Goal: Information Seeking & Learning: Learn about a topic

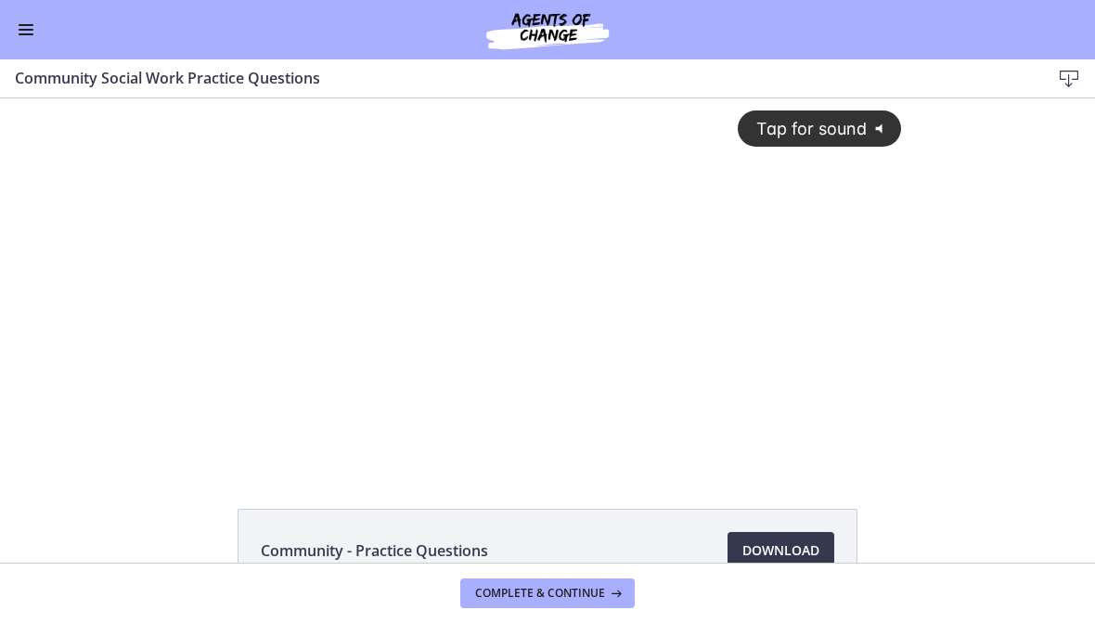
click at [32, 28] on button "Enable menu" at bounding box center [26, 30] width 22 height 22
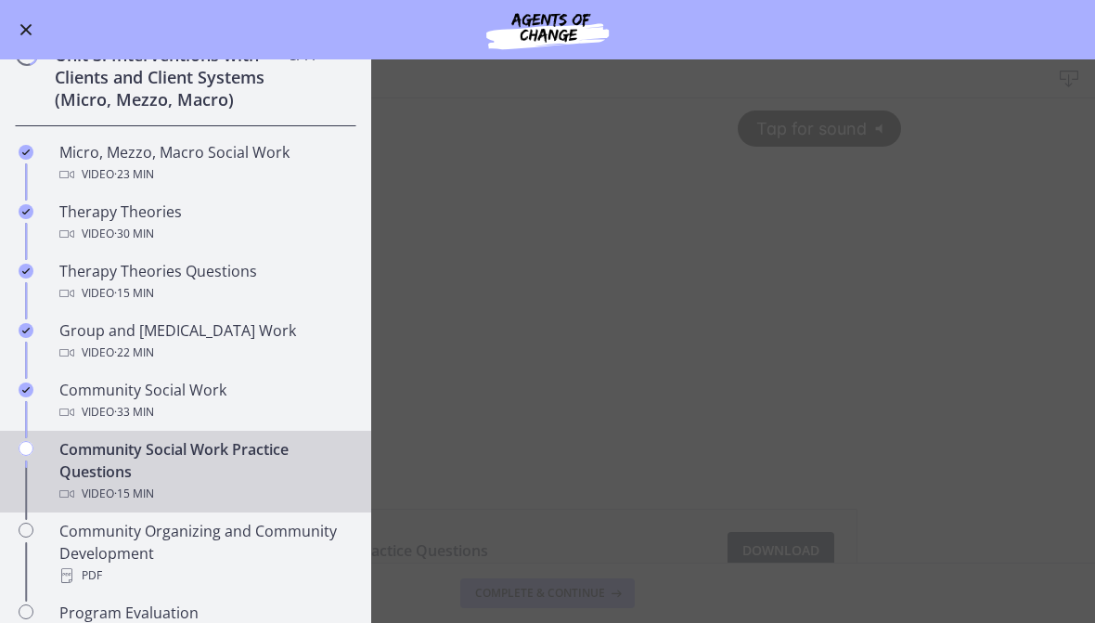
scroll to position [616, 0]
click at [81, 403] on div "Video · 33 min" at bounding box center [204, 411] width 290 height 22
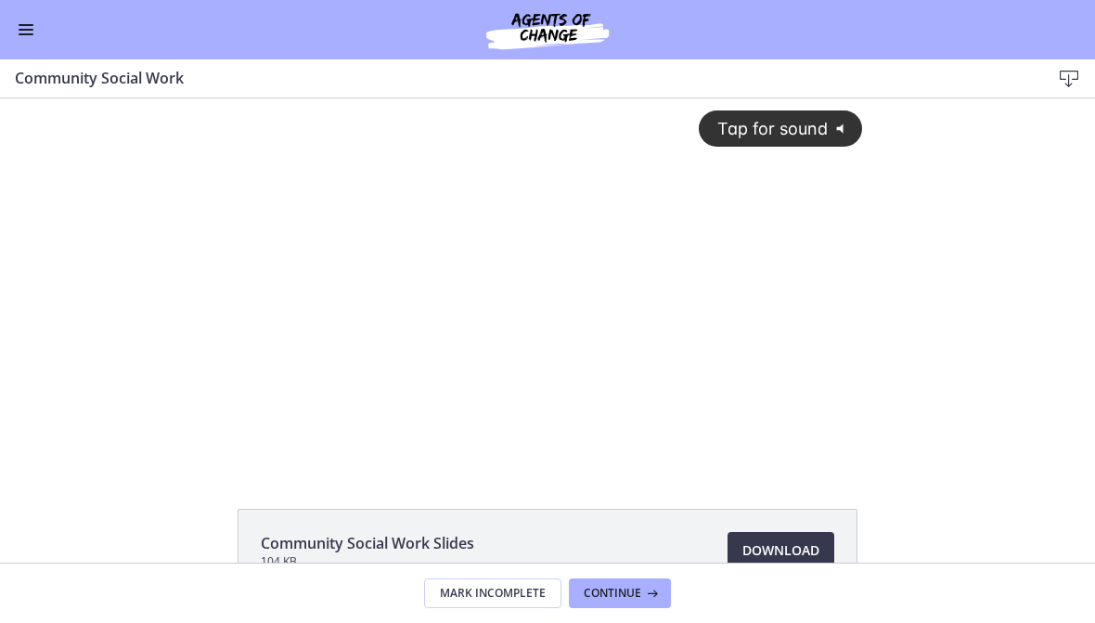
click at [836, 126] on icon "@keyframes VOLUME_SMALL_WAVE_FLASH { 0% { opacity: 0; } 33% { opacity: 1; } 66%…" at bounding box center [844, 128] width 32 height 32
click at [755, 264] on div at bounding box center [548, 282] width 654 height 368
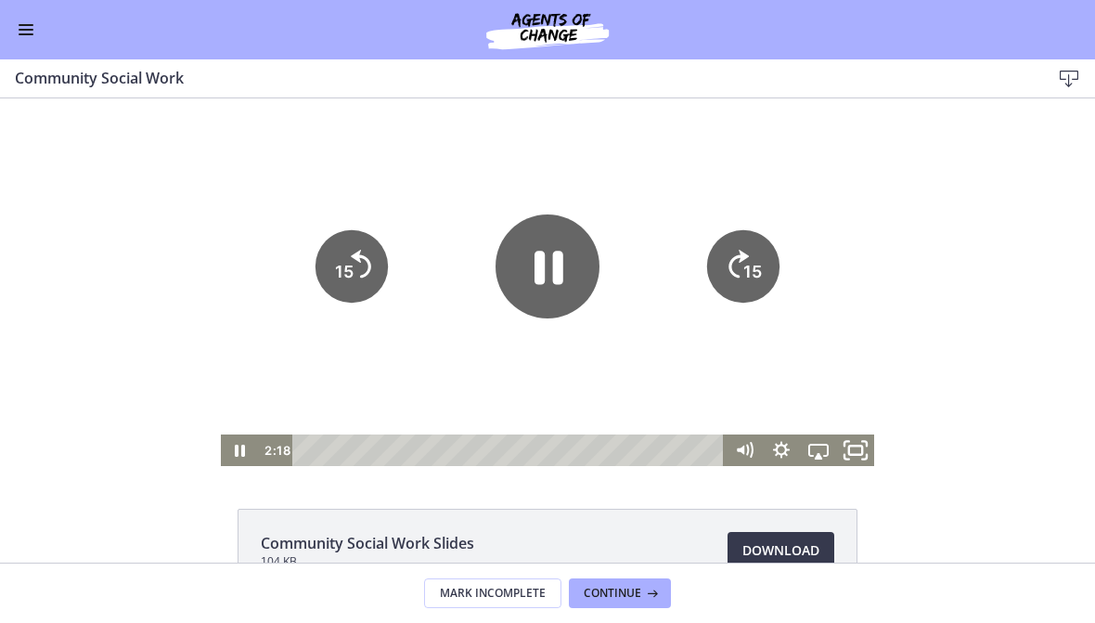
click at [857, 455] on rect "Fullscreen" at bounding box center [855, 450] width 13 height 9
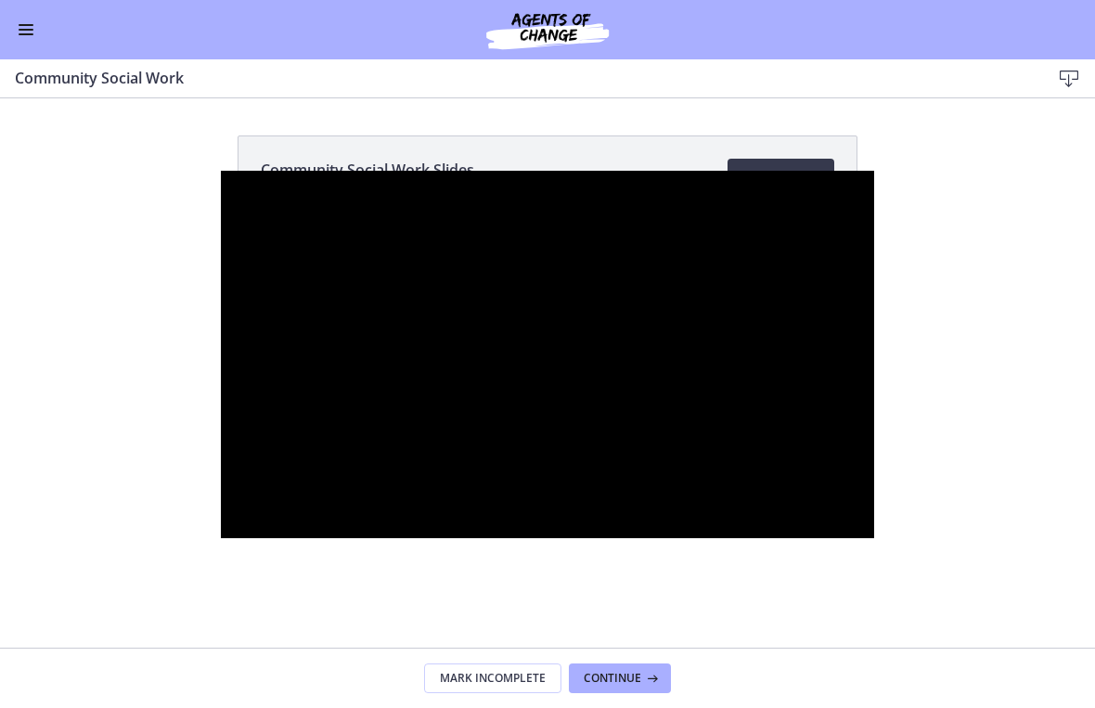
click at [569, 377] on div at bounding box center [548, 355] width 654 height 368
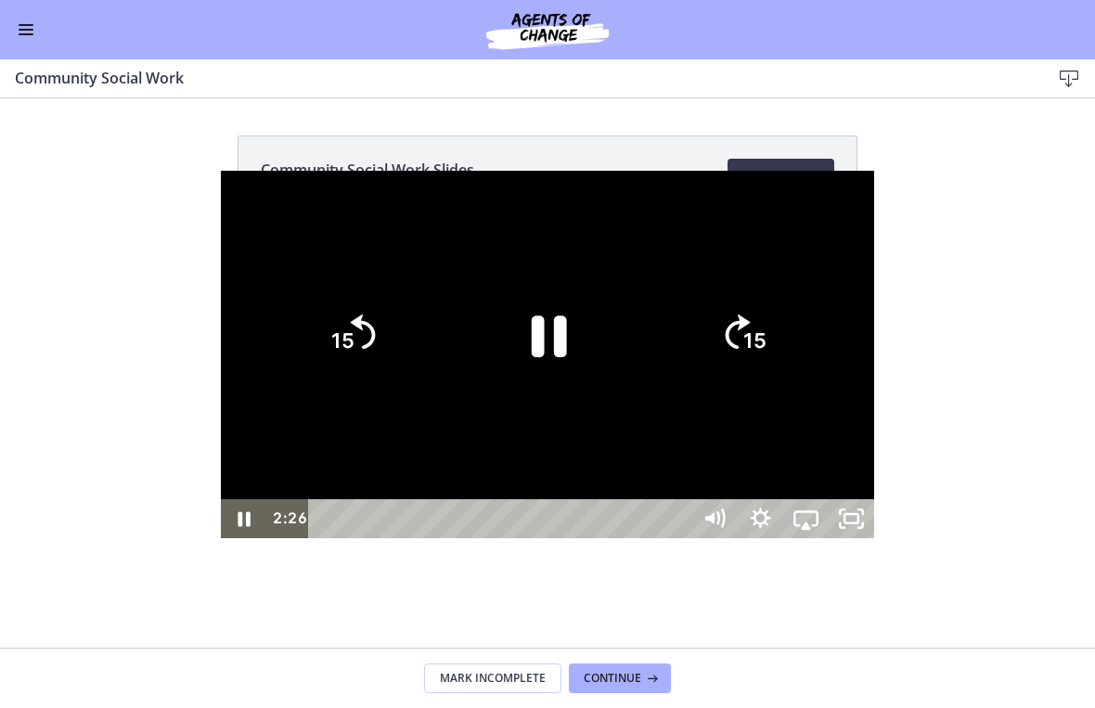
click at [575, 351] on icon "Pause" at bounding box center [548, 335] width 128 height 128
click at [511, 316] on icon "Play Video" at bounding box center [548, 335] width 128 height 128
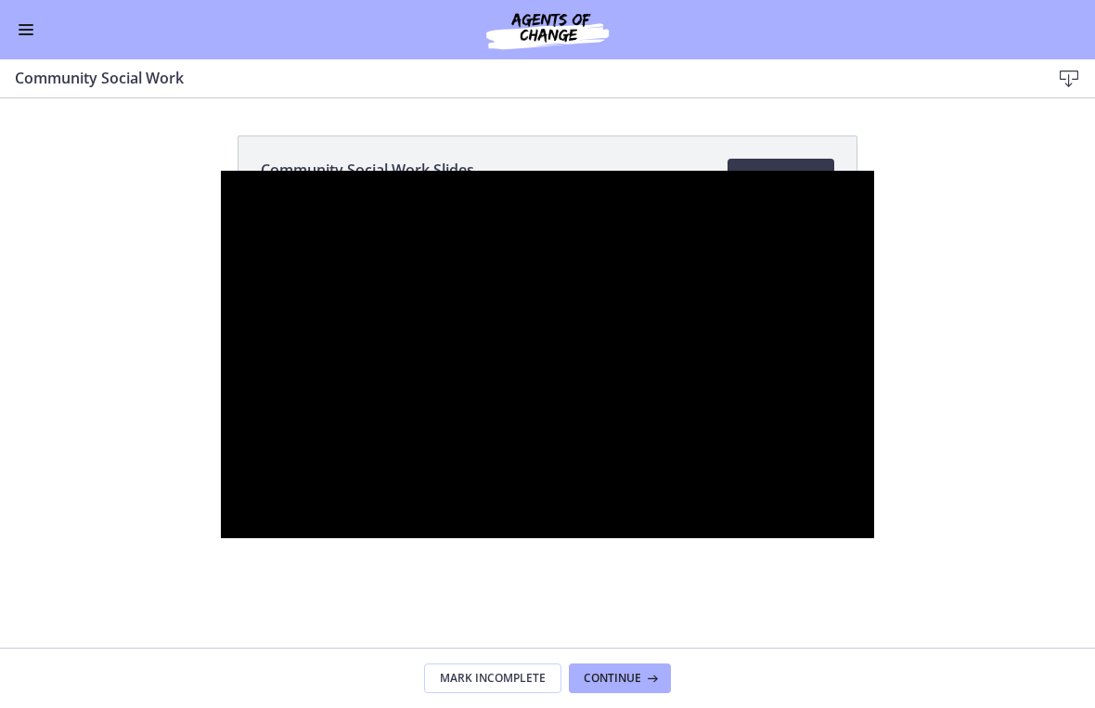
click at [874, 358] on div at bounding box center [548, 355] width 654 height 368
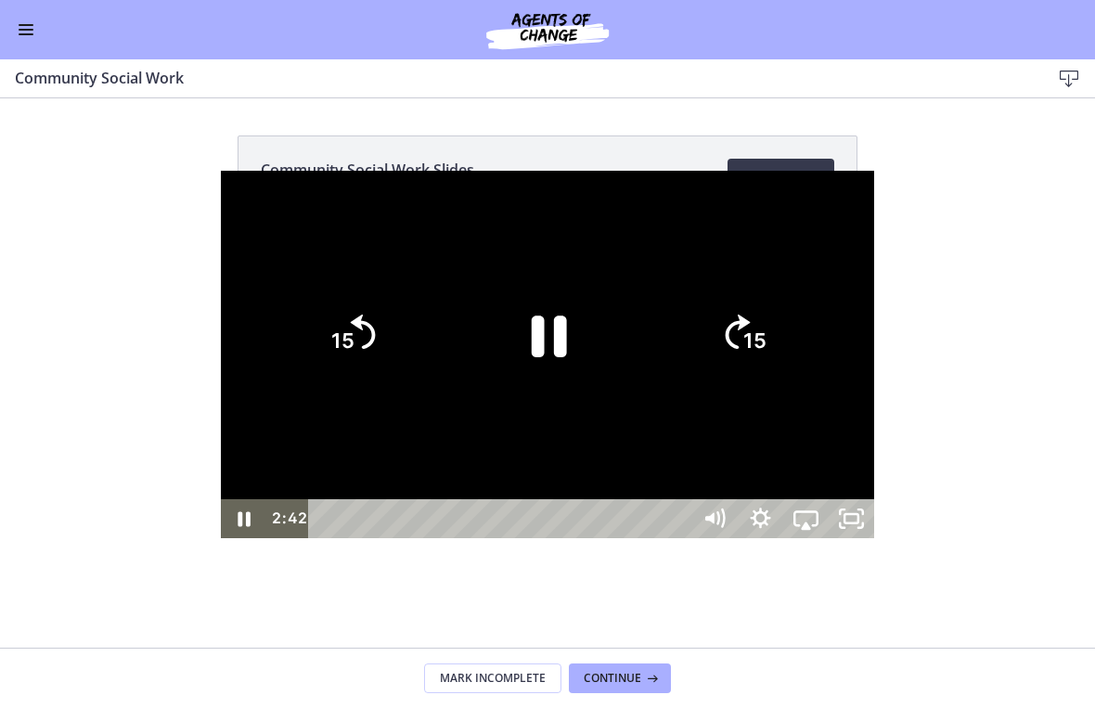
click at [874, 260] on div at bounding box center [548, 355] width 654 height 368
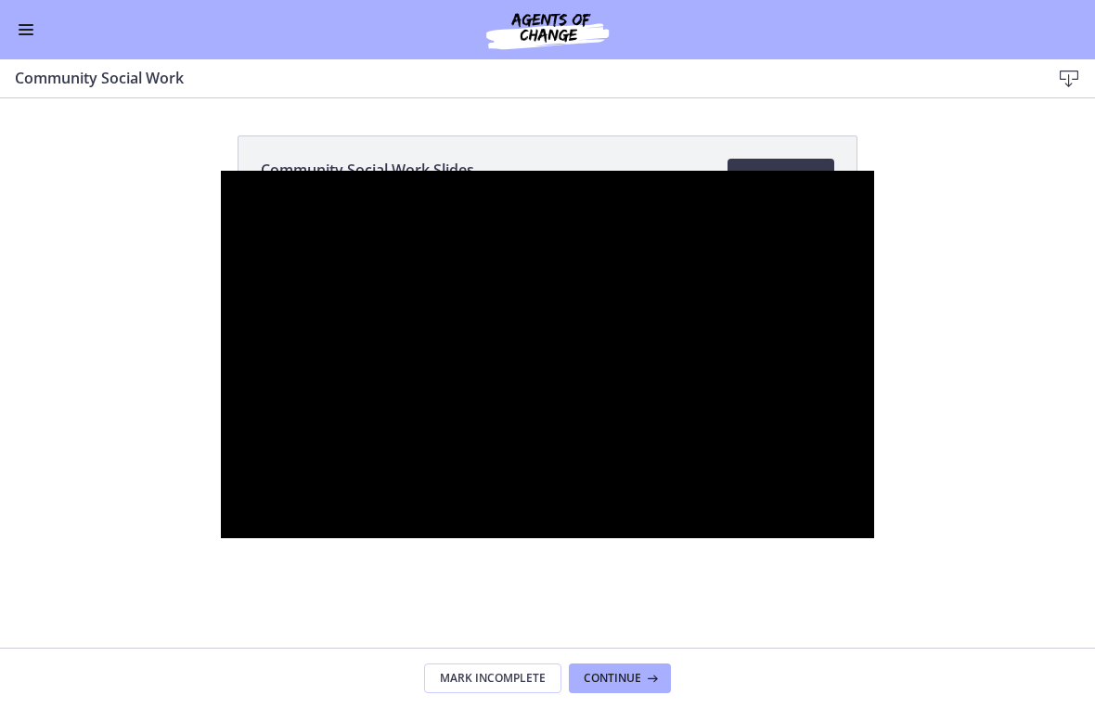
click at [558, 359] on div at bounding box center [548, 355] width 654 height 368
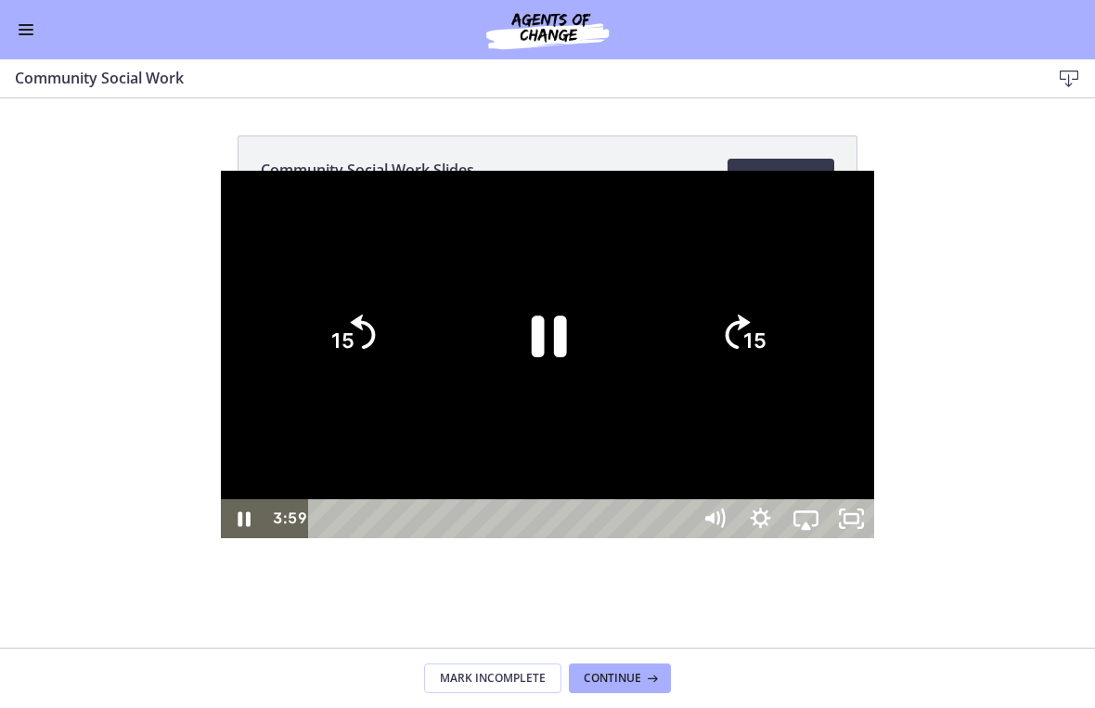
click at [469, 480] on div at bounding box center [548, 355] width 654 height 368
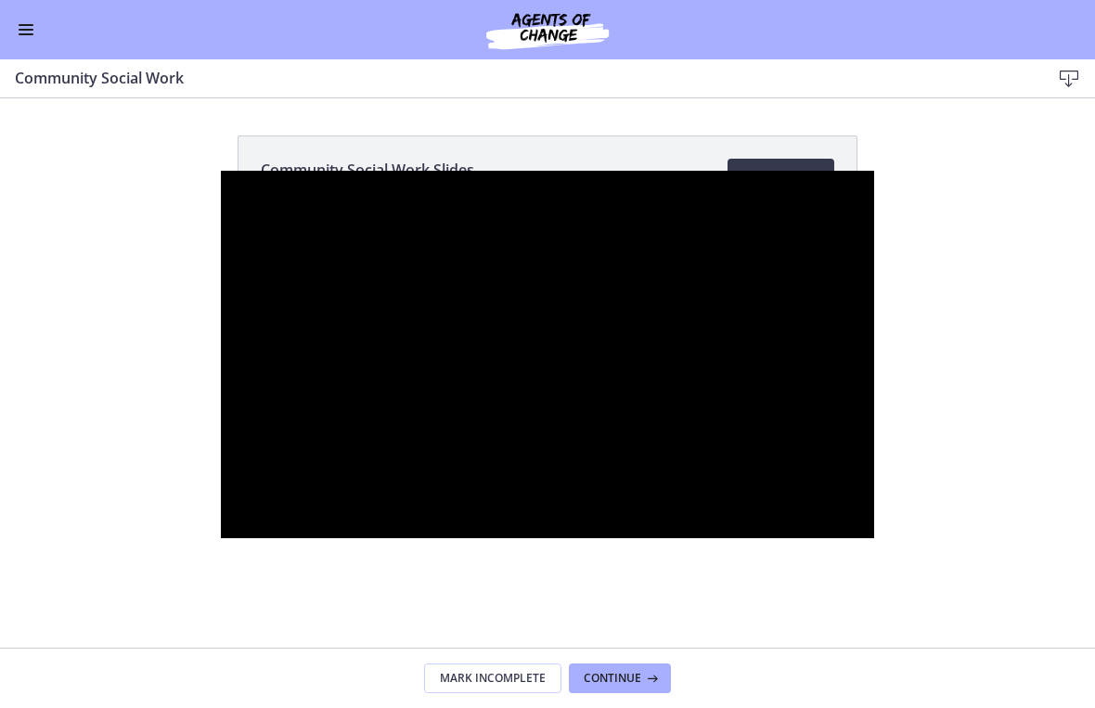
click at [602, 409] on div at bounding box center [548, 355] width 654 height 368
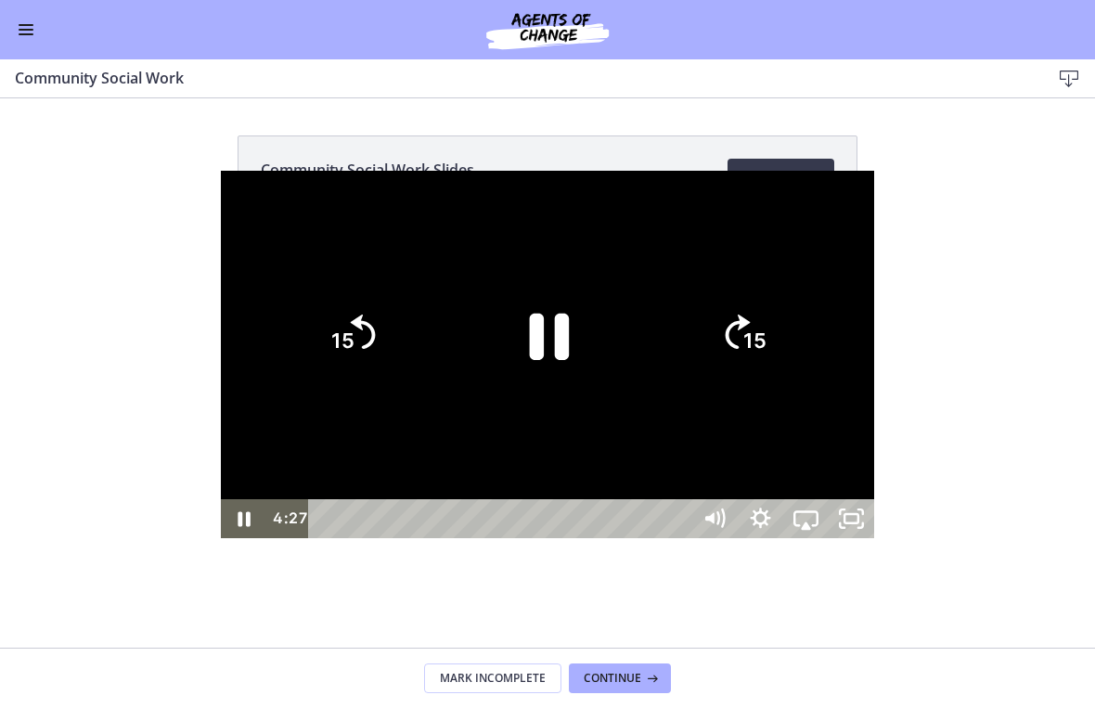
click at [590, 370] on icon "Pause" at bounding box center [548, 335] width 144 height 144
click at [556, 362] on icon "Play Video" at bounding box center [548, 335] width 128 height 128
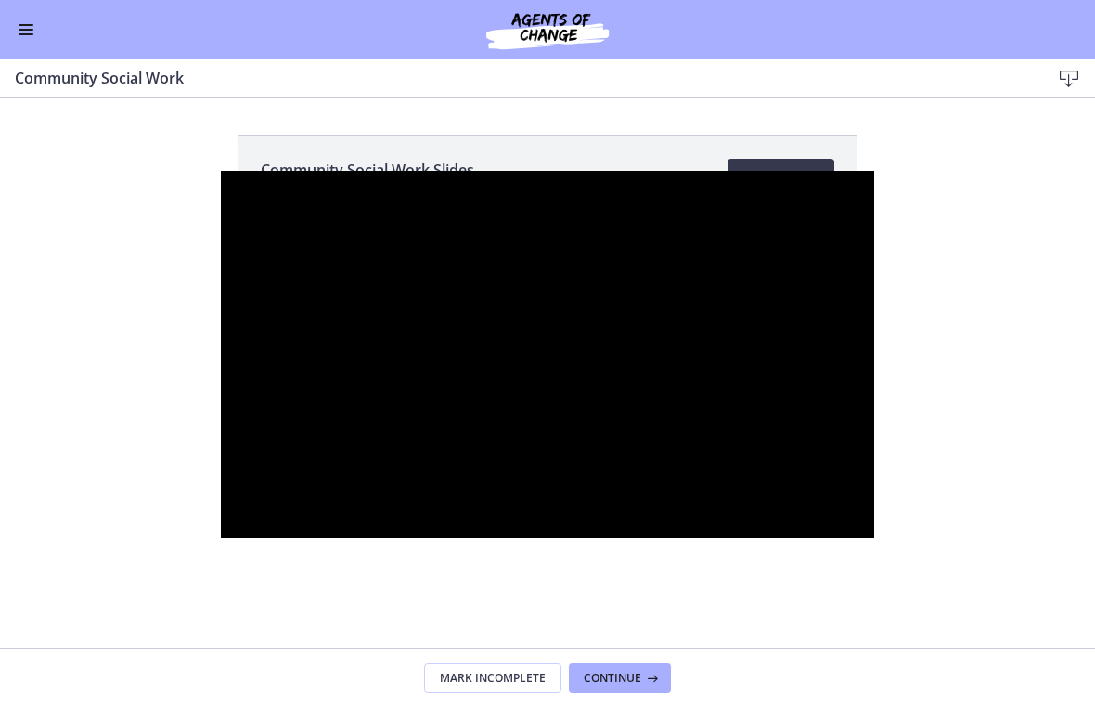
click at [486, 513] on div at bounding box center [548, 355] width 654 height 368
click at [563, 444] on div at bounding box center [548, 355] width 654 height 368
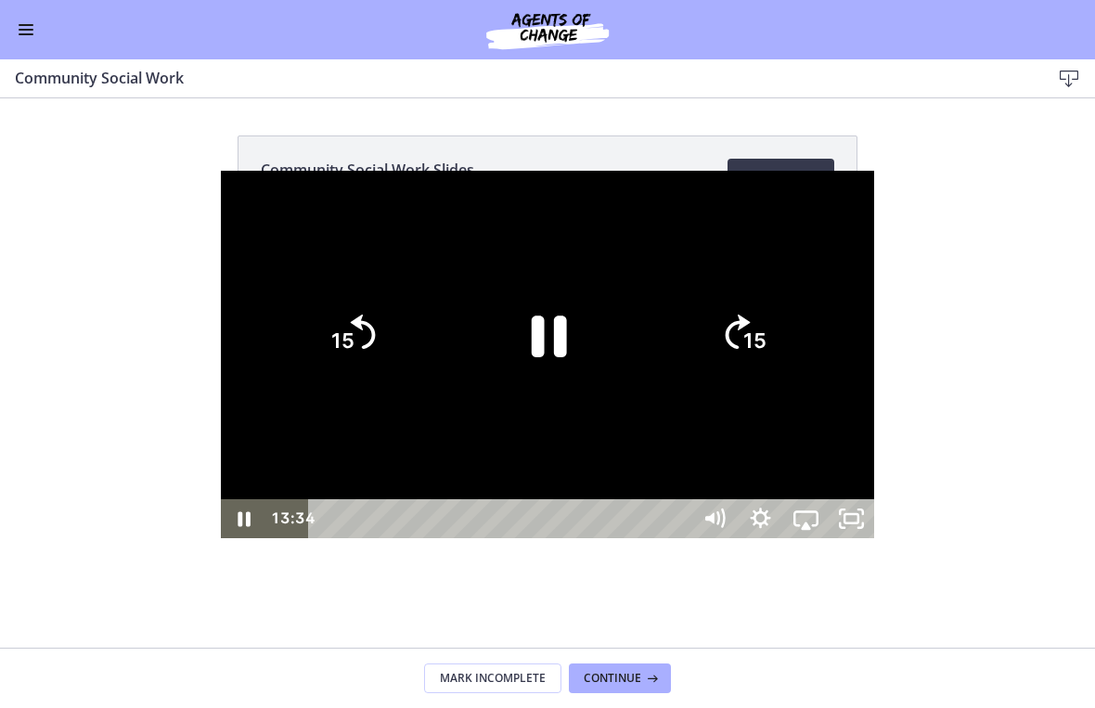
click at [564, 338] on icon "Pause" at bounding box center [549, 337] width 35 height 42
click at [732, 447] on div at bounding box center [548, 355] width 654 height 368
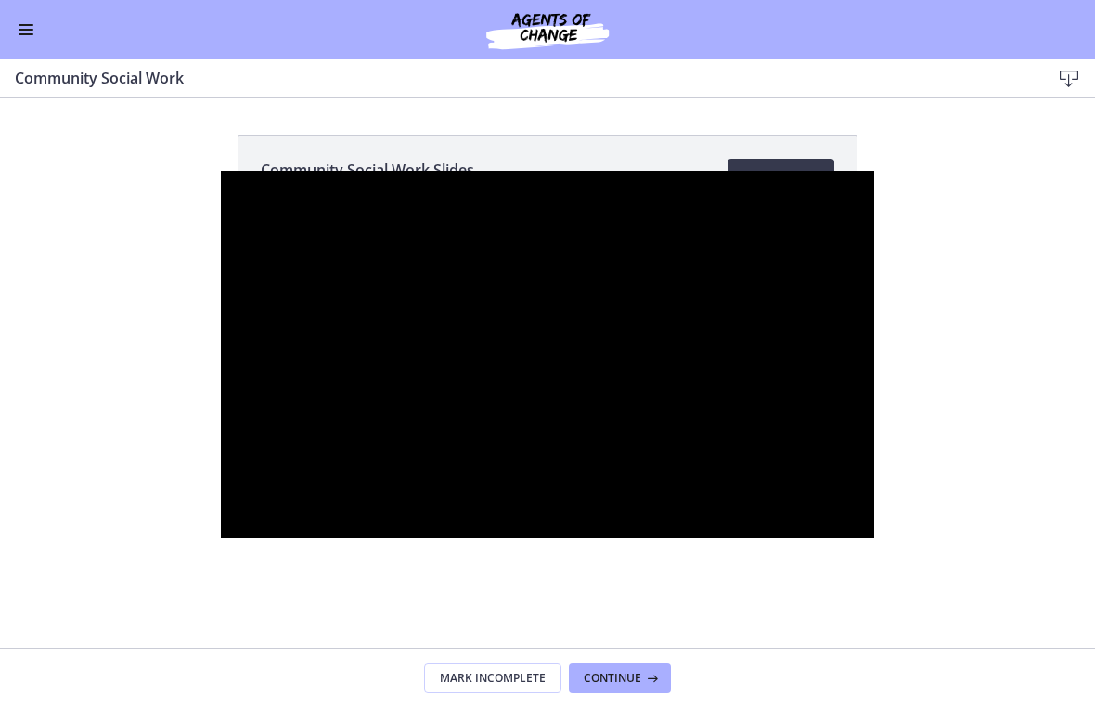
click at [611, 463] on div at bounding box center [548, 355] width 654 height 368
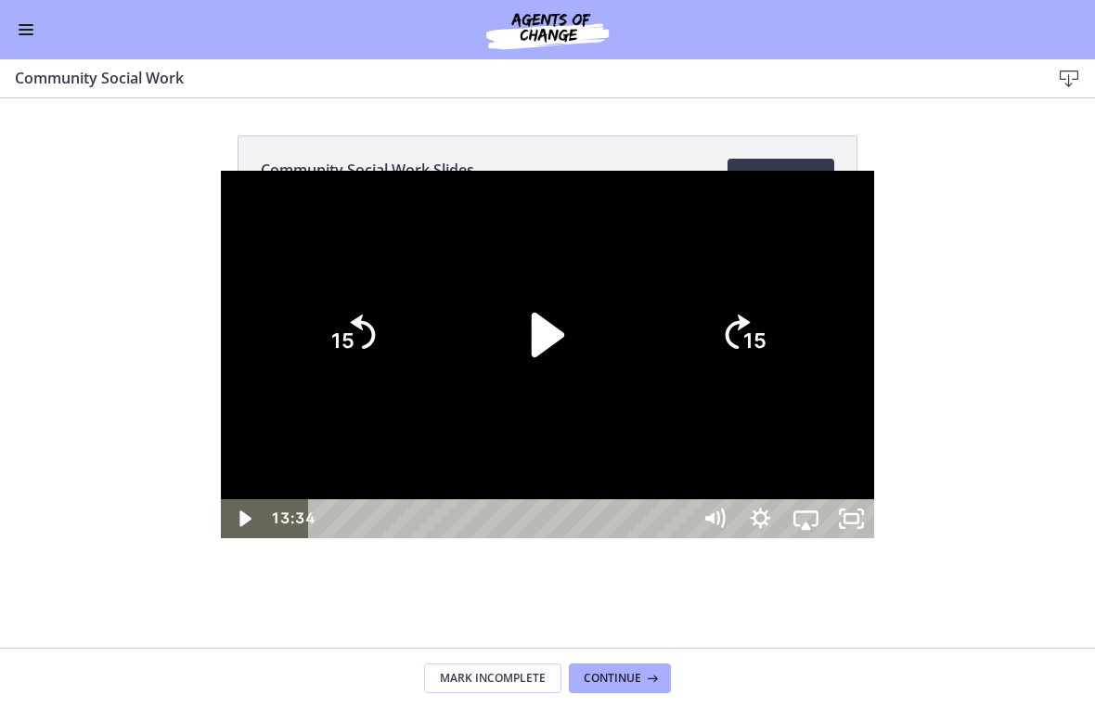
click at [583, 358] on icon "Play Video" at bounding box center [548, 335] width 128 height 128
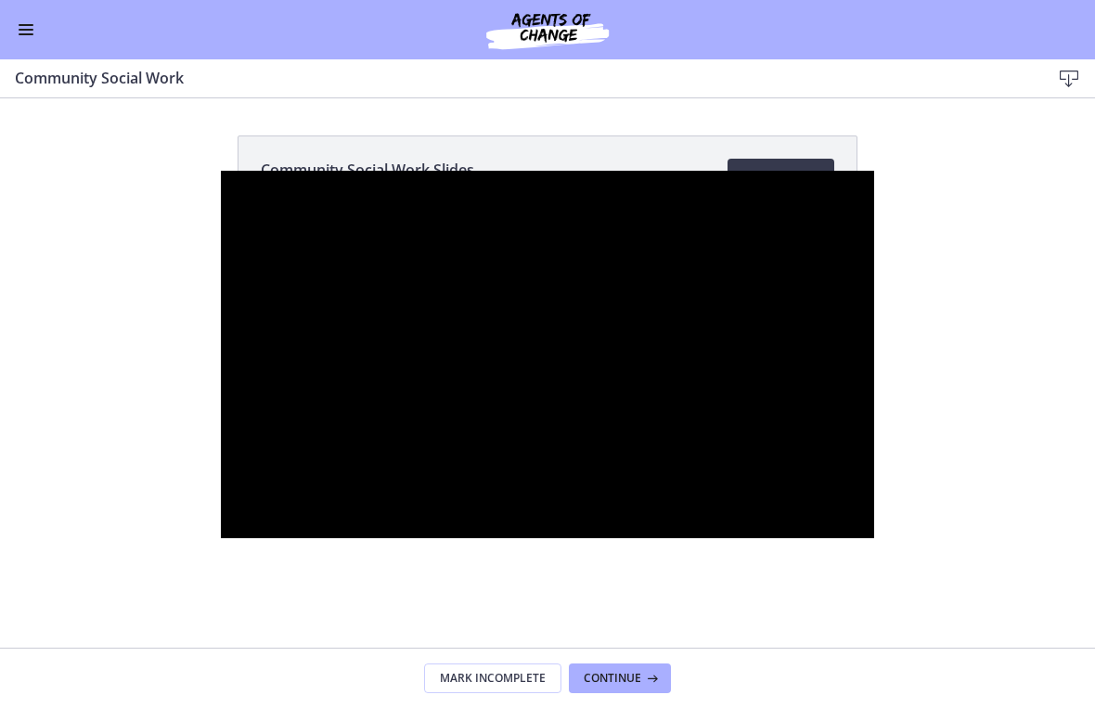
click at [874, 311] on div at bounding box center [548, 355] width 654 height 368
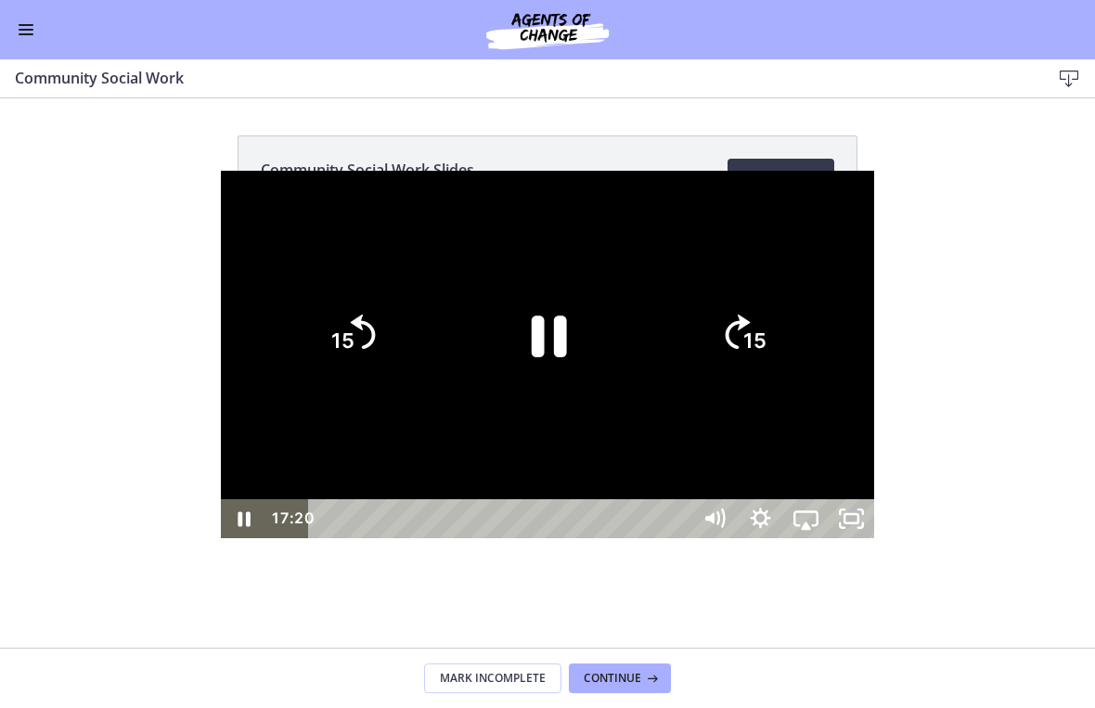
click at [788, 348] on icon "15" at bounding box center [743, 334] width 89 height 89
click at [768, 353] on tspan "15" at bounding box center [755, 341] width 23 height 24
click at [794, 352] on icon "15" at bounding box center [743, 334] width 100 height 100
click at [794, 354] on icon "15" at bounding box center [743, 334] width 100 height 100
click at [794, 356] on icon "15" at bounding box center [743, 334] width 100 height 100
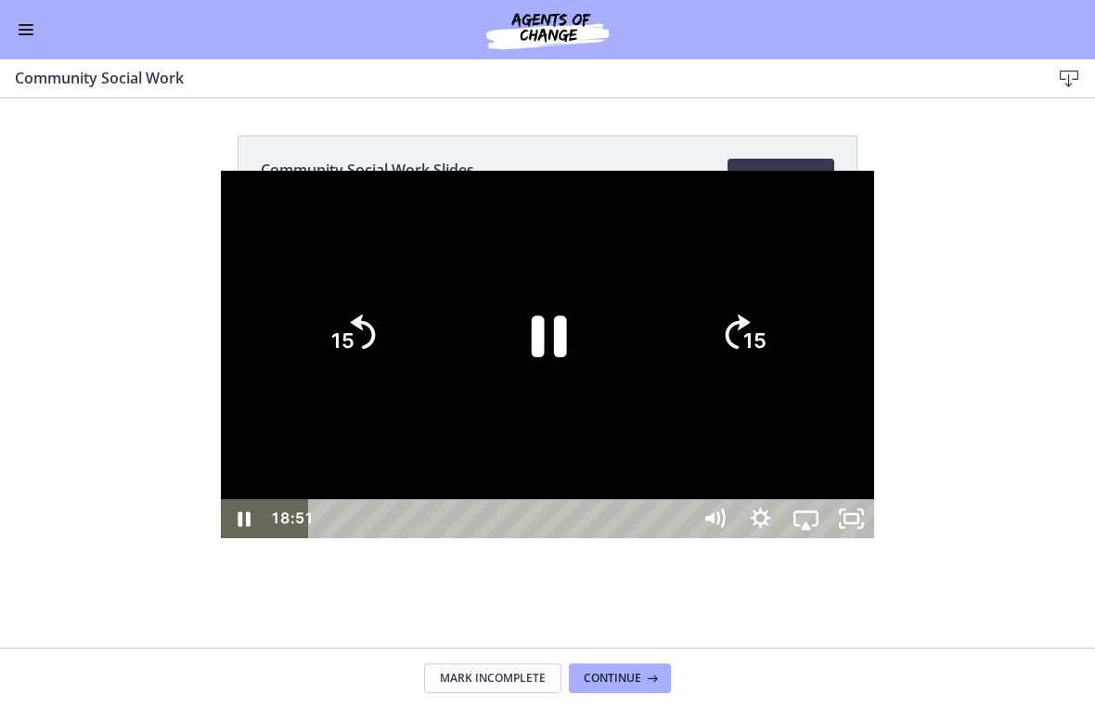
click at [628, 342] on div at bounding box center [548, 355] width 654 height 368
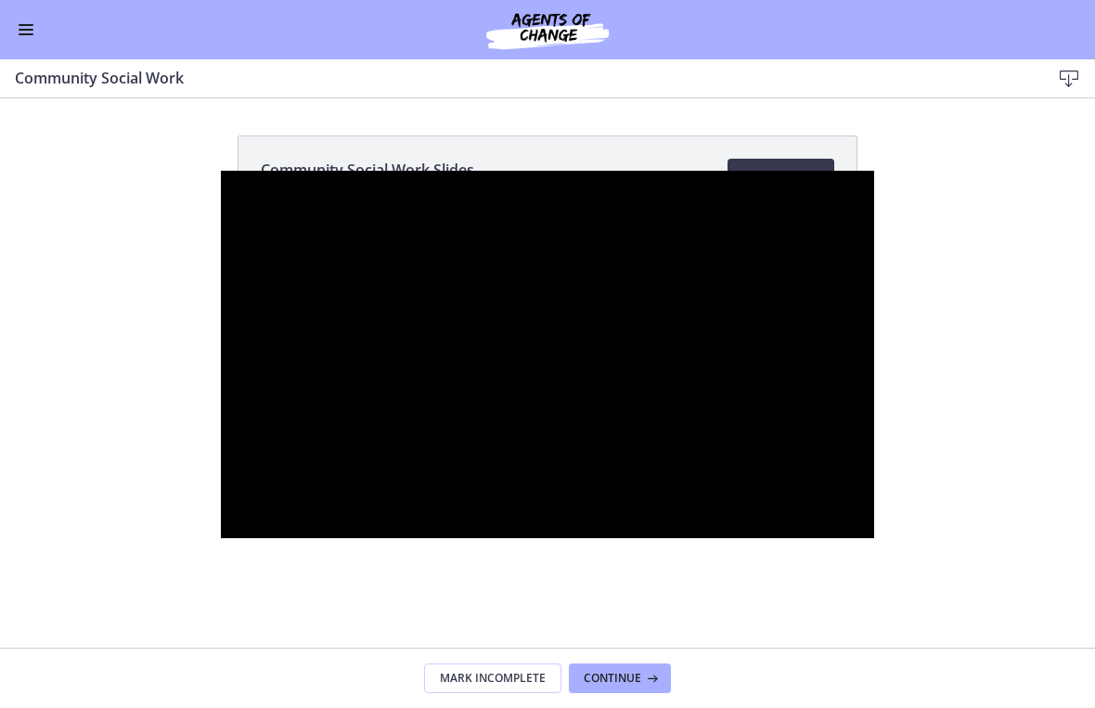
click at [637, 343] on div at bounding box center [548, 355] width 654 height 368
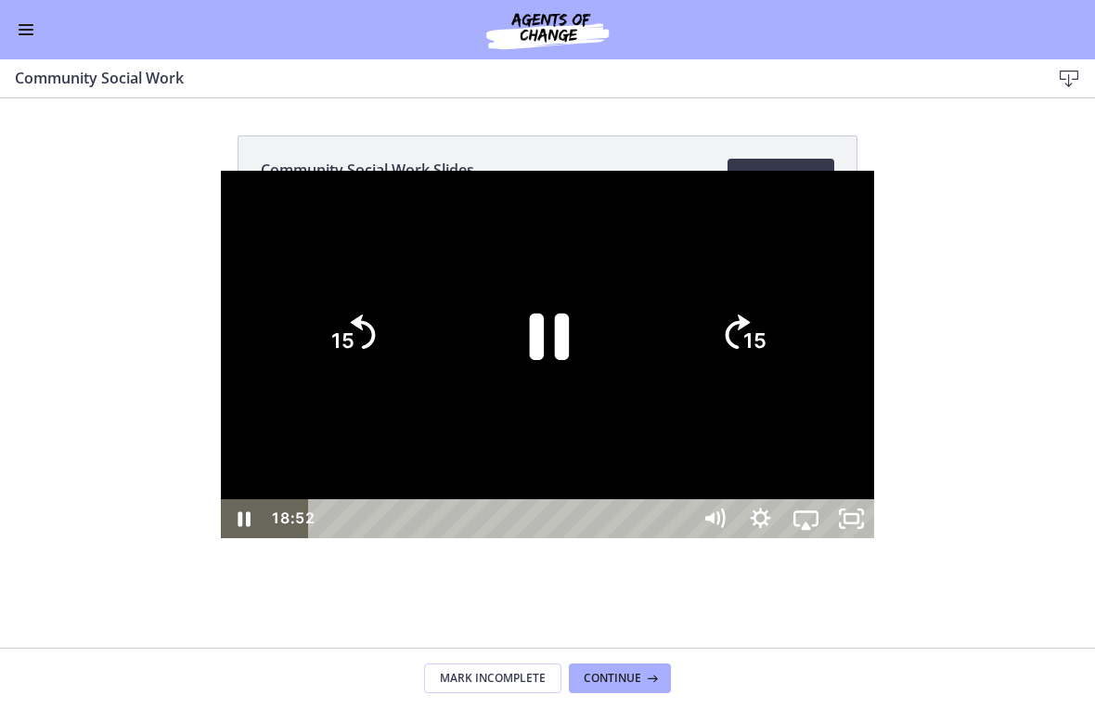
click at [558, 346] on icon "Pause" at bounding box center [550, 336] width 40 height 46
click at [586, 368] on icon "Play Video" at bounding box center [548, 335] width 128 height 128
click at [788, 366] on icon "15" at bounding box center [743, 334] width 89 height 89
click at [794, 366] on icon "15" at bounding box center [743, 334] width 100 height 100
click at [788, 365] on icon "15" at bounding box center [743, 334] width 89 height 89
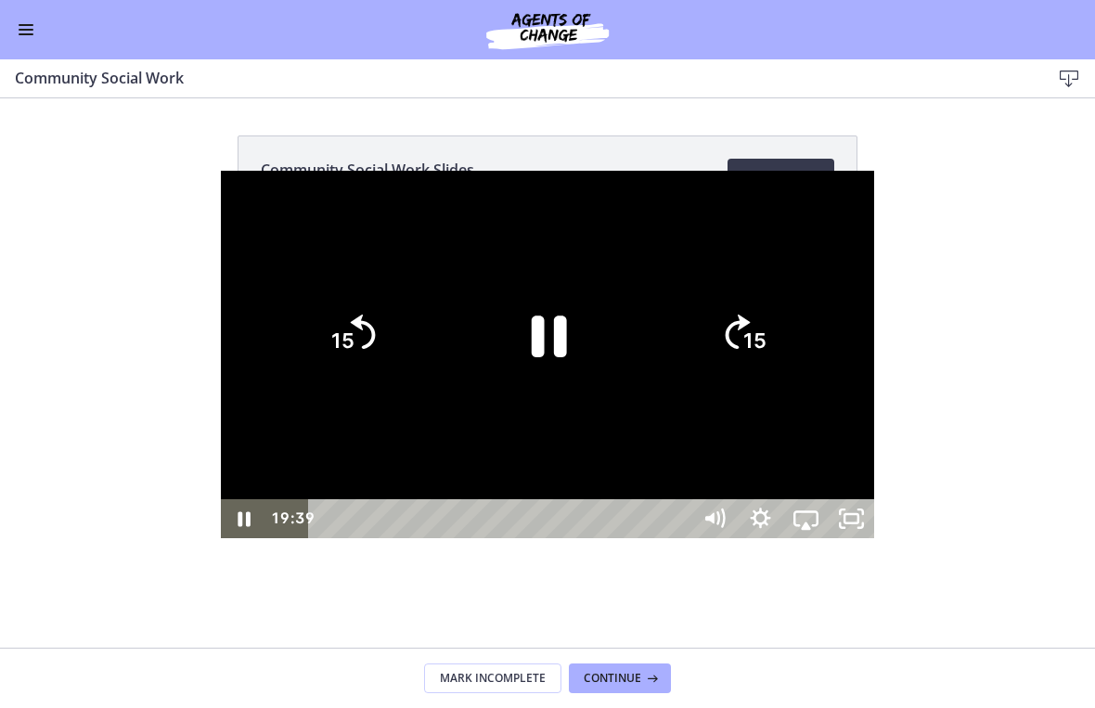
click at [788, 365] on icon "15" at bounding box center [743, 334] width 89 height 89
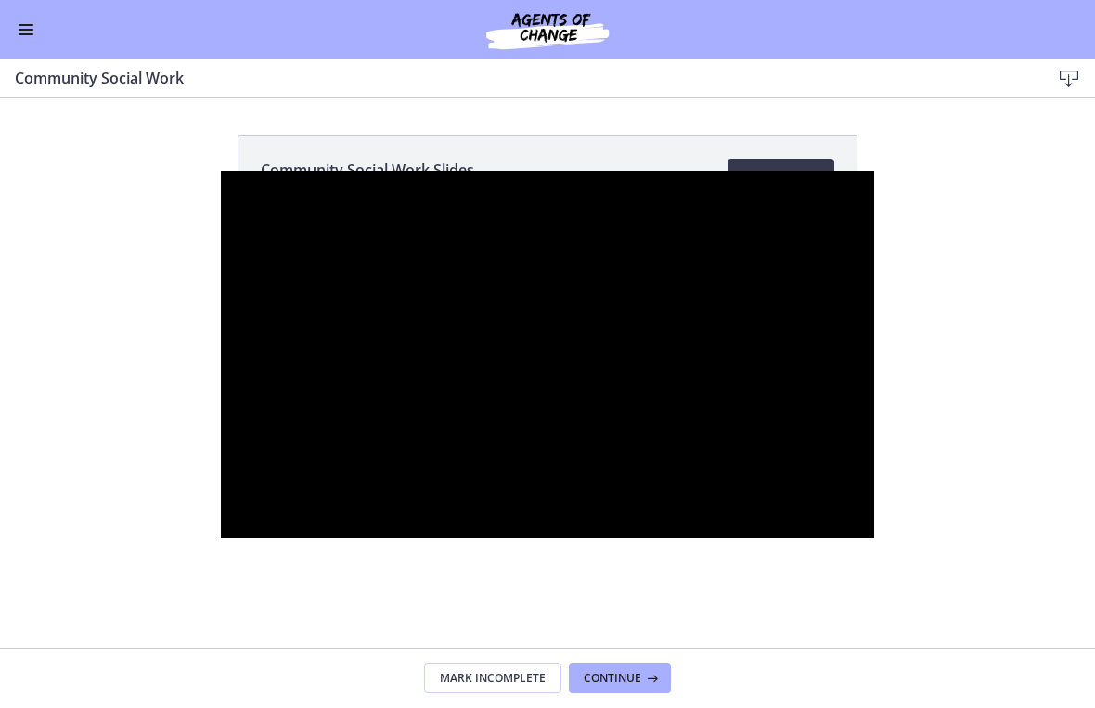
click at [874, 361] on div at bounding box center [548, 355] width 654 height 368
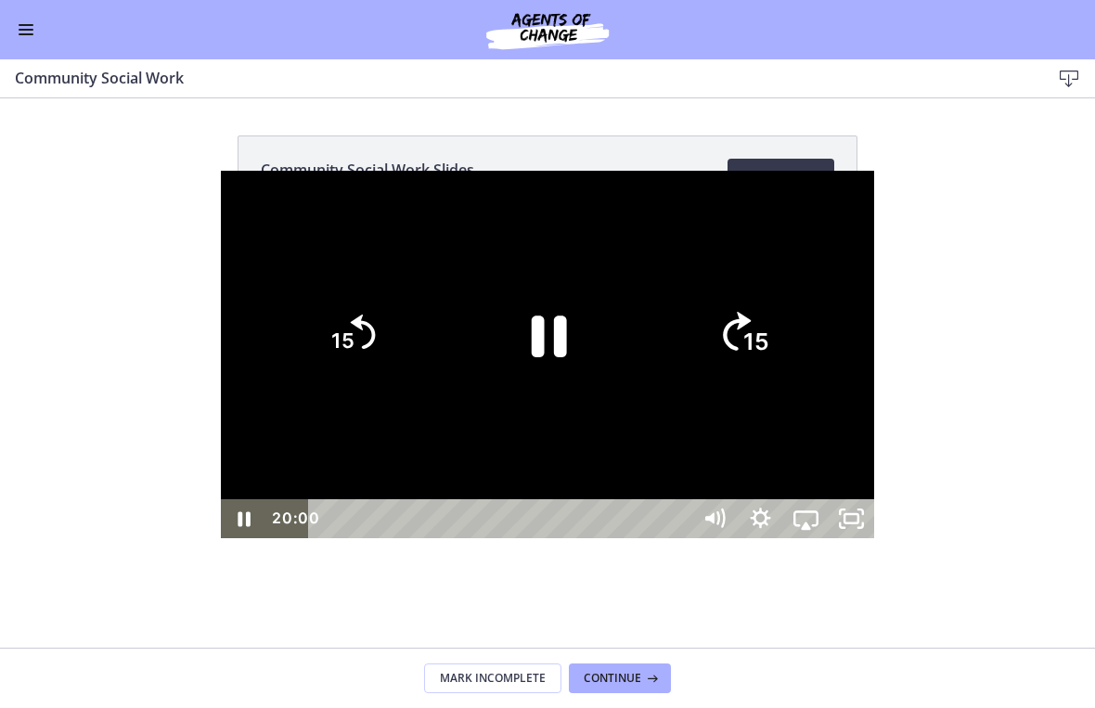
click at [794, 341] on icon "15" at bounding box center [743, 334] width 100 height 100
click at [794, 340] on icon "15" at bounding box center [743, 334] width 100 height 100
click at [788, 360] on icon "15" at bounding box center [743, 334] width 89 height 89
click at [874, 363] on div at bounding box center [548, 355] width 654 height 368
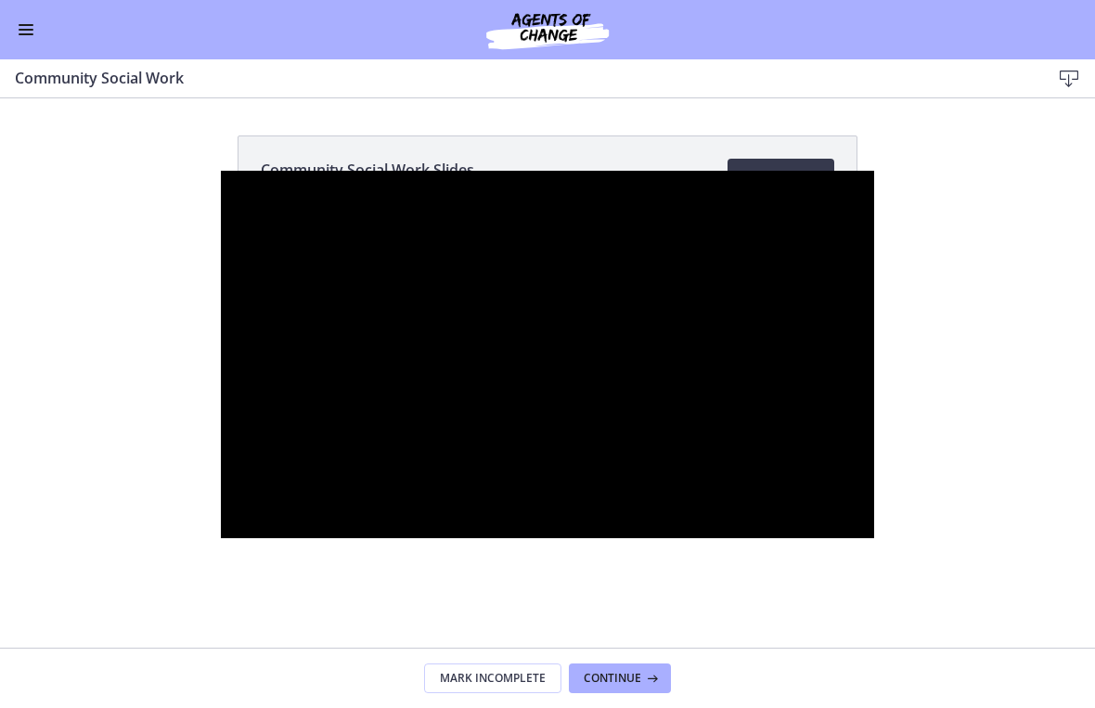
click at [874, 368] on div at bounding box center [548, 355] width 654 height 368
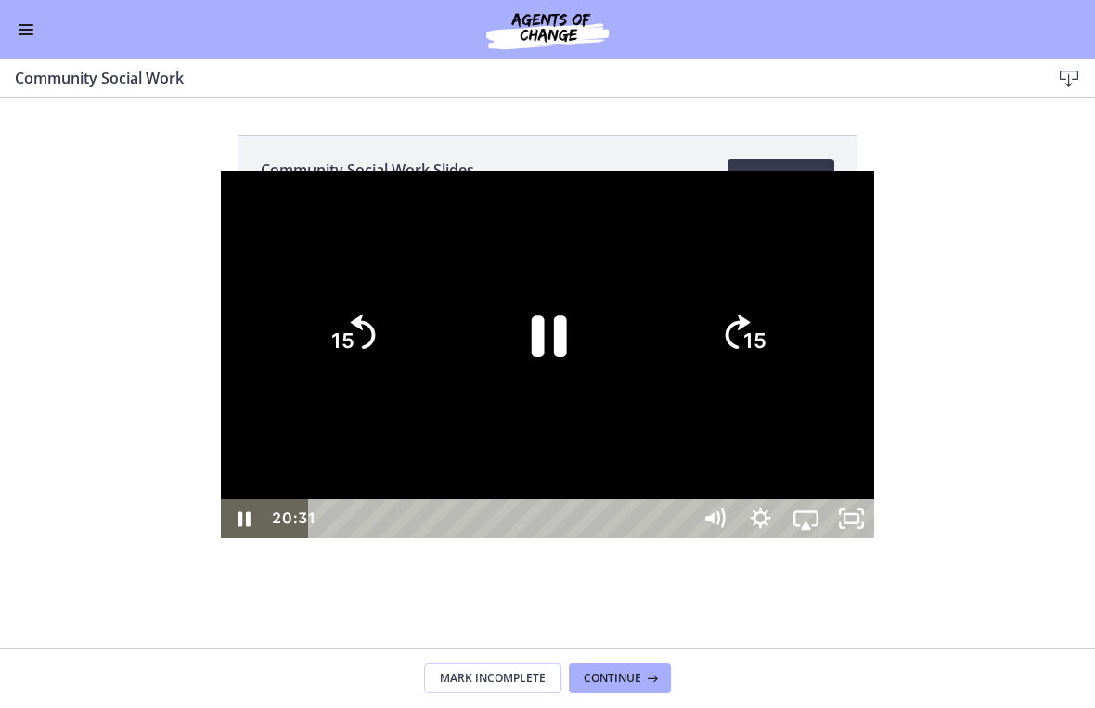
click at [874, 374] on div at bounding box center [548, 355] width 654 height 368
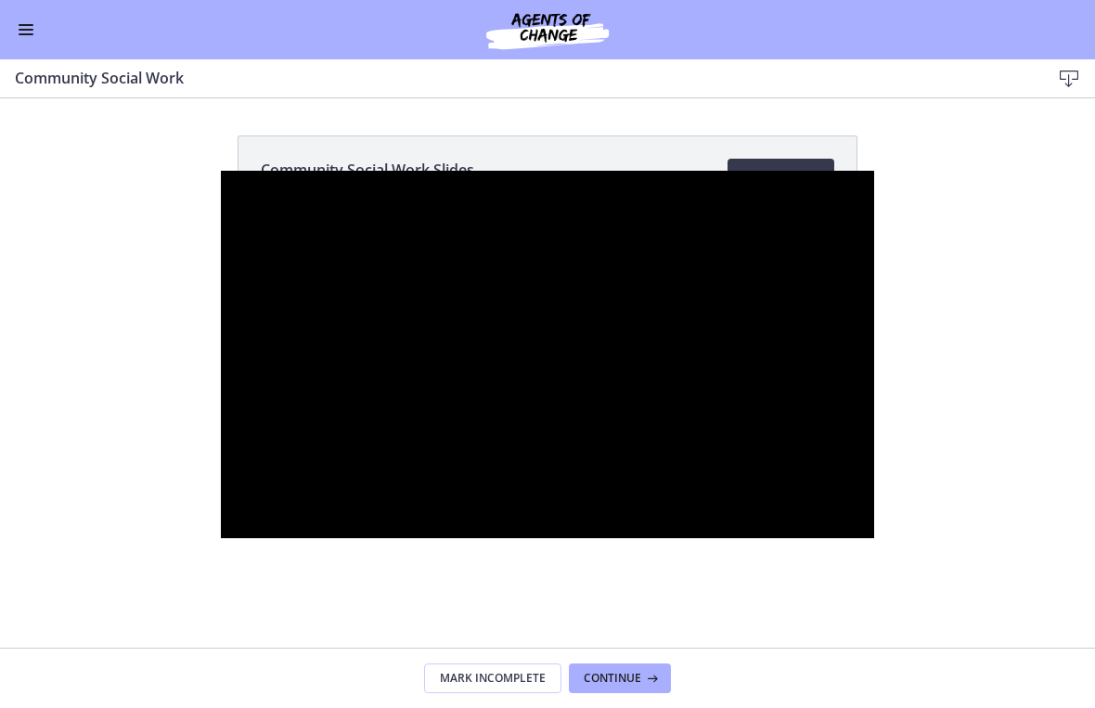
click at [874, 374] on div at bounding box center [548, 355] width 654 height 368
click at [0, 0] on icon "15" at bounding box center [0, 0] width 0 height 0
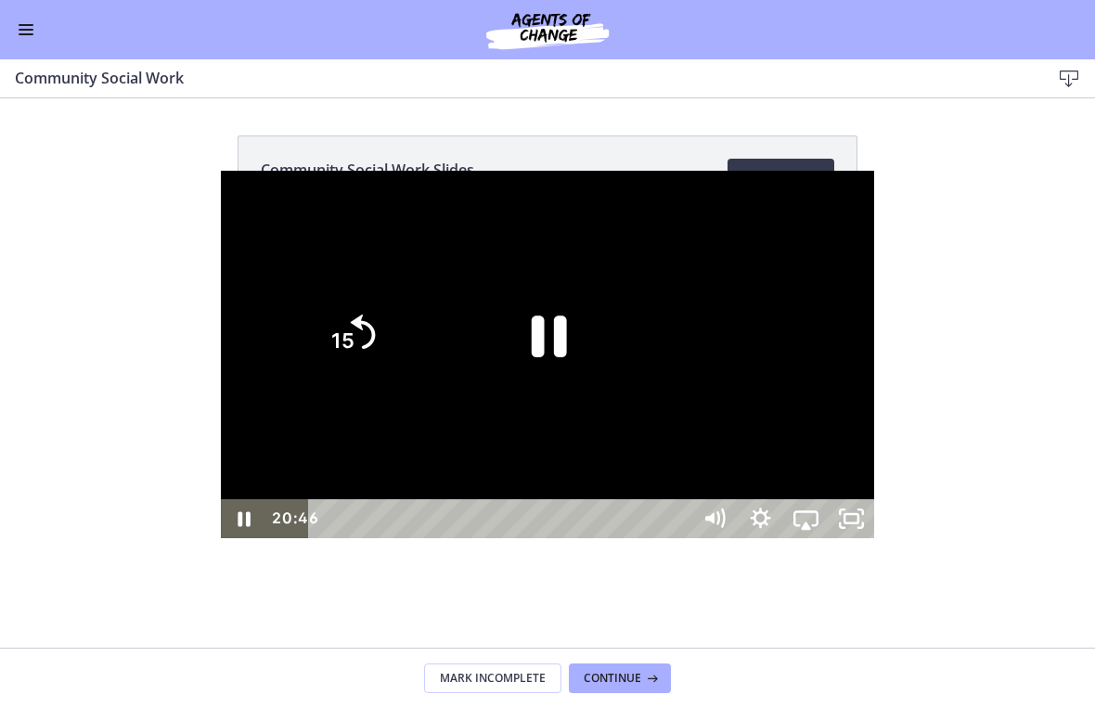
click at [874, 375] on div at bounding box center [548, 355] width 654 height 368
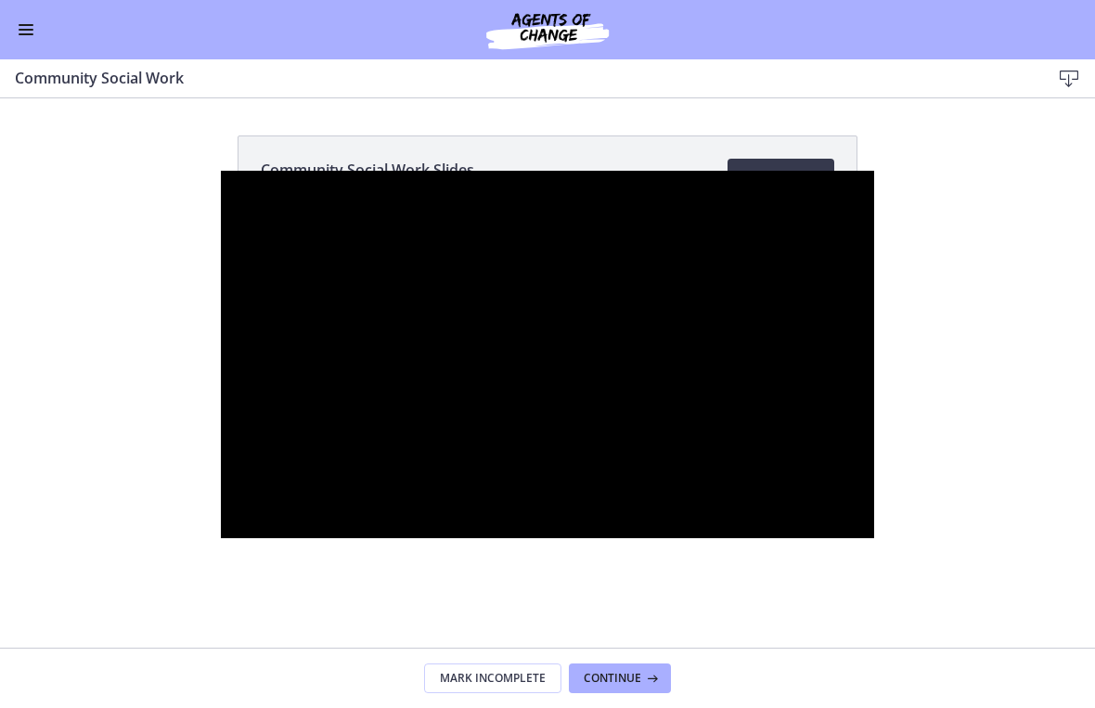
click at [874, 362] on div at bounding box center [548, 355] width 654 height 368
click at [788, 359] on icon "15" at bounding box center [743, 334] width 89 height 89
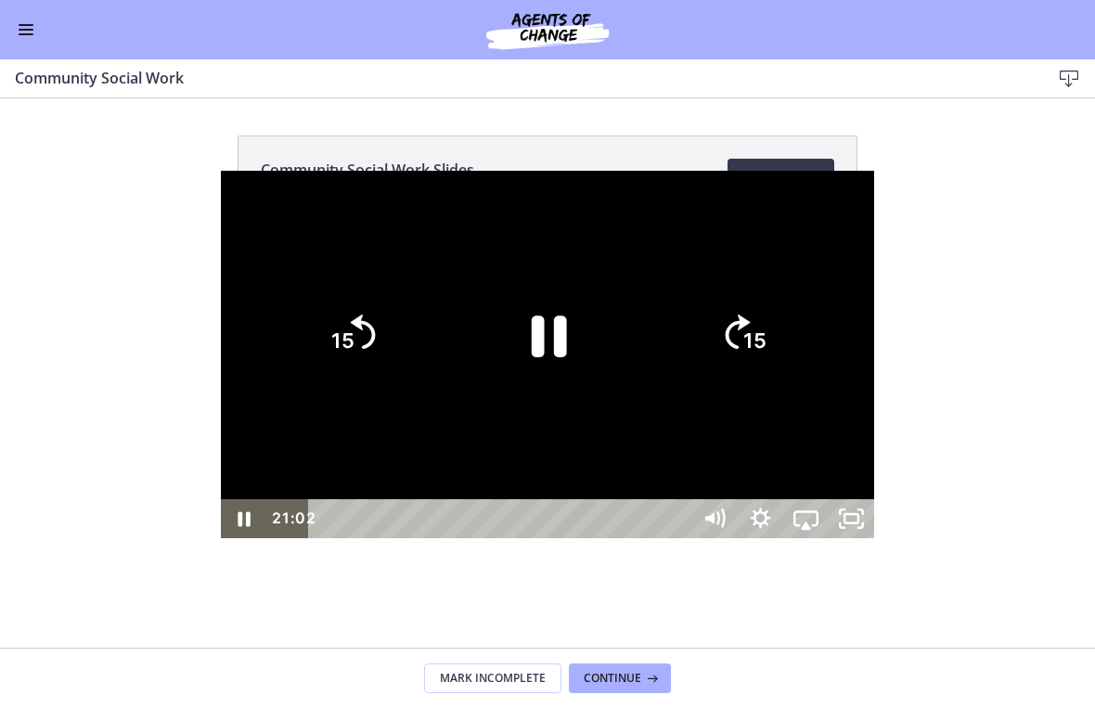
click at [788, 369] on icon "15" at bounding box center [743, 334] width 89 height 89
click at [768, 353] on tspan "15" at bounding box center [755, 341] width 23 height 24
click at [788, 373] on icon "15" at bounding box center [743, 334] width 89 height 89
click at [794, 368] on icon "15" at bounding box center [743, 334] width 100 height 100
click at [768, 343] on tspan "15" at bounding box center [755, 341] width 23 height 24
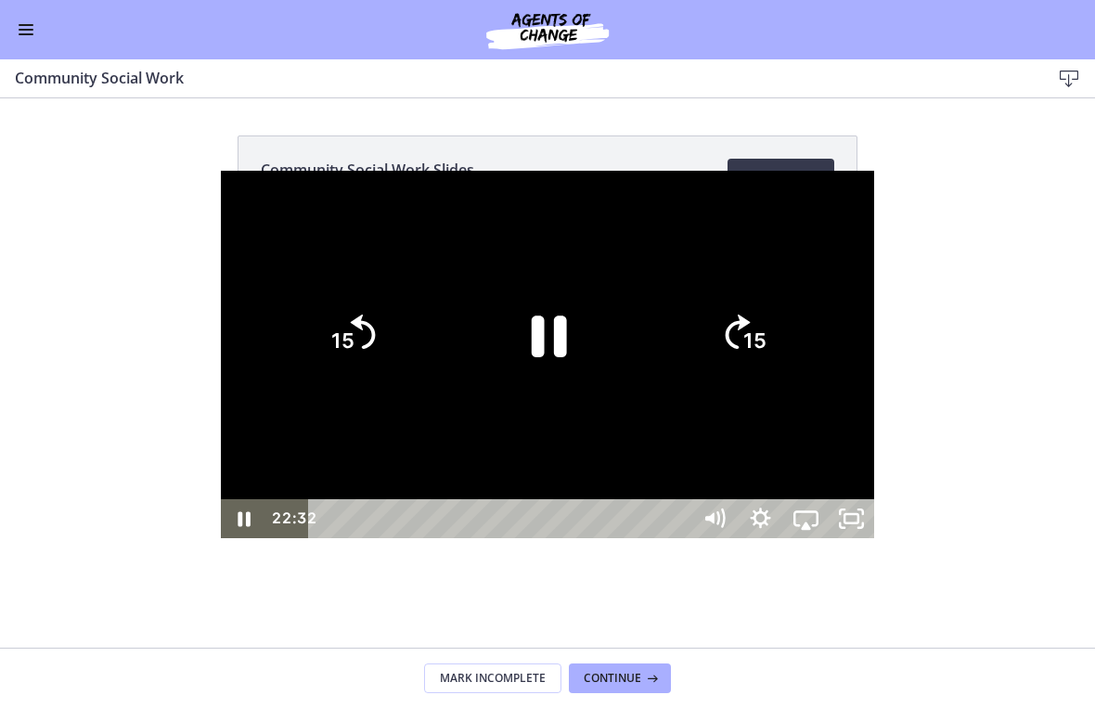
click at [768, 343] on tspan "15" at bounding box center [755, 341] width 23 height 24
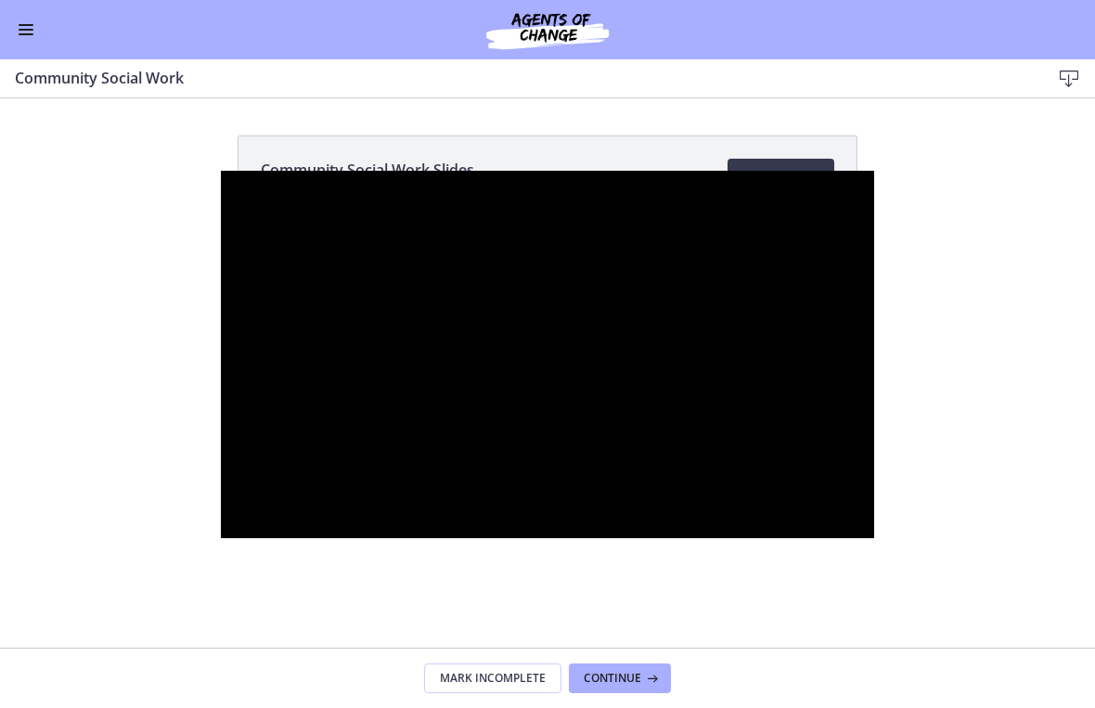
click at [537, 358] on div at bounding box center [548, 355] width 654 height 368
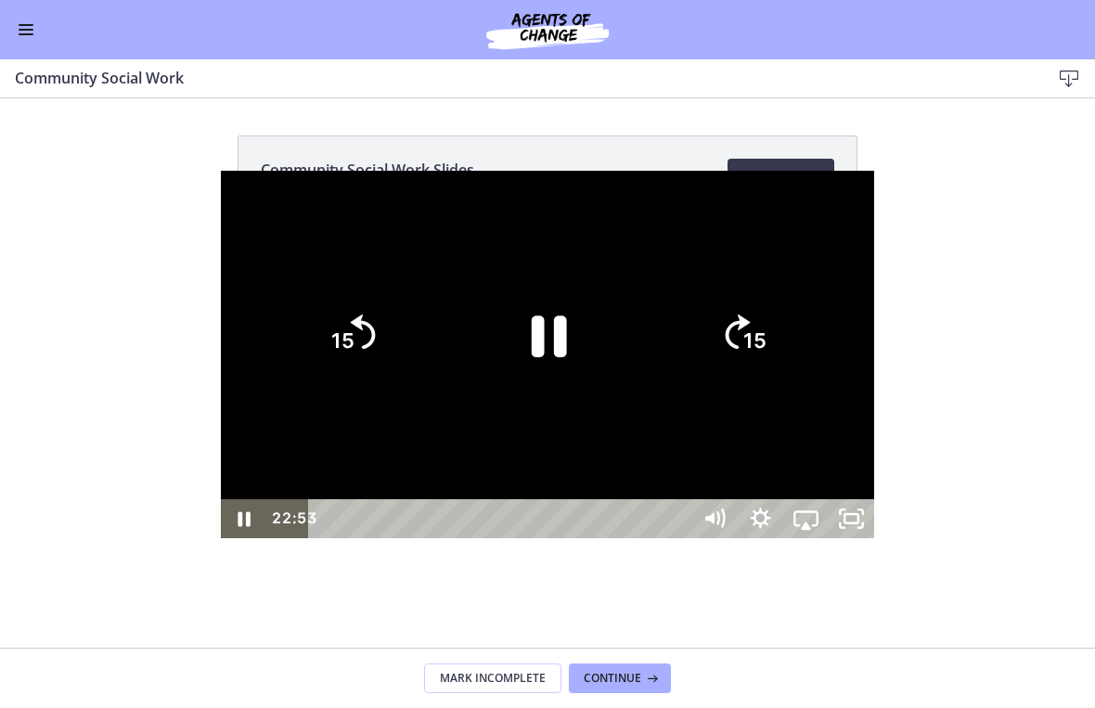
click at [537, 301] on icon "Pause" at bounding box center [548, 335] width 128 height 128
click at [767, 409] on div at bounding box center [548, 355] width 654 height 368
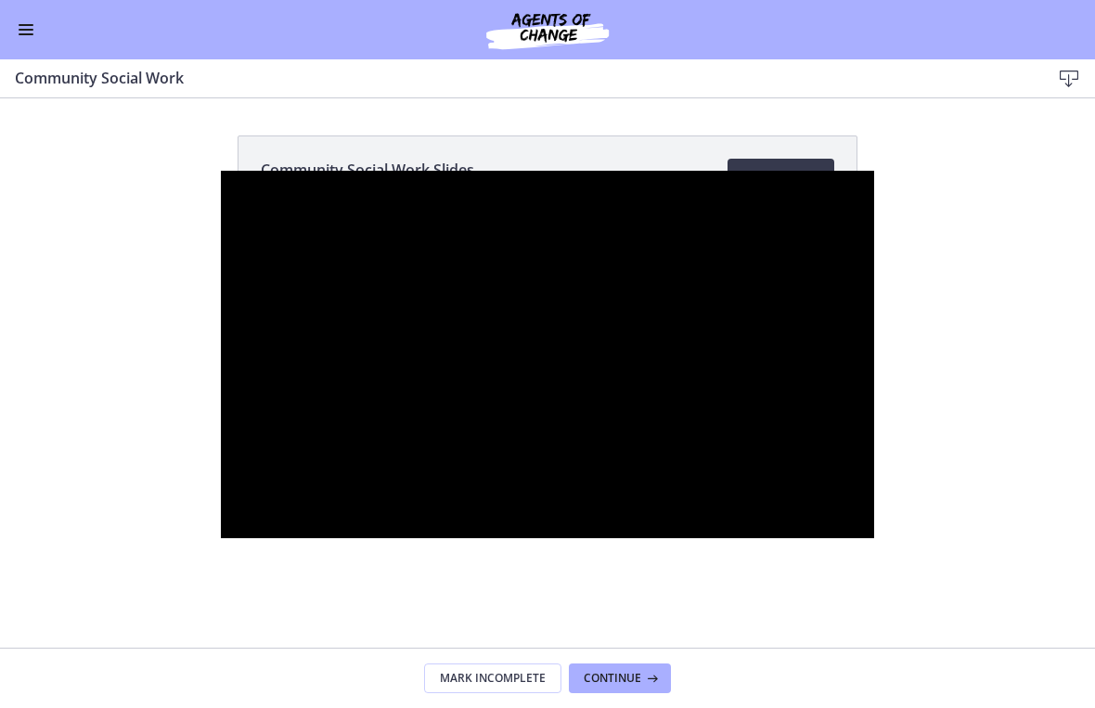
click at [851, 393] on div at bounding box center [548, 355] width 654 height 368
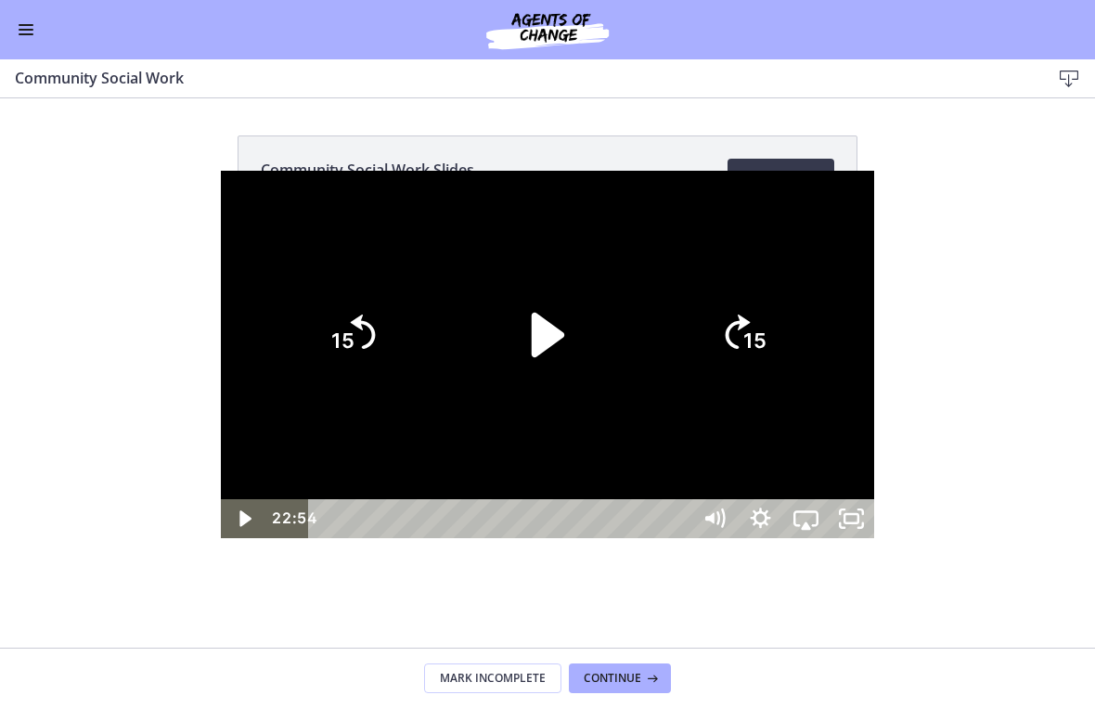
click at [563, 334] on icon "Play Video" at bounding box center [548, 334] width 32 height 45
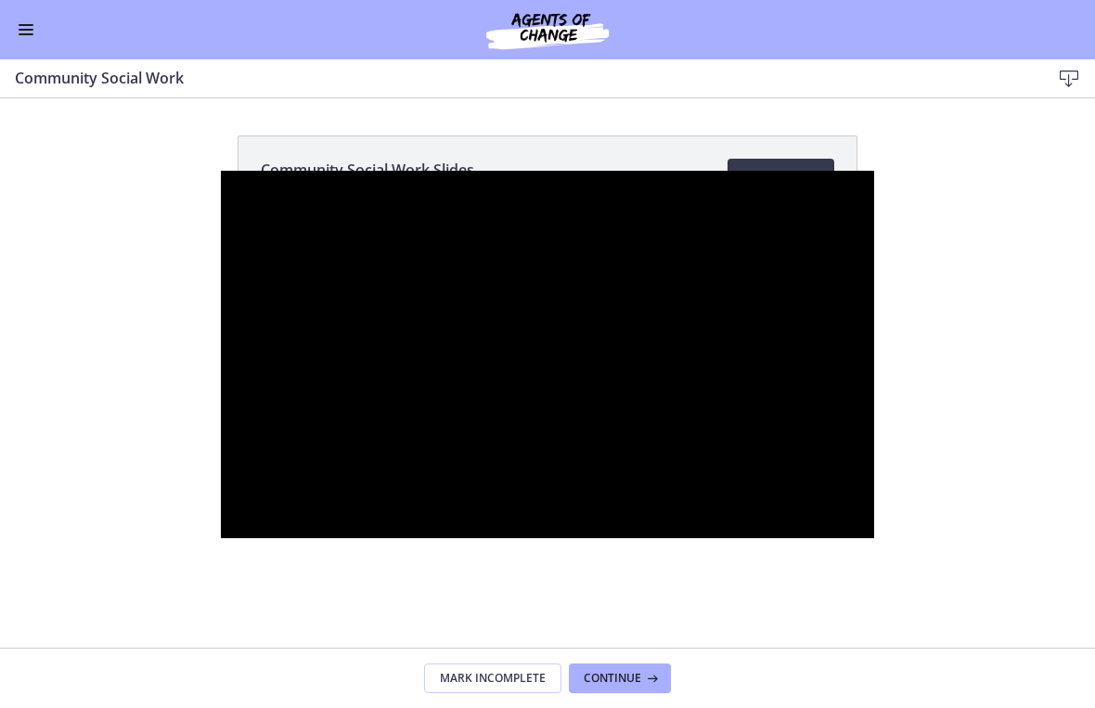
click at [874, 475] on div at bounding box center [548, 355] width 654 height 368
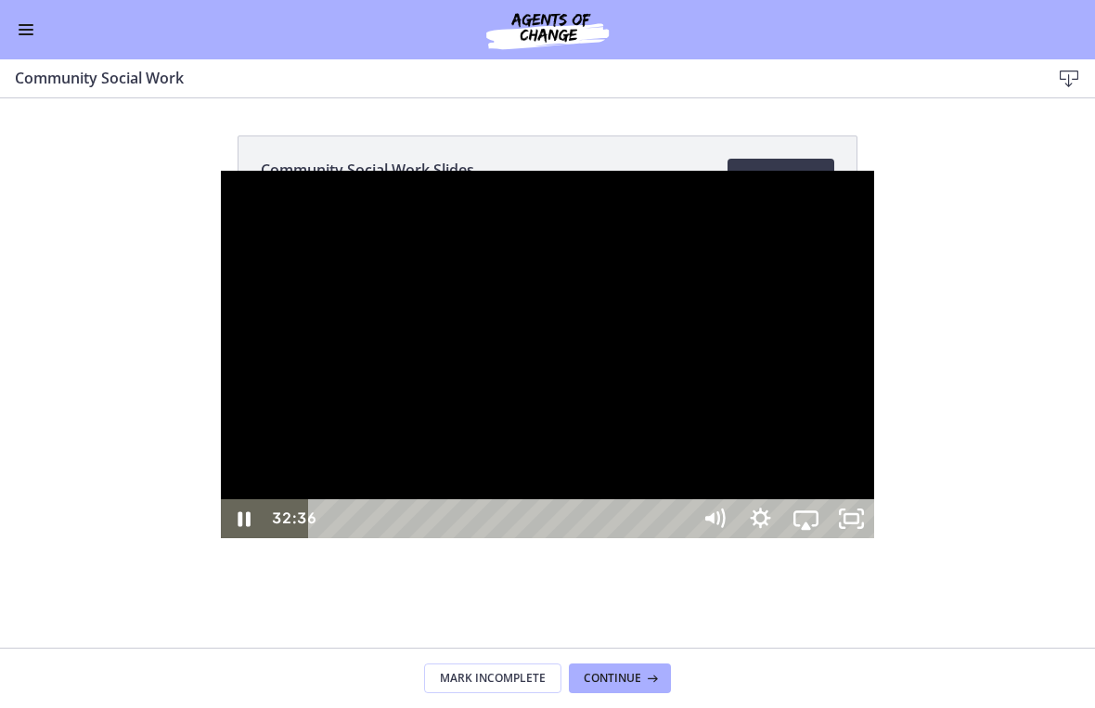
click at [529, 311] on div at bounding box center [548, 355] width 654 height 368
click at [558, 349] on icon "Pause" at bounding box center [549, 337] width 35 height 42
click at [700, 349] on div at bounding box center [548, 355] width 654 height 368
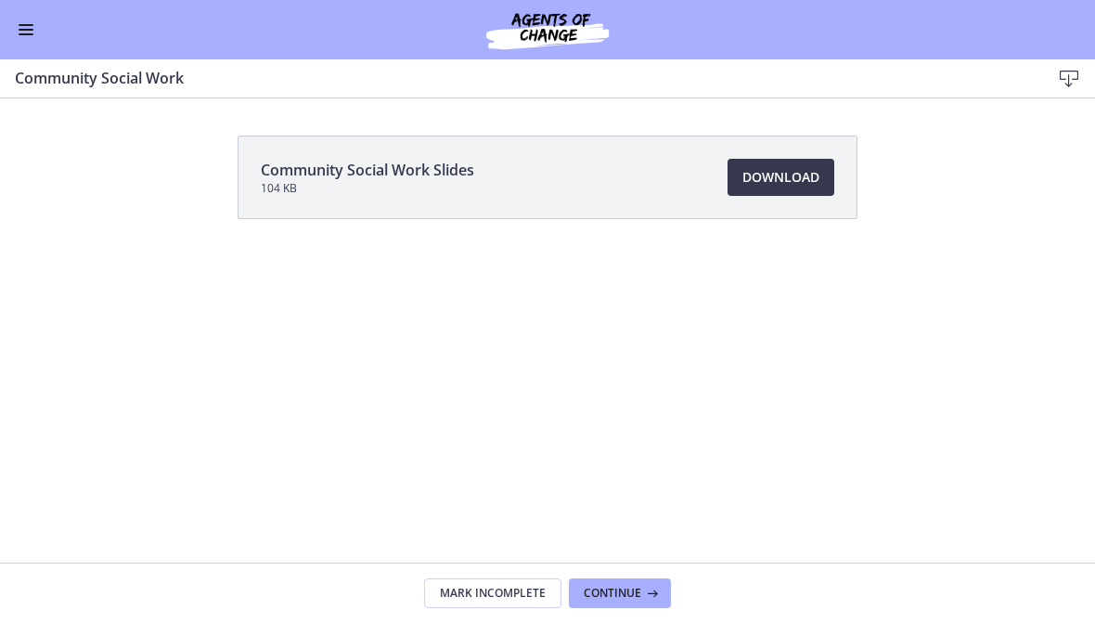
scroll to position [63, 0]
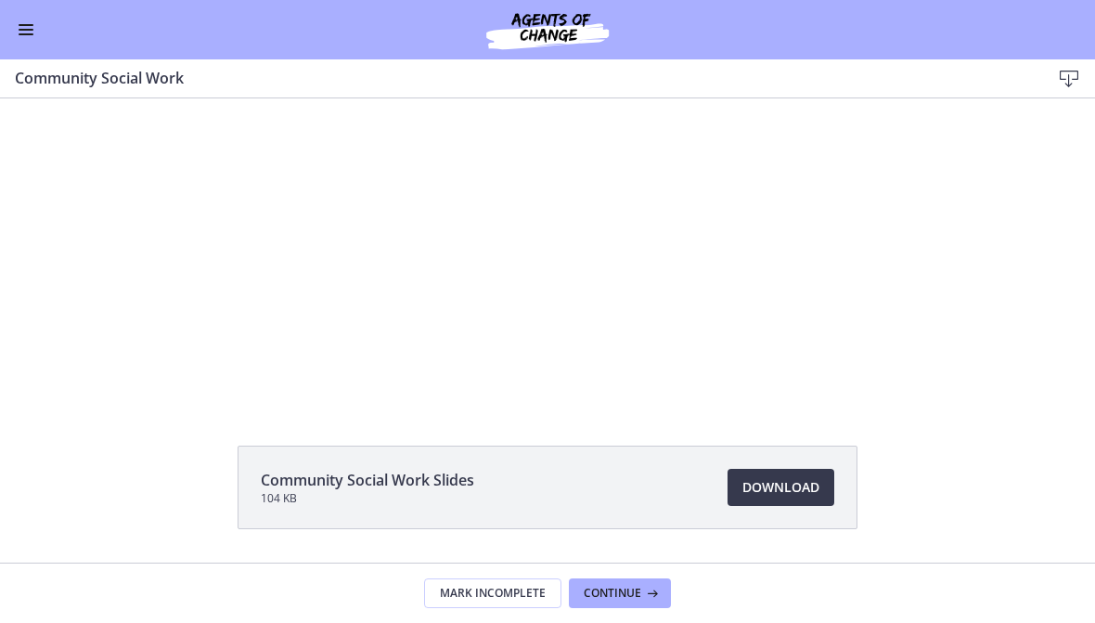
click at [627, 593] on span "Continue" at bounding box center [613, 593] width 58 height 15
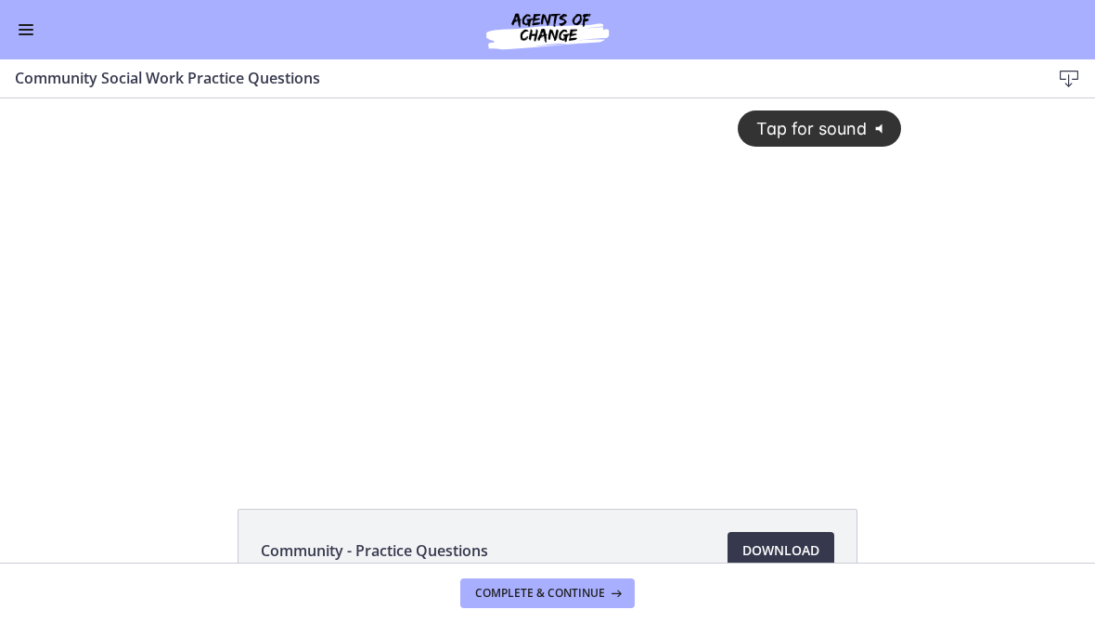
click at [791, 434] on icon "Unmute" at bounding box center [783, 450] width 37 height 32
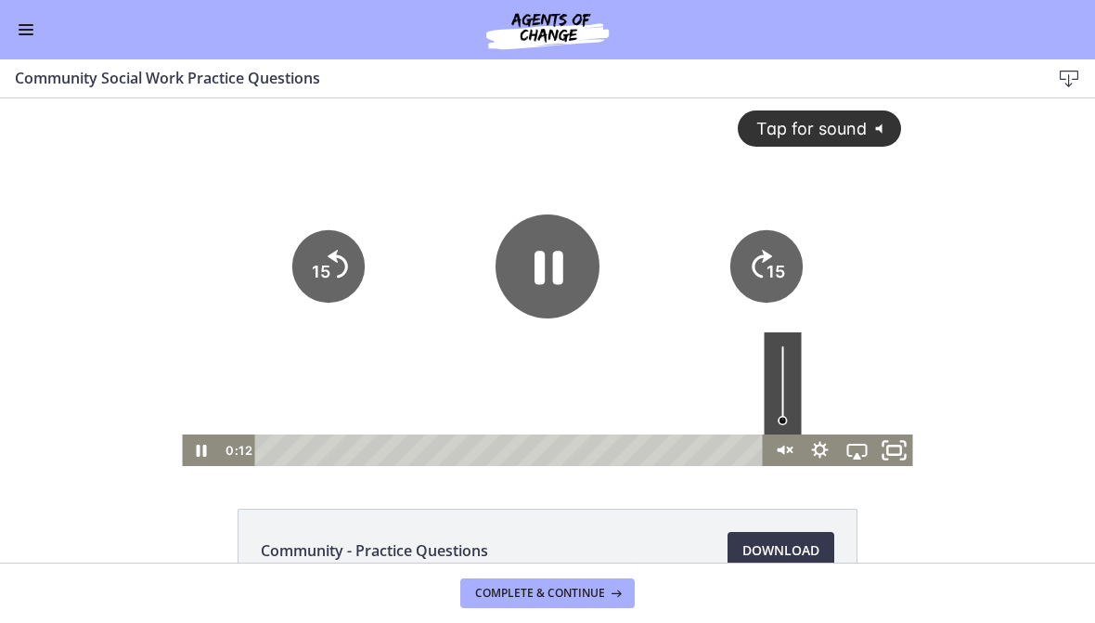
click at [895, 450] on icon "Fullscreen" at bounding box center [895, 451] width 45 height 38
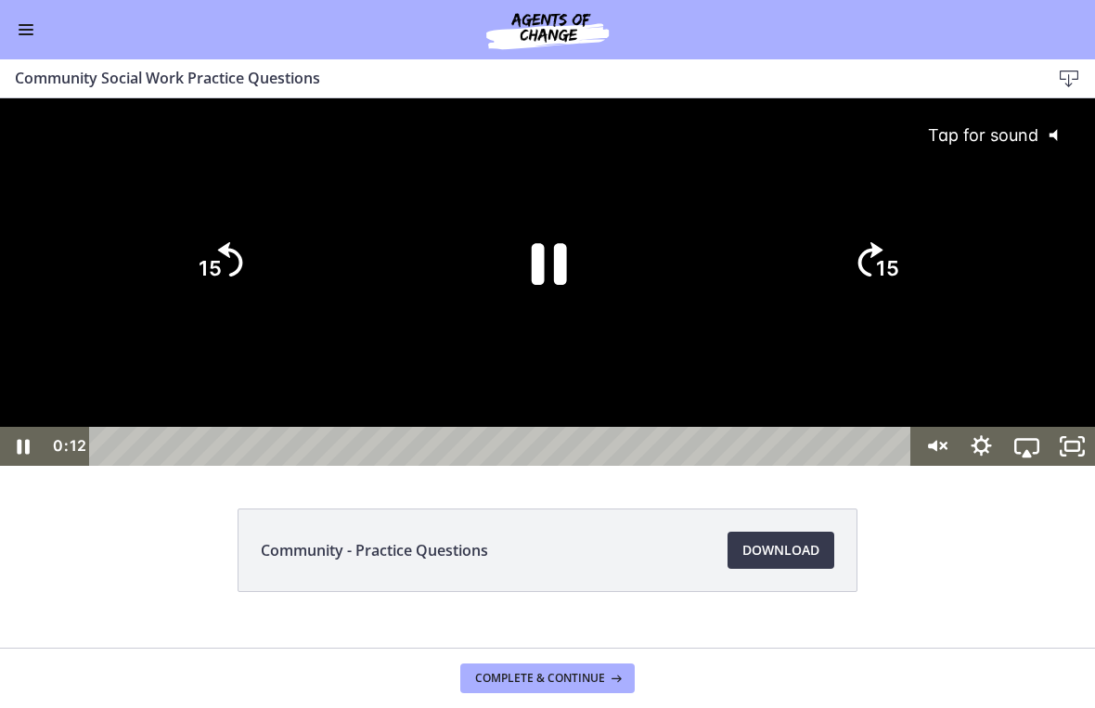
click at [930, 466] on icon "Unmute" at bounding box center [935, 446] width 45 height 39
click at [934, 466] on icon "Unmute" at bounding box center [935, 446] width 45 height 39
click at [939, 466] on icon "Unmute" at bounding box center [935, 446] width 45 height 39
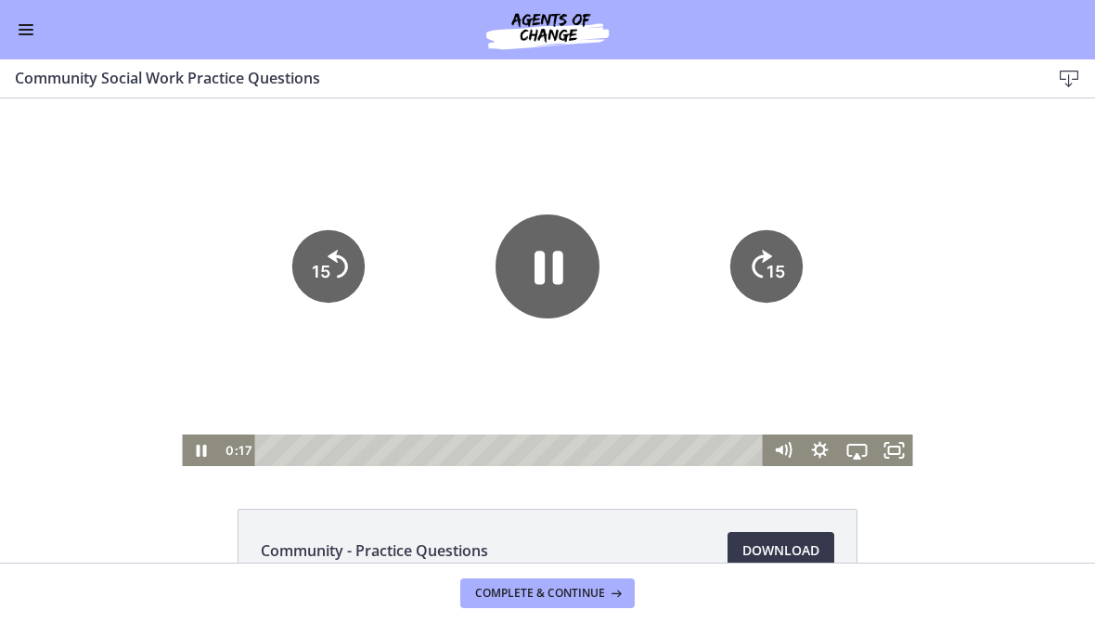
click at [909, 445] on icon "Fullscreen" at bounding box center [894, 450] width 37 height 32
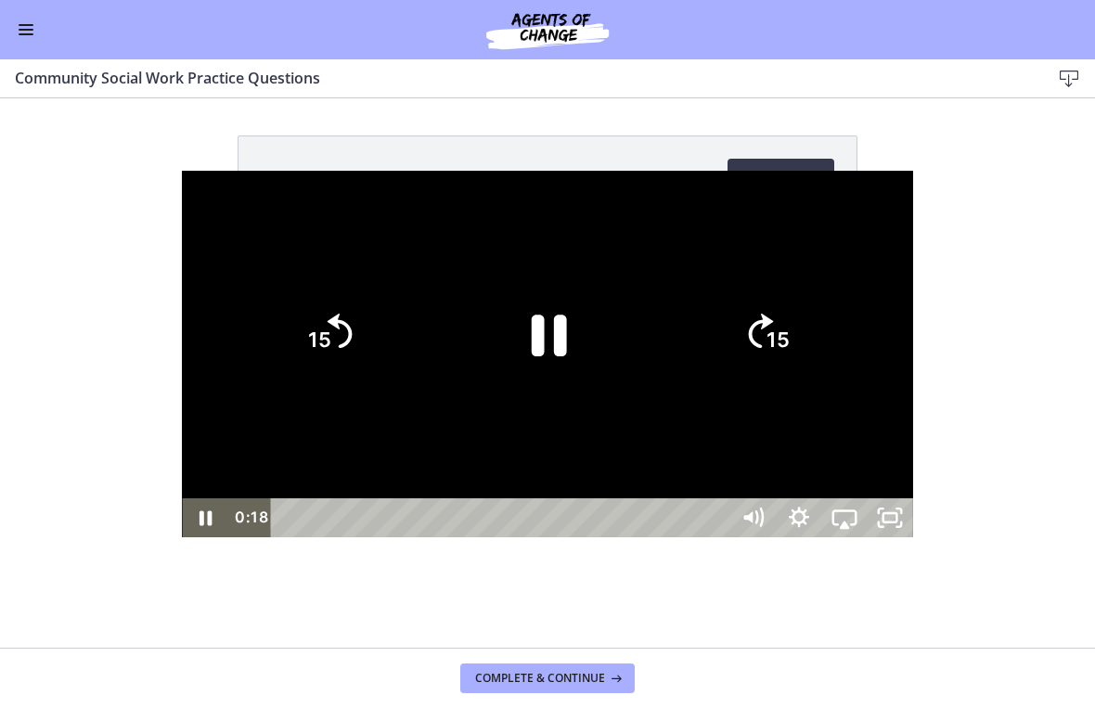
click at [722, 390] on div at bounding box center [547, 355] width 731 height 368
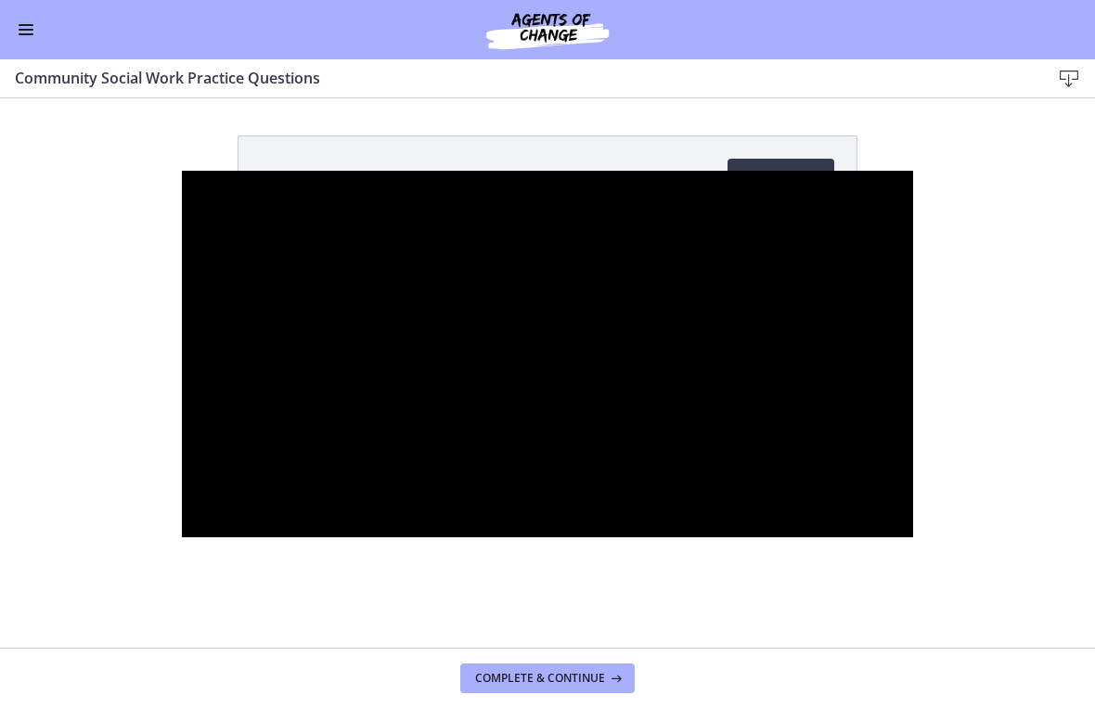
click at [599, 407] on div at bounding box center [547, 355] width 731 height 368
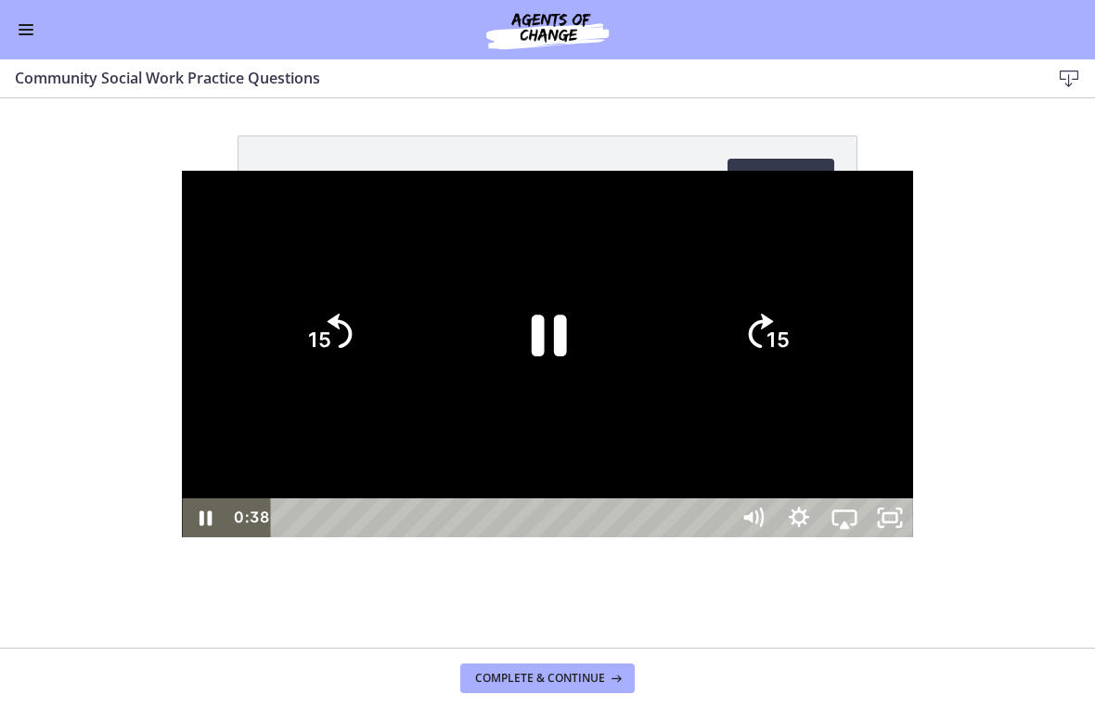
click at [555, 330] on icon "Pause" at bounding box center [549, 337] width 35 height 42
click at [645, 444] on div at bounding box center [547, 355] width 731 height 368
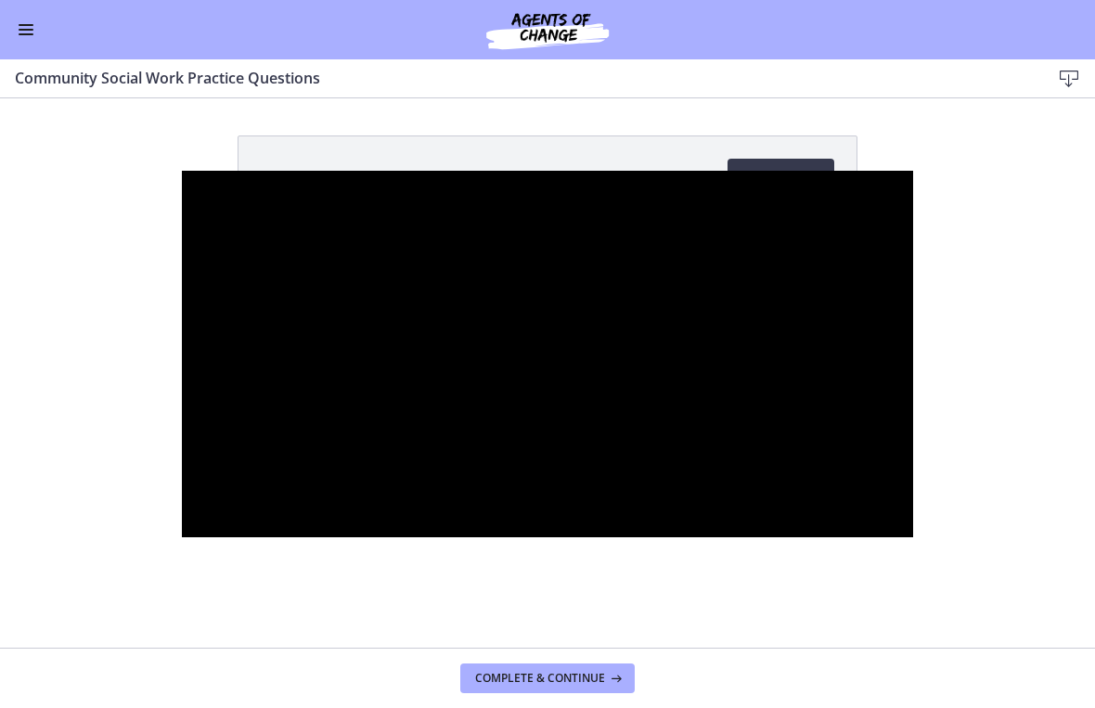
click at [568, 456] on div at bounding box center [547, 355] width 731 height 368
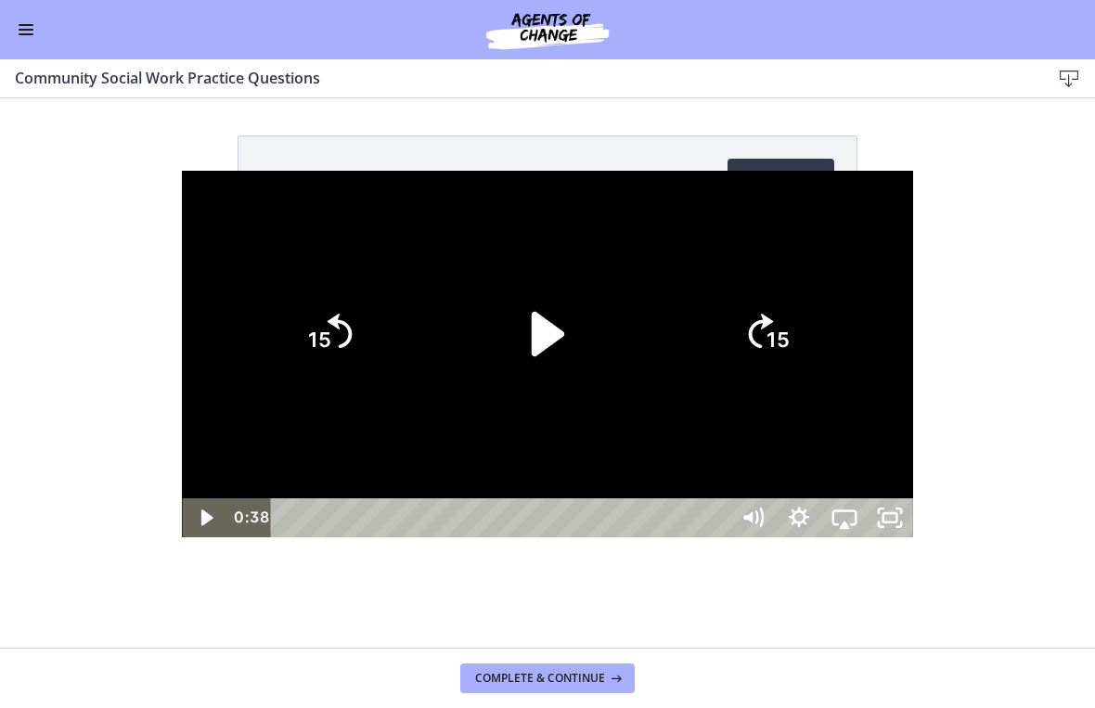
click at [714, 470] on div at bounding box center [547, 355] width 731 height 368
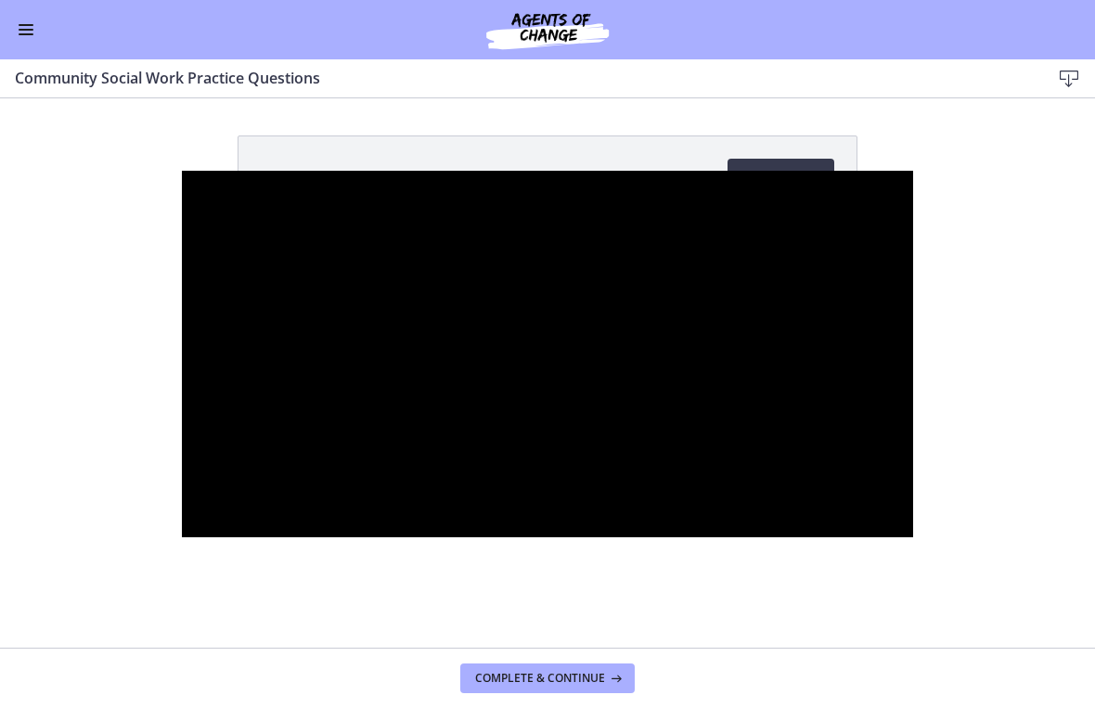
click at [657, 403] on div at bounding box center [547, 355] width 731 height 368
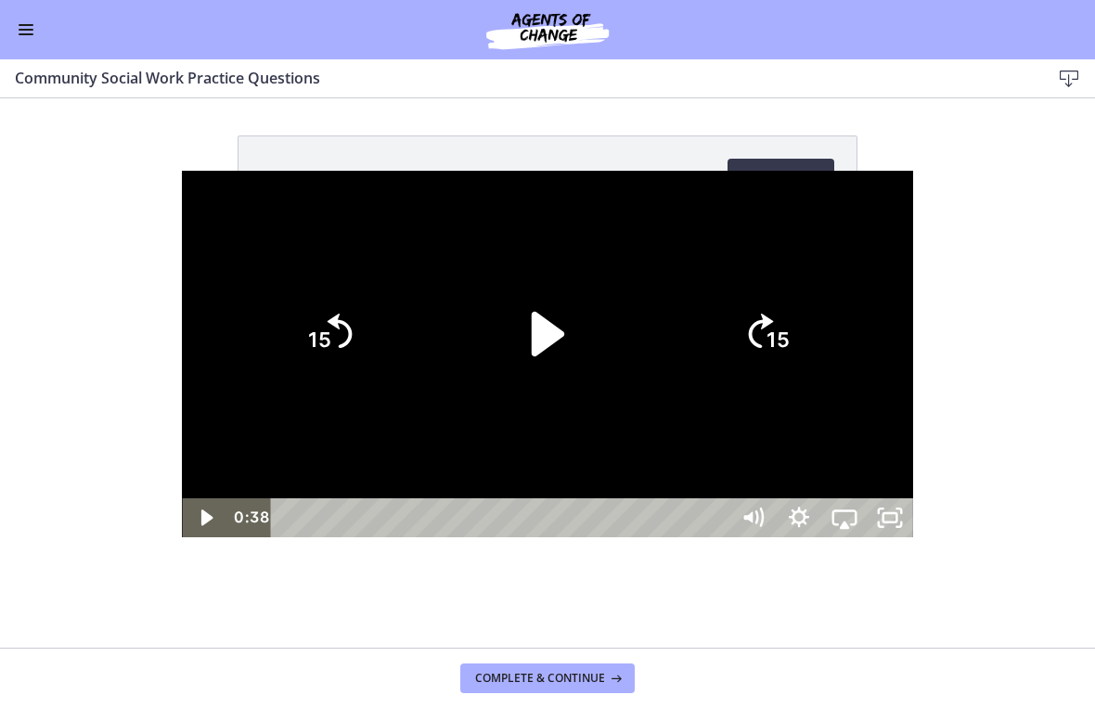
click at [560, 346] on icon "Play Video" at bounding box center [548, 335] width 128 height 128
click at [811, 314] on icon "15" at bounding box center [766, 334] width 89 height 89
click at [811, 349] on icon "15" at bounding box center [766, 334] width 89 height 89
click at [790, 339] on tspan "15" at bounding box center [778, 341] width 23 height 24
click at [811, 338] on icon "15" at bounding box center [766, 334] width 89 height 89
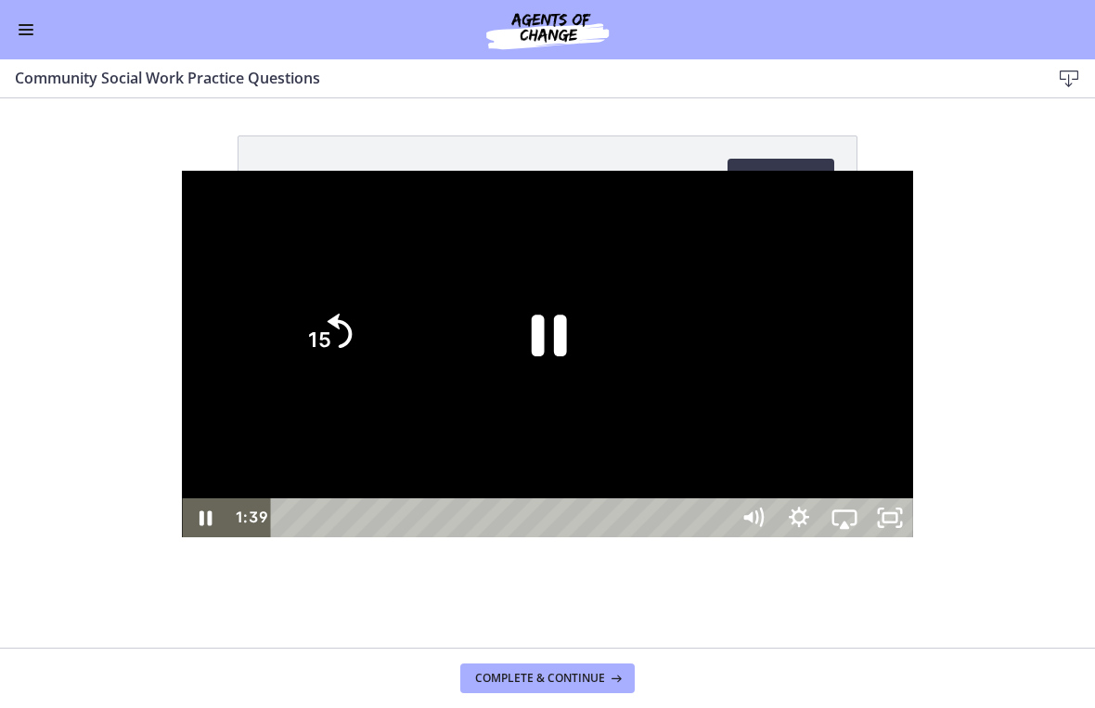
click at [789, 391] on icon "15" at bounding box center [766, 413] width 45 height 45
click at [811, 345] on icon "15" at bounding box center [766, 334] width 89 height 89
click at [913, 339] on div at bounding box center [547, 355] width 731 height 368
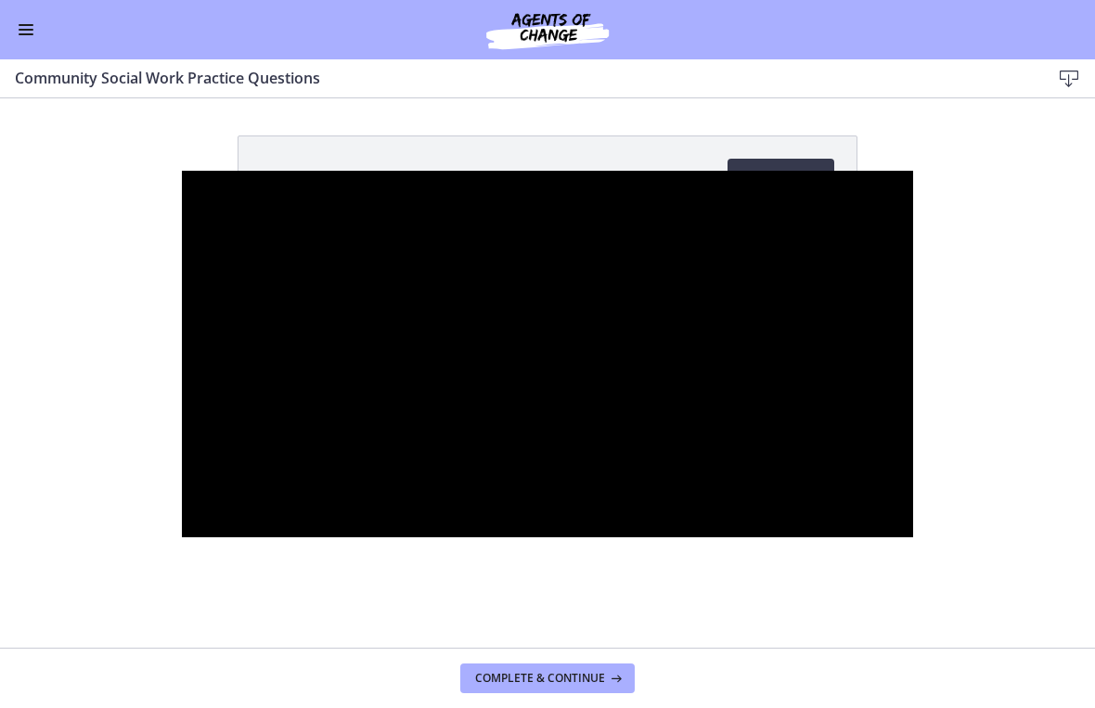
click at [582, 436] on div at bounding box center [547, 355] width 731 height 368
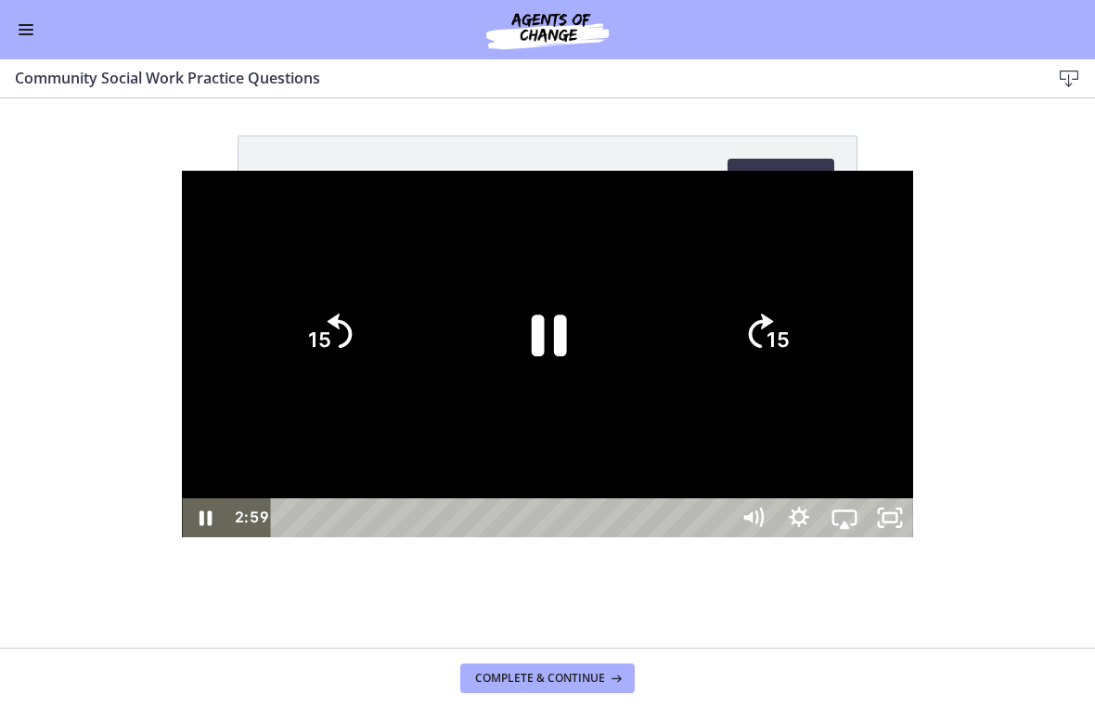
click at [782, 473] on div at bounding box center [547, 355] width 731 height 368
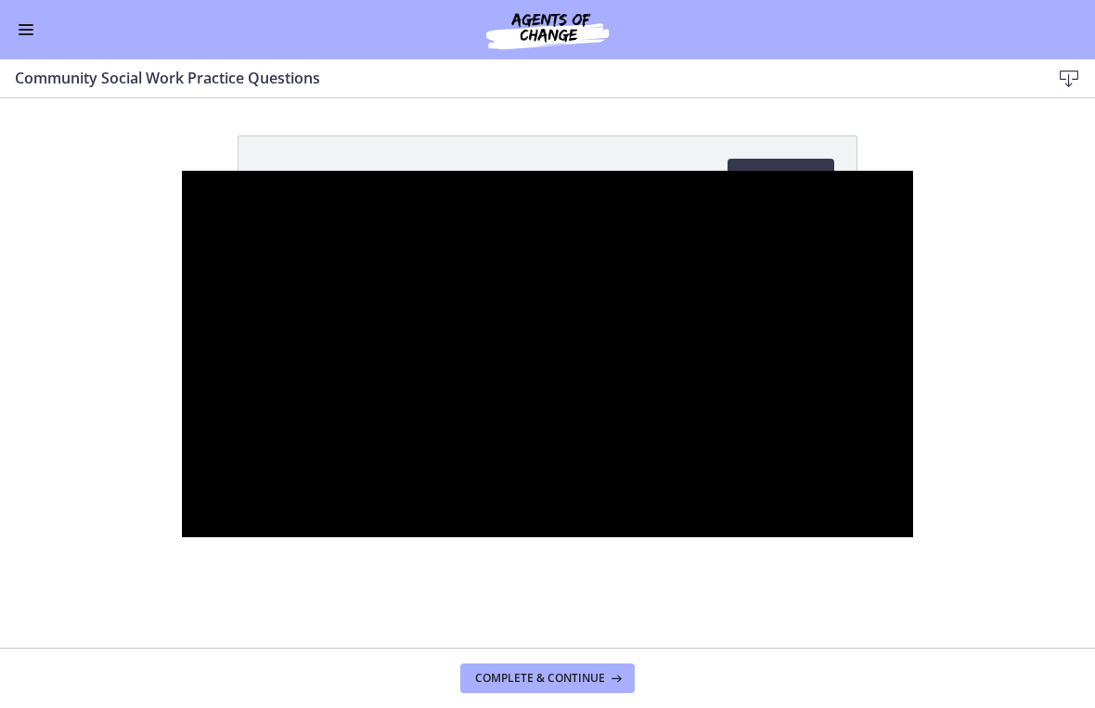
click at [913, 459] on div at bounding box center [547, 355] width 731 height 368
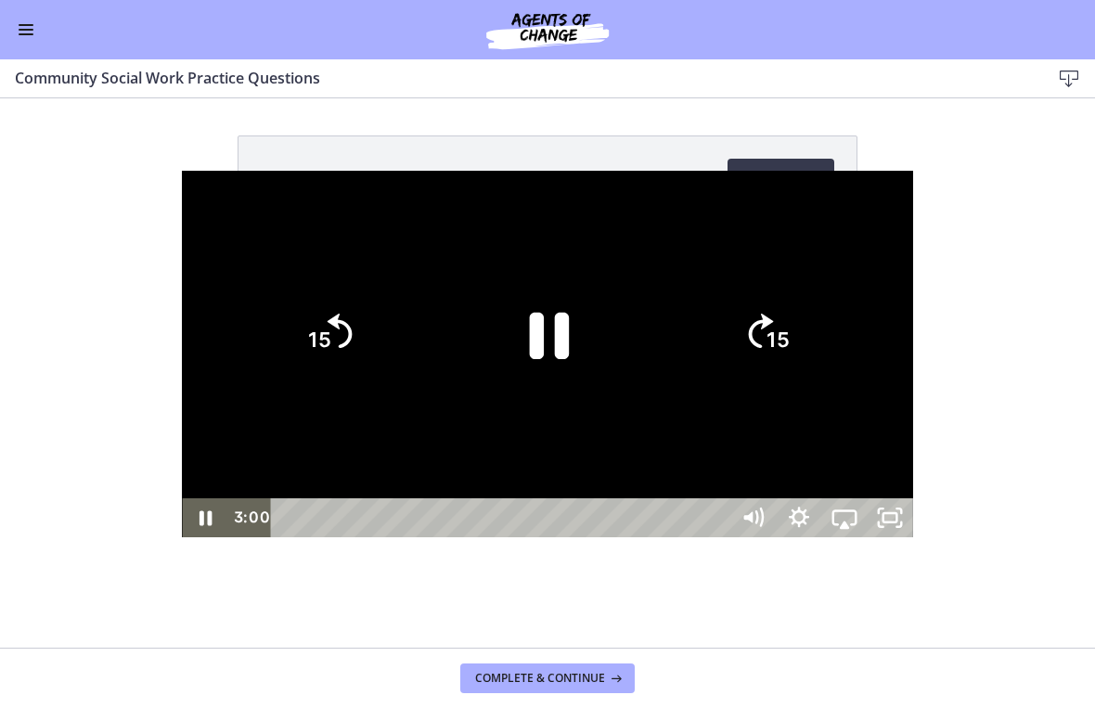
click at [550, 343] on icon "Pause" at bounding box center [548, 335] width 144 height 144
click at [873, 509] on div at bounding box center [547, 355] width 731 height 368
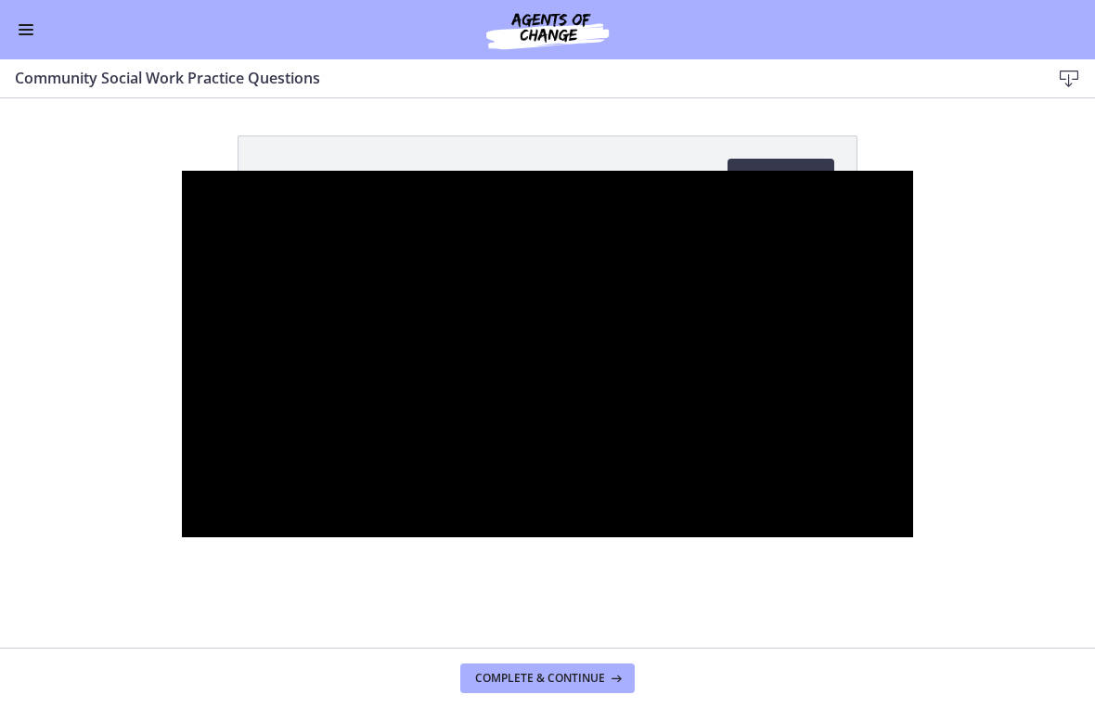
click at [913, 475] on div at bounding box center [547, 355] width 731 height 368
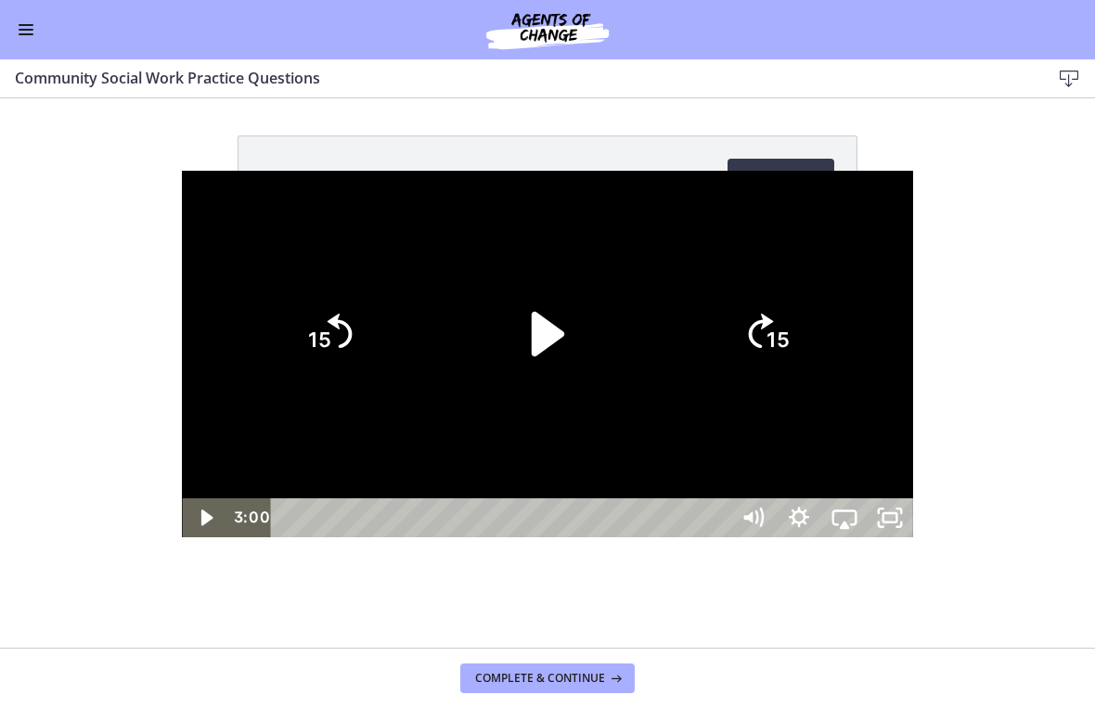
click at [913, 537] on icon "Unfullscreen" at bounding box center [889, 517] width 45 height 39
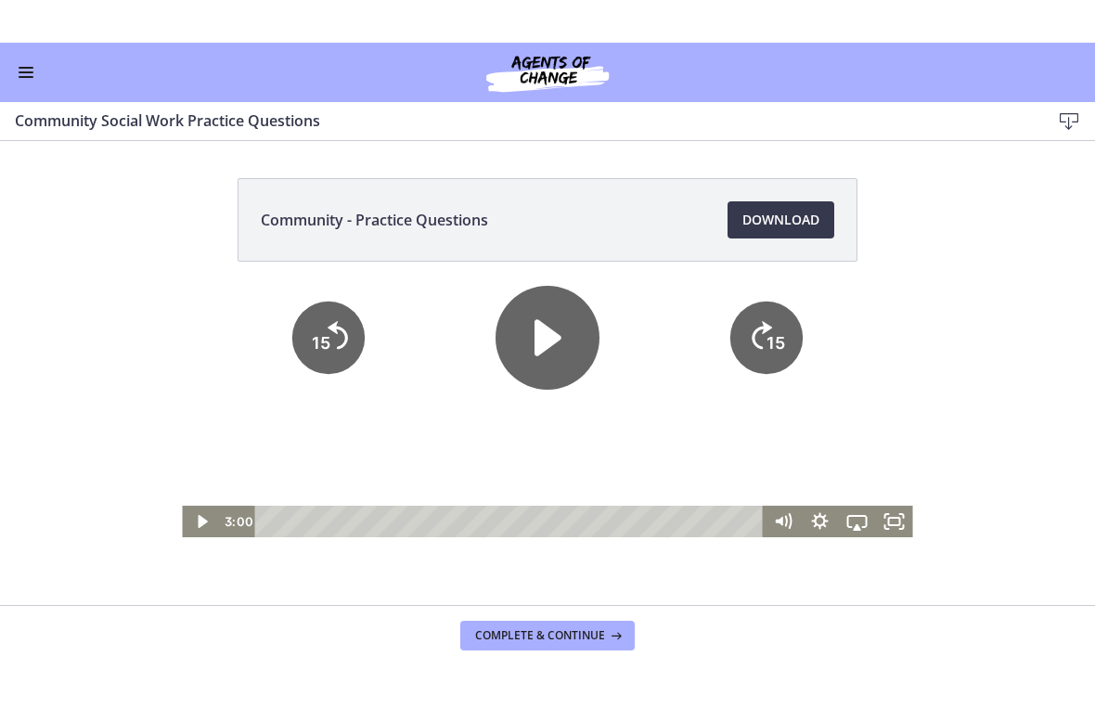
scroll to position [81, 0]
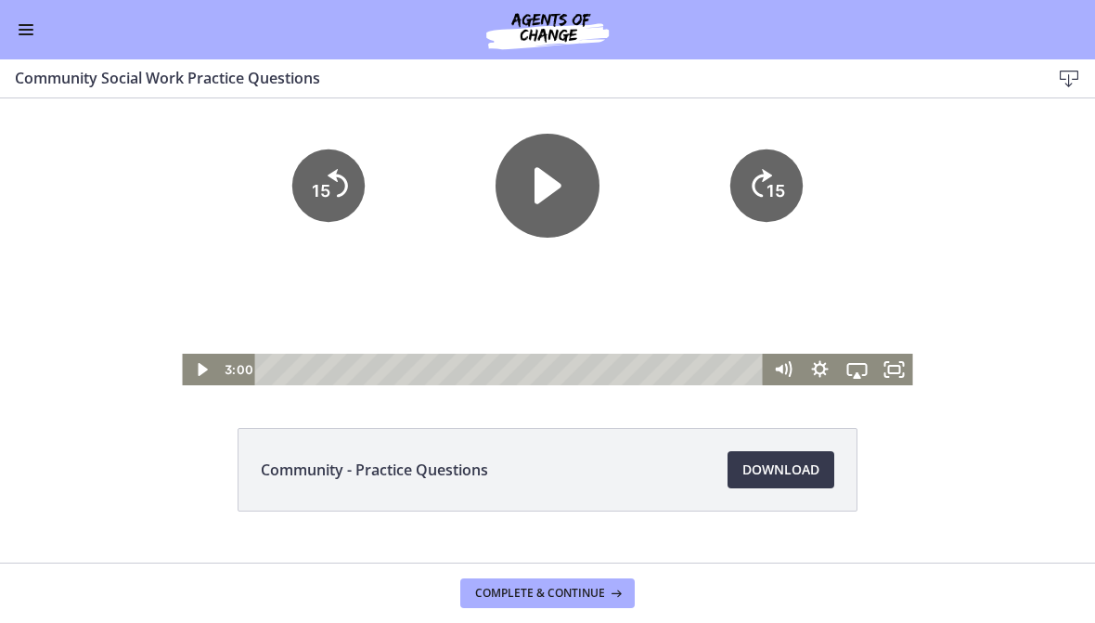
click at [790, 476] on span "Download Opens in a new window" at bounding box center [781, 470] width 77 height 22
click at [547, 189] on icon "Play Video" at bounding box center [548, 185] width 27 height 36
click at [901, 357] on icon "Fullscreen" at bounding box center [894, 370] width 37 height 32
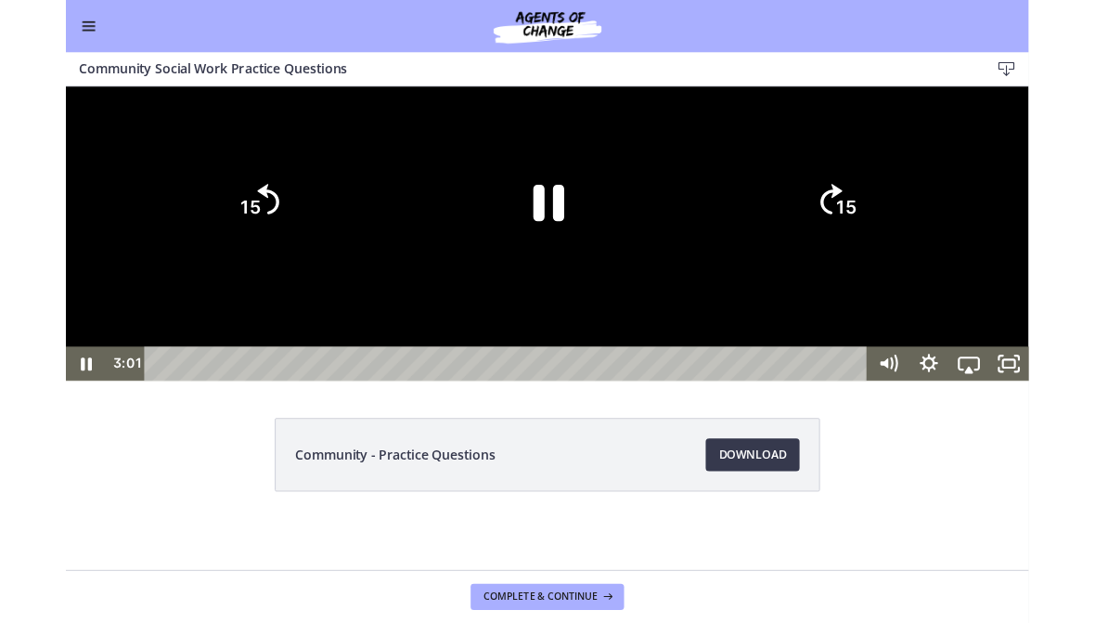
scroll to position [0, 0]
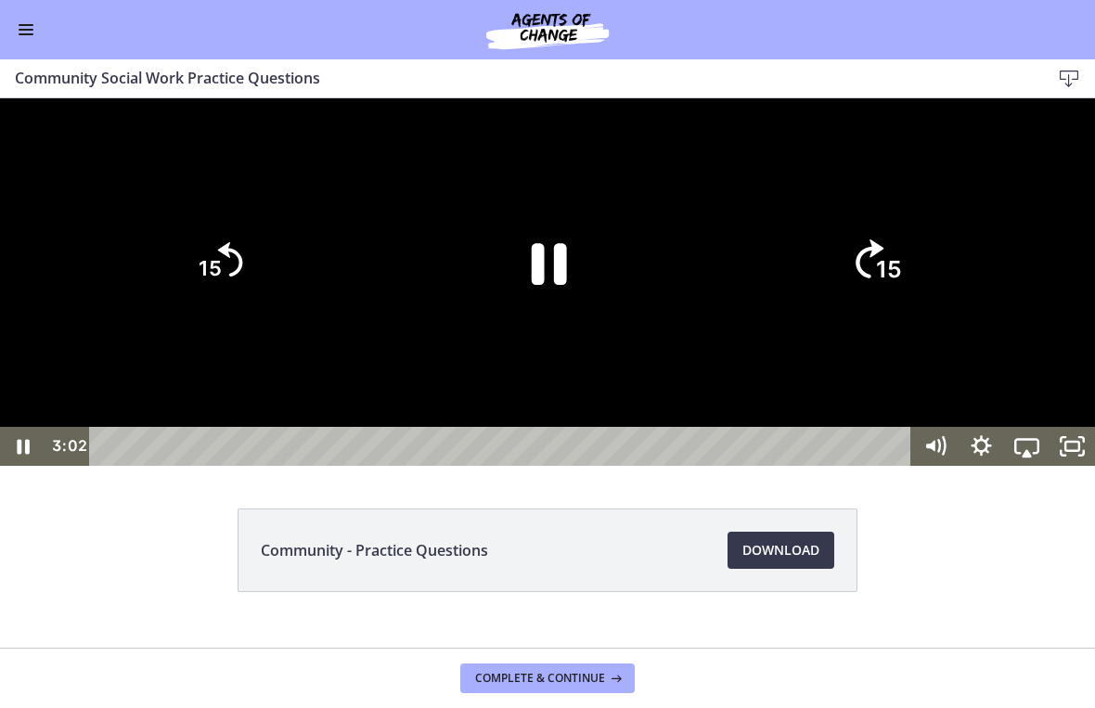
click at [899, 283] on tspan "15" at bounding box center [889, 269] width 26 height 28
click at [538, 285] on icon "Pause" at bounding box center [549, 264] width 35 height 42
click at [240, 307] on icon "15" at bounding box center [219, 262] width 89 height 89
click at [239, 239] on icon "15" at bounding box center [218, 183] width 111 height 111
click at [553, 285] on icon "Play Video" at bounding box center [548, 262] width 32 height 45
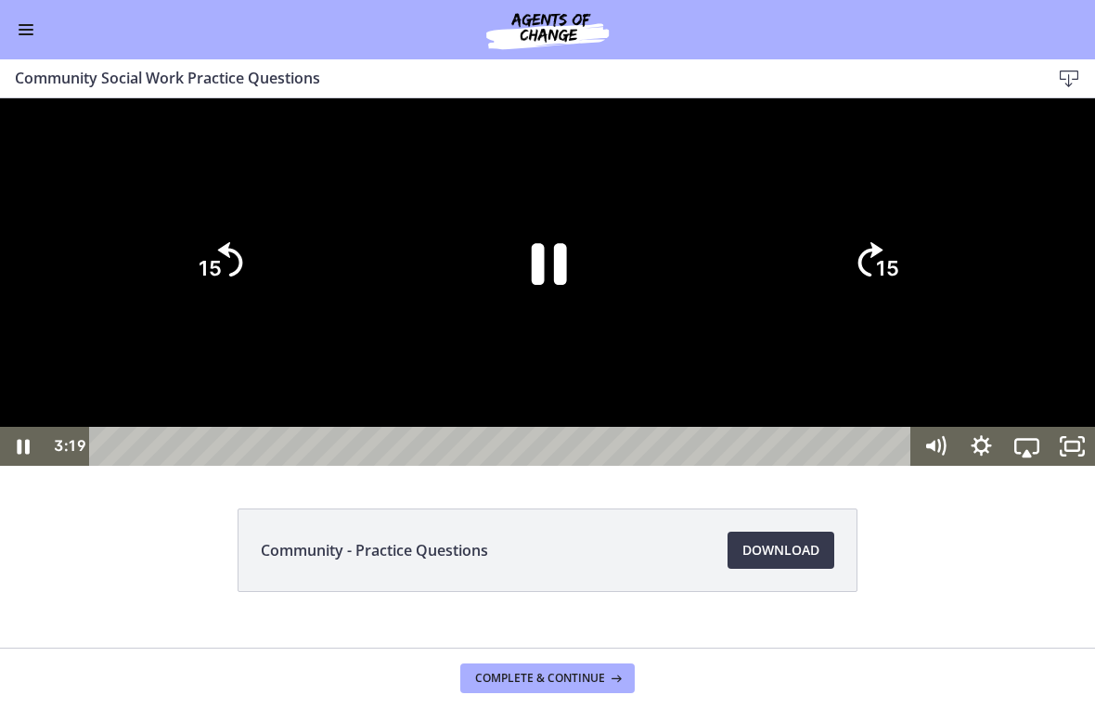
click at [557, 285] on icon "Pause" at bounding box center [549, 264] width 35 height 42
click at [722, 435] on div at bounding box center [547, 282] width 1095 height 368
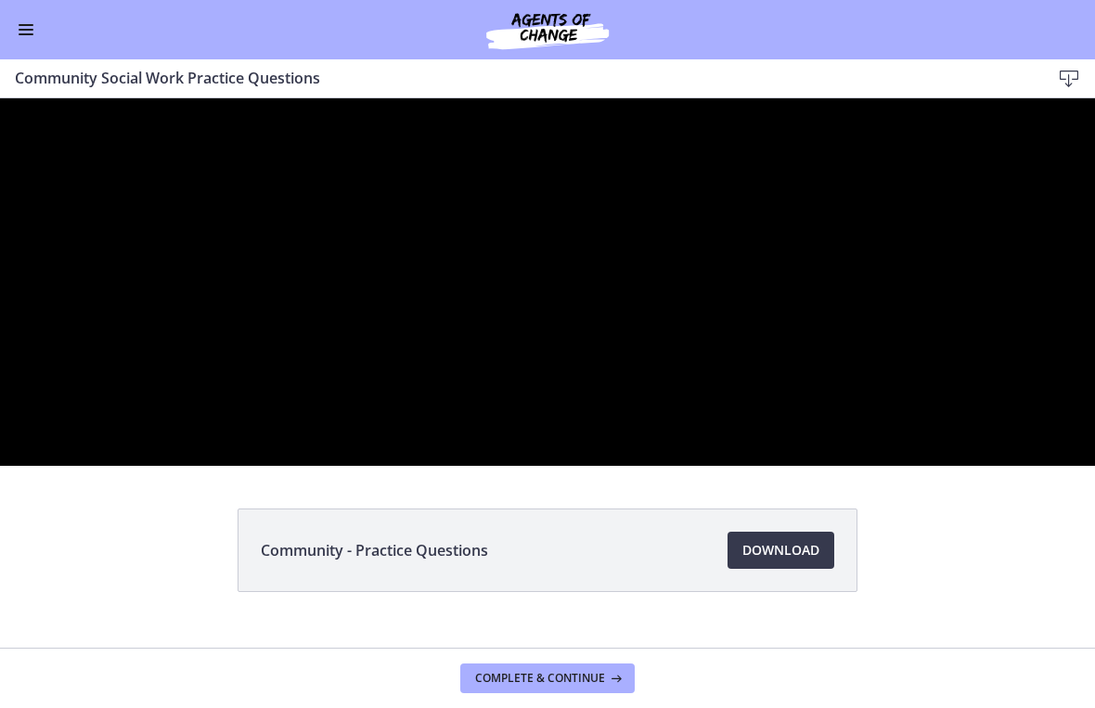
click at [571, 466] on div at bounding box center [547, 282] width 1095 height 368
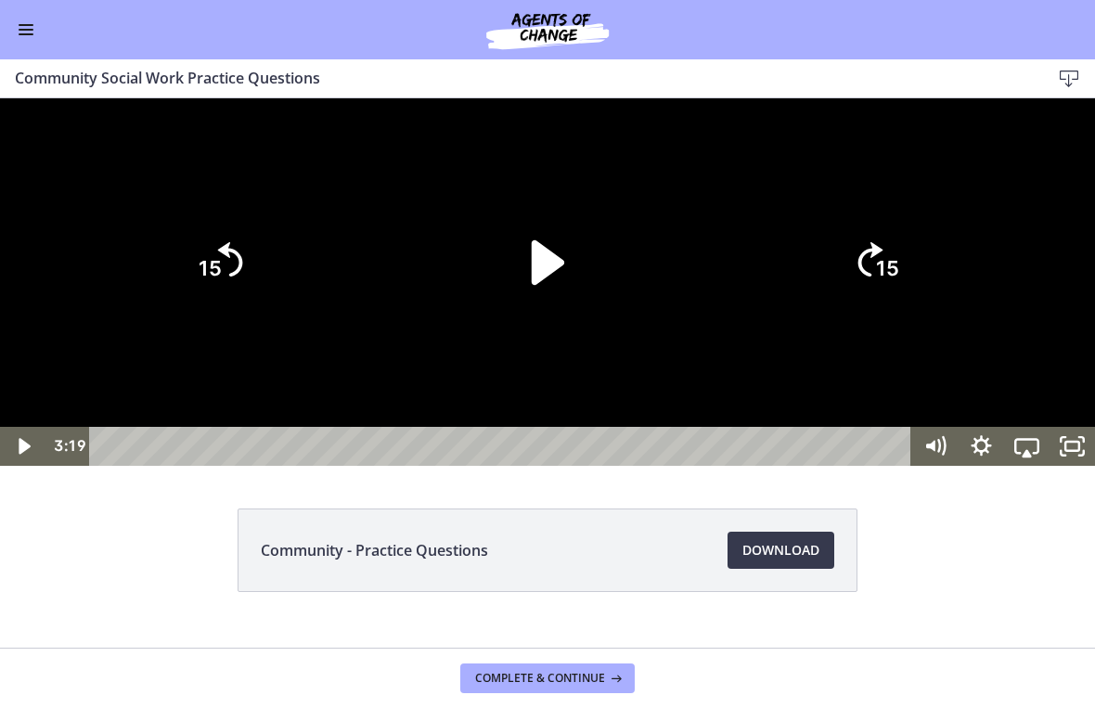
click at [544, 327] on icon "Play Video" at bounding box center [548, 263] width 128 height 128
click at [881, 281] on tspan "15" at bounding box center [887, 269] width 23 height 24
click at [881, 313] on icon "15" at bounding box center [876, 263] width 100 height 100
click at [887, 313] on icon "15" at bounding box center [876, 263] width 100 height 100
click at [889, 307] on icon "15" at bounding box center [876, 262] width 89 height 89
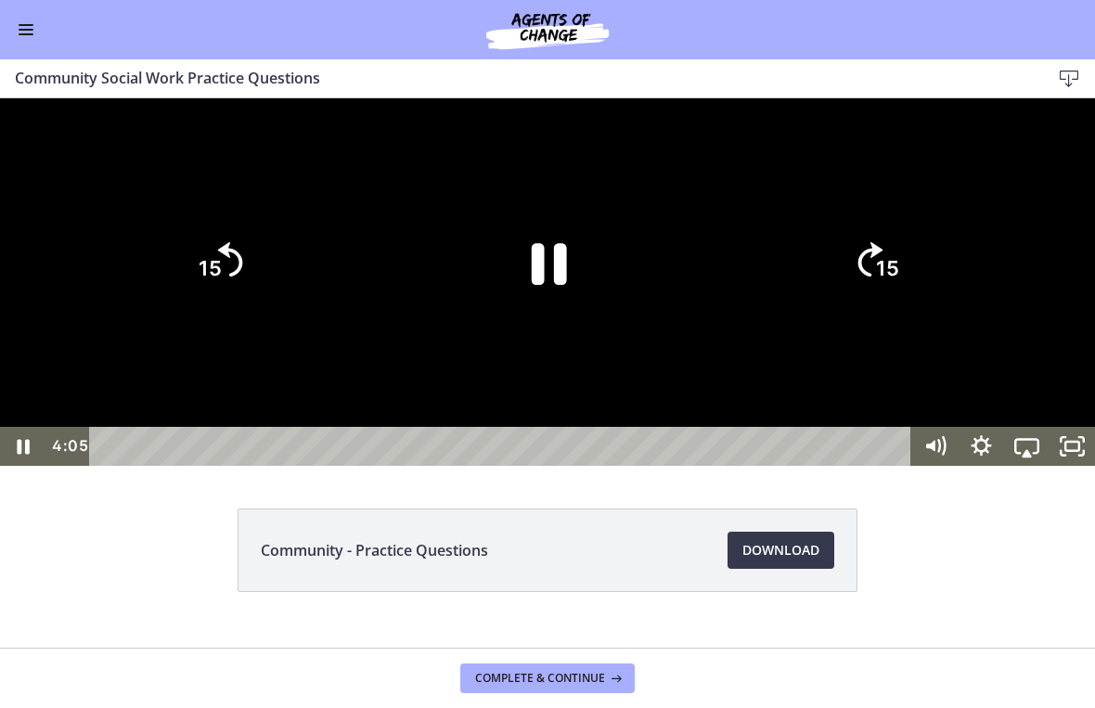
click at [888, 281] on tspan "15" at bounding box center [887, 269] width 23 height 24
click at [885, 281] on tspan "15" at bounding box center [887, 269] width 23 height 24
click at [890, 281] on tspan "15" at bounding box center [887, 269] width 23 height 24
click at [208, 283] on tspan "15" at bounding box center [209, 269] width 26 height 28
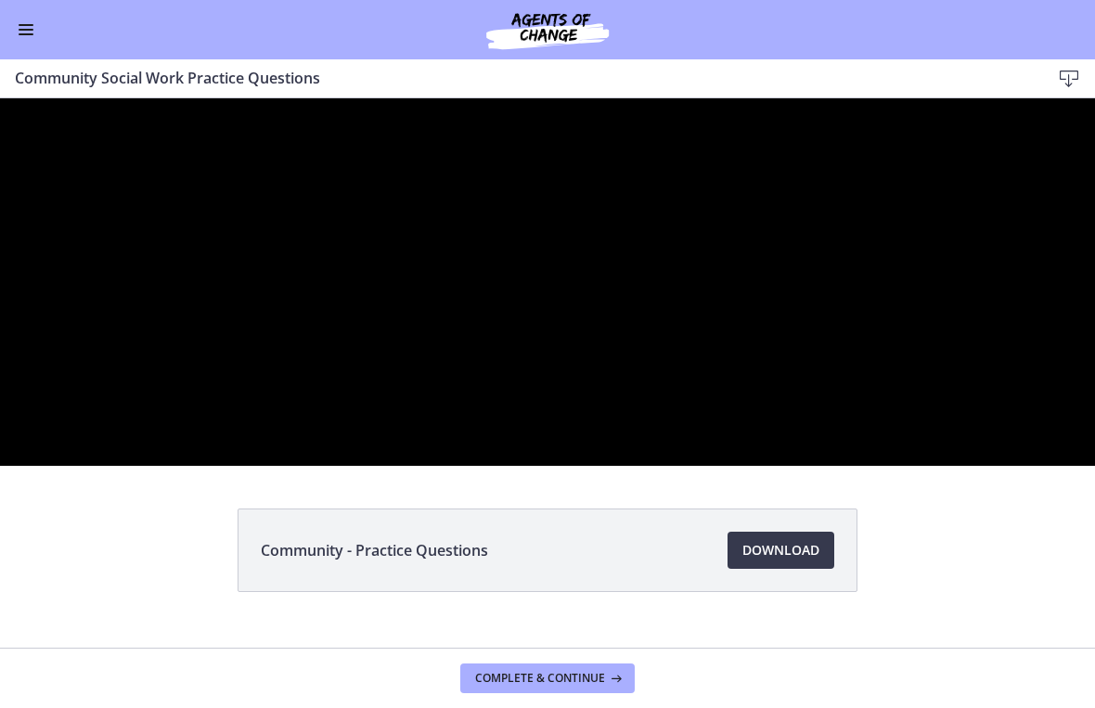
click at [941, 466] on div at bounding box center [547, 282] width 1095 height 368
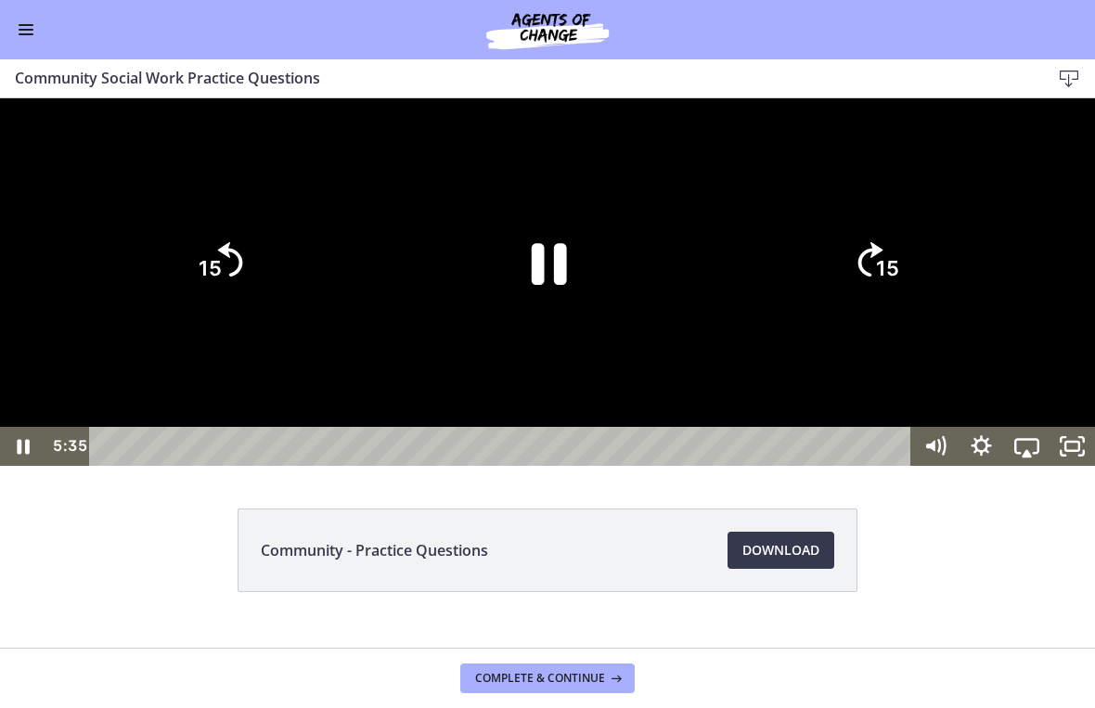
click at [978, 466] on div at bounding box center [547, 282] width 1095 height 368
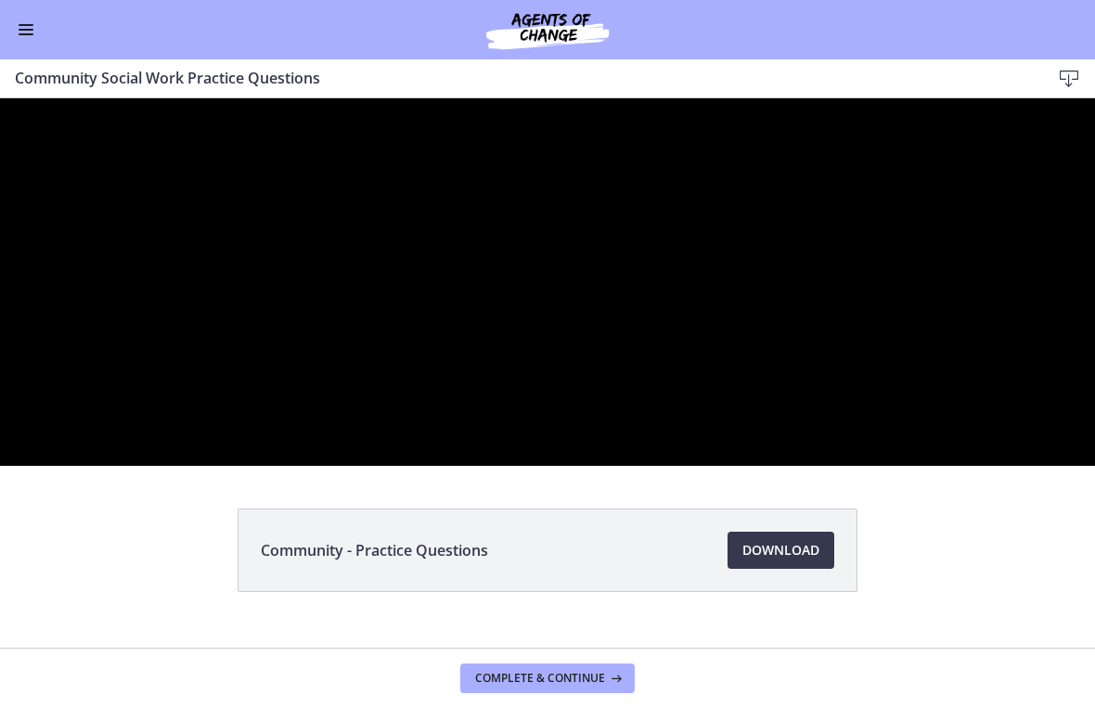
click at [692, 466] on div at bounding box center [547, 282] width 1095 height 368
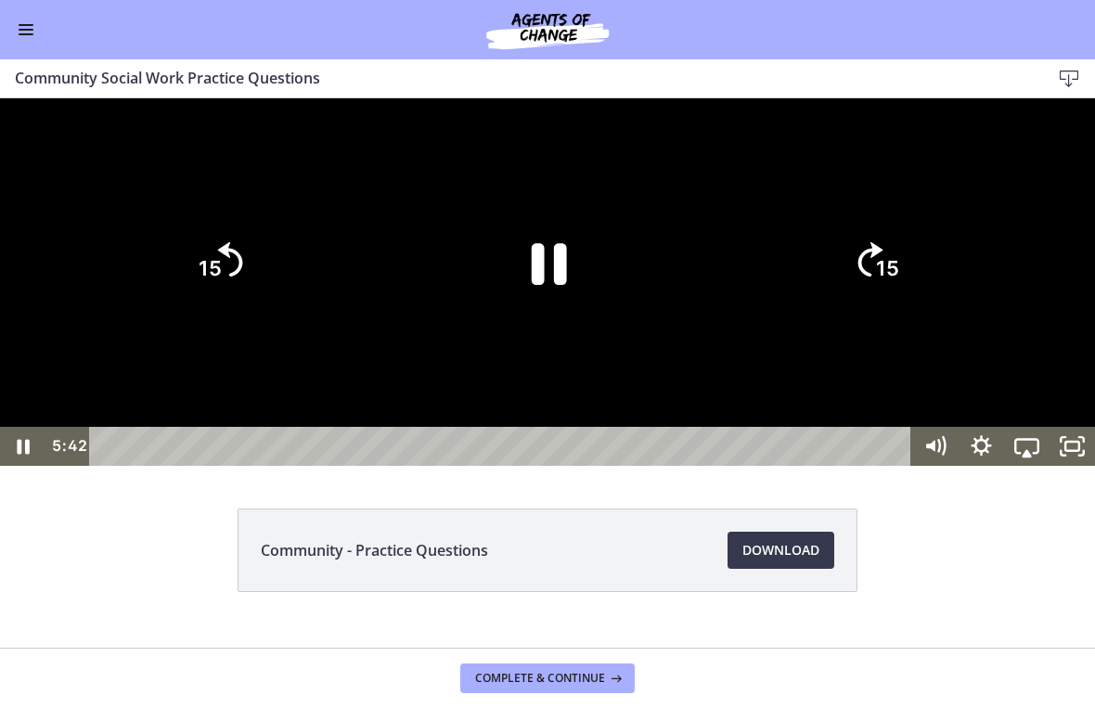
click at [935, 466] on div at bounding box center [547, 282] width 1095 height 368
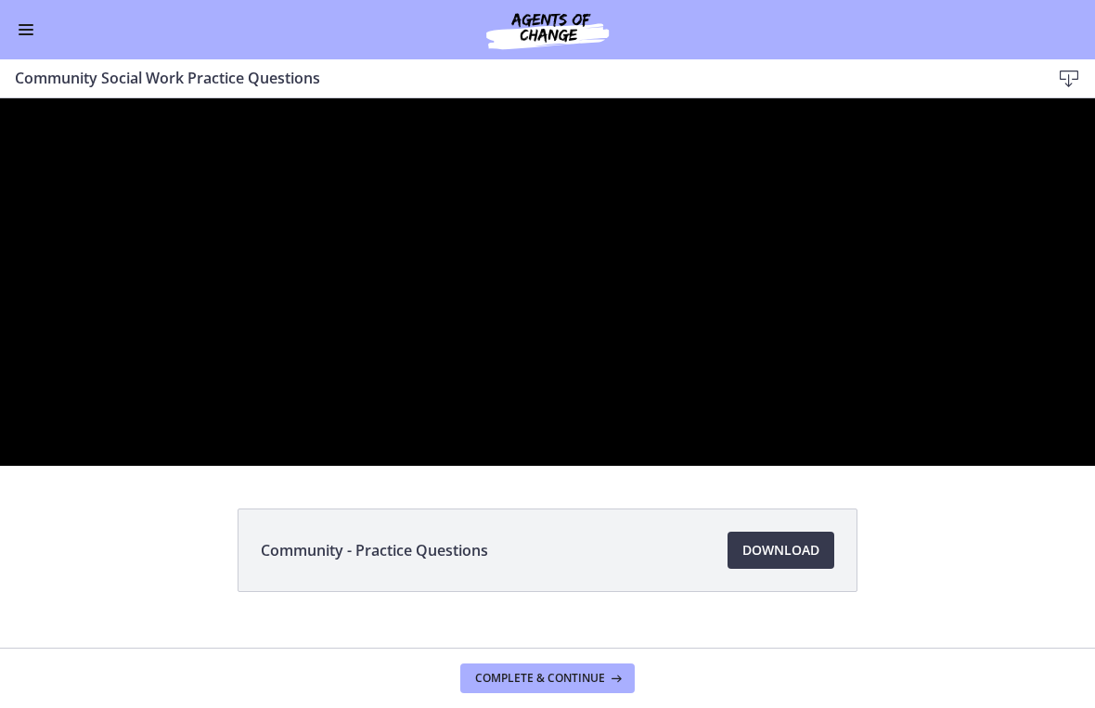
click at [733, 466] on div at bounding box center [547, 282] width 1095 height 368
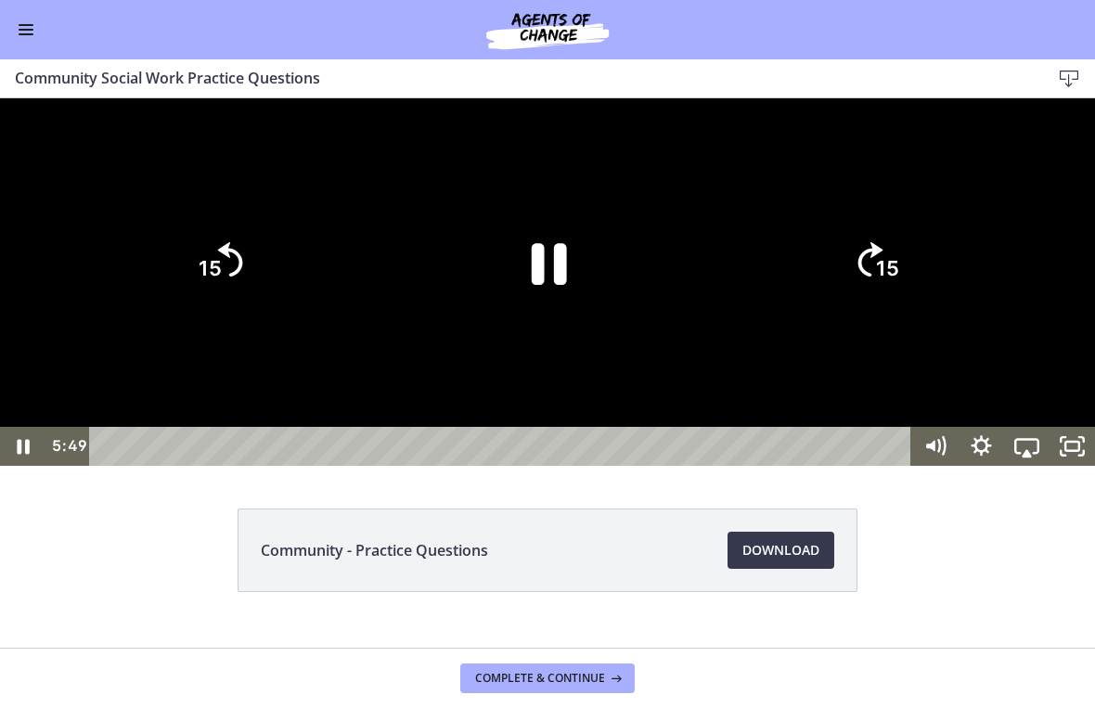
click at [570, 327] on icon "Pause" at bounding box center [548, 263] width 128 height 128
click at [740, 425] on div at bounding box center [547, 282] width 1095 height 368
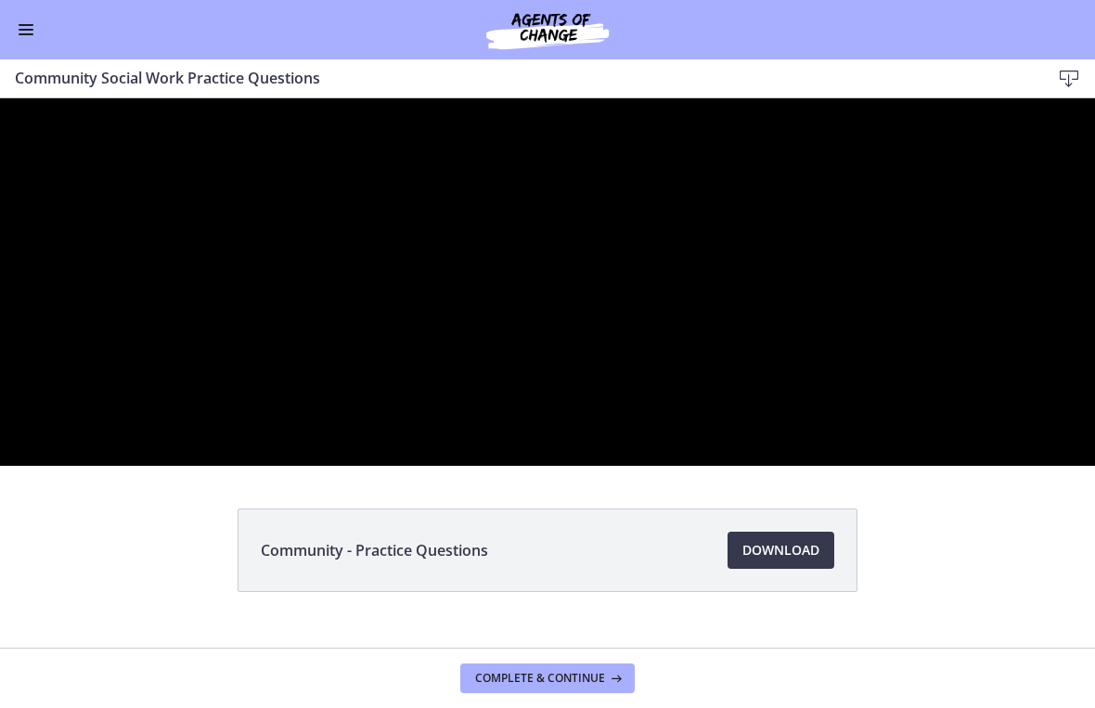
click at [628, 466] on div at bounding box center [547, 282] width 1095 height 368
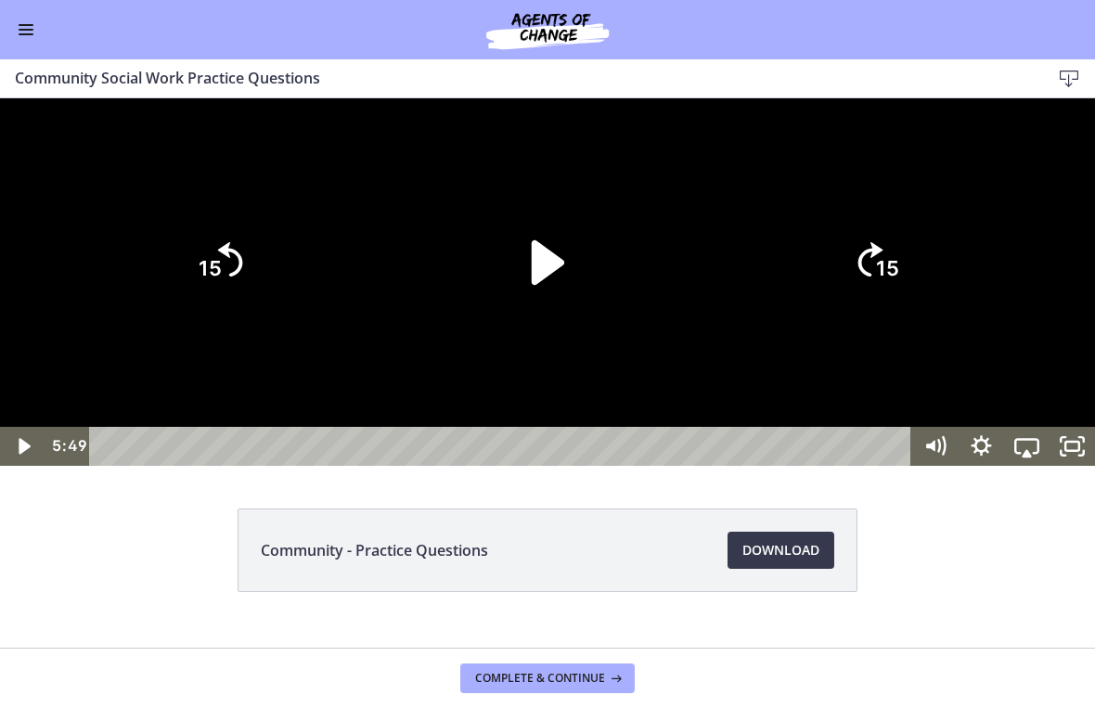
click at [554, 327] on icon "Play Video" at bounding box center [548, 263] width 128 height 128
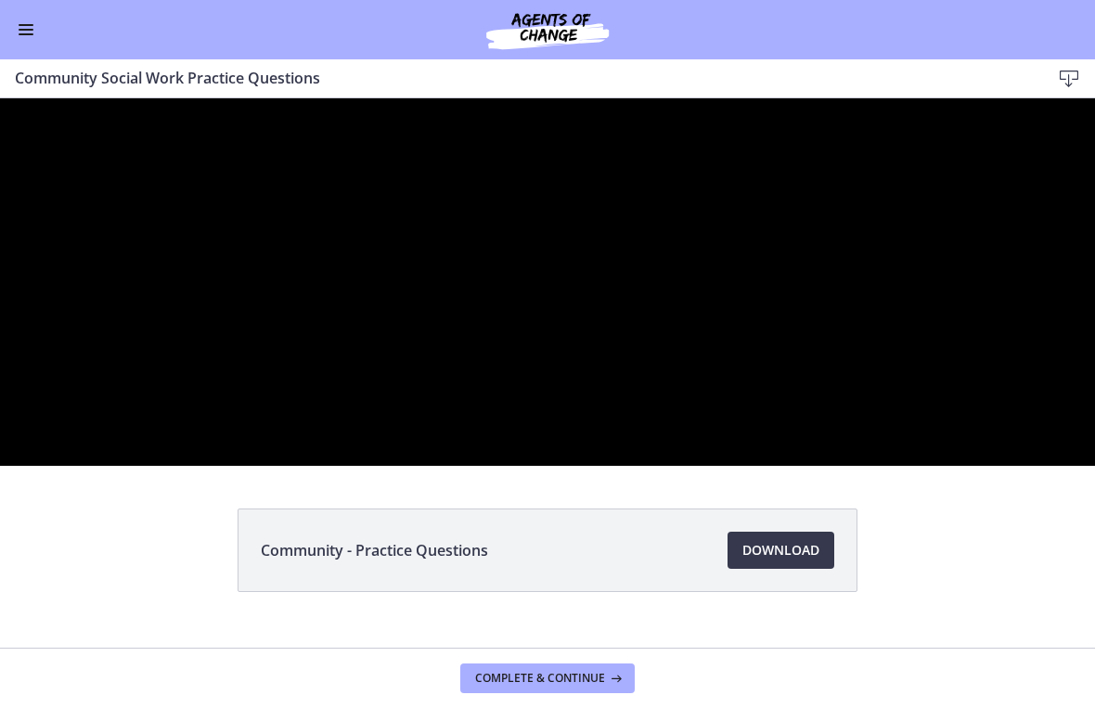
click at [524, 466] on div at bounding box center [547, 282] width 1095 height 368
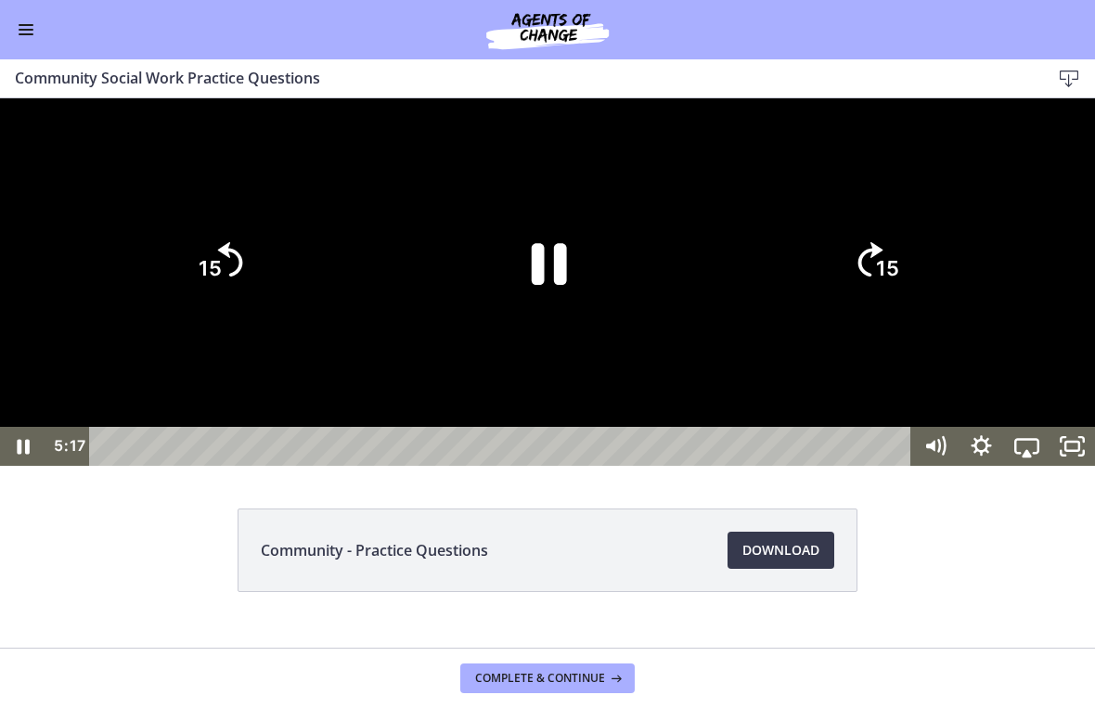
click at [606, 327] on icon "Pause" at bounding box center [548, 263] width 128 height 128
click at [1081, 466] on icon "Unfullscreen" at bounding box center [1072, 446] width 45 height 39
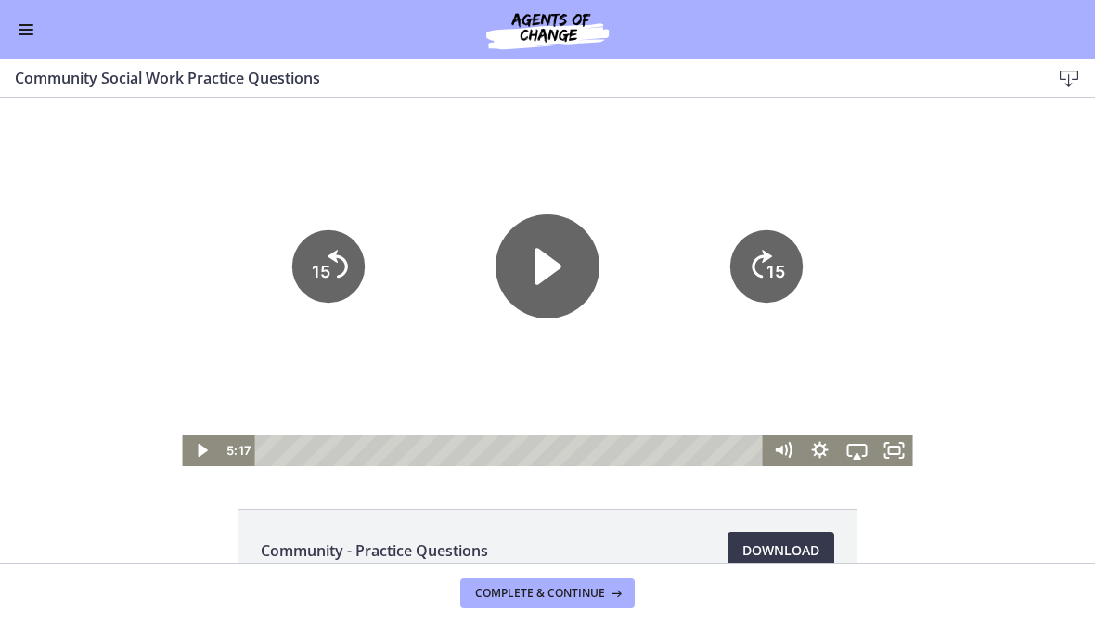
click at [30, 31] on button "Enable menu" at bounding box center [26, 30] width 22 height 22
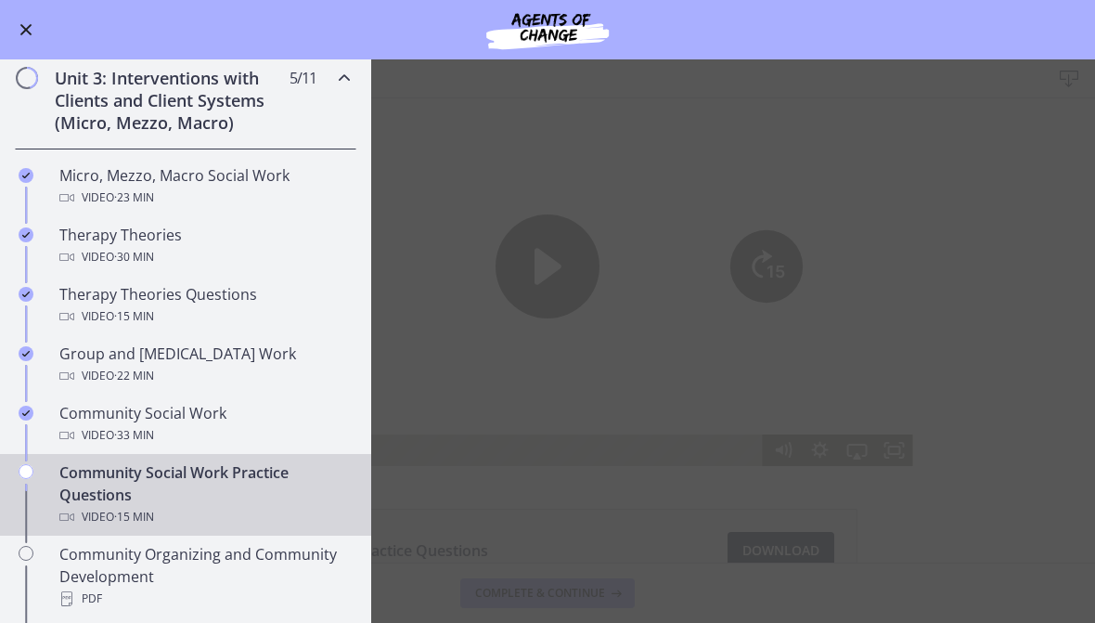
scroll to position [759, 0]
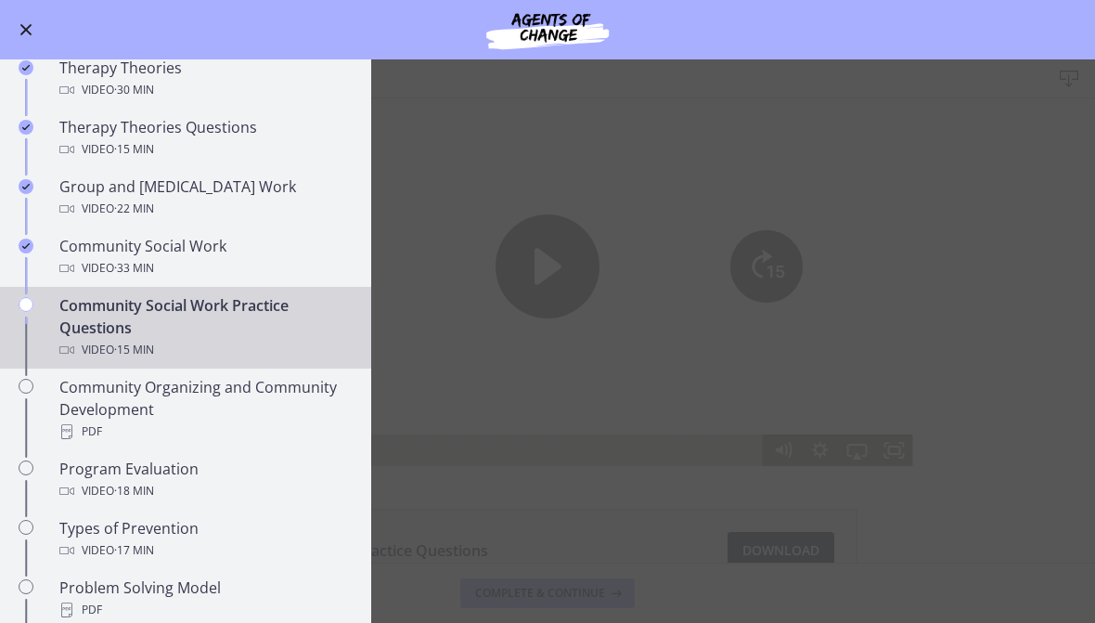
click at [689, 140] on main "Community Social Work Practice Questions Download Enable fullscreen Community -…" at bounding box center [547, 340] width 1095 height 563
click at [907, 383] on main "Community Social Work Practice Questions Download Enable fullscreen Community -…" at bounding box center [547, 340] width 1095 height 563
click at [635, 169] on main "Community Social Work Practice Questions Download Enable fullscreen Community -…" at bounding box center [547, 340] width 1095 height 563
click at [694, 171] on main "Community Social Work Practice Questions Download Enable fullscreen Community -…" at bounding box center [547, 340] width 1095 height 563
click at [560, 294] on main "Community Social Work Practice Questions Download Enable fullscreen Community -…" at bounding box center [547, 340] width 1095 height 563
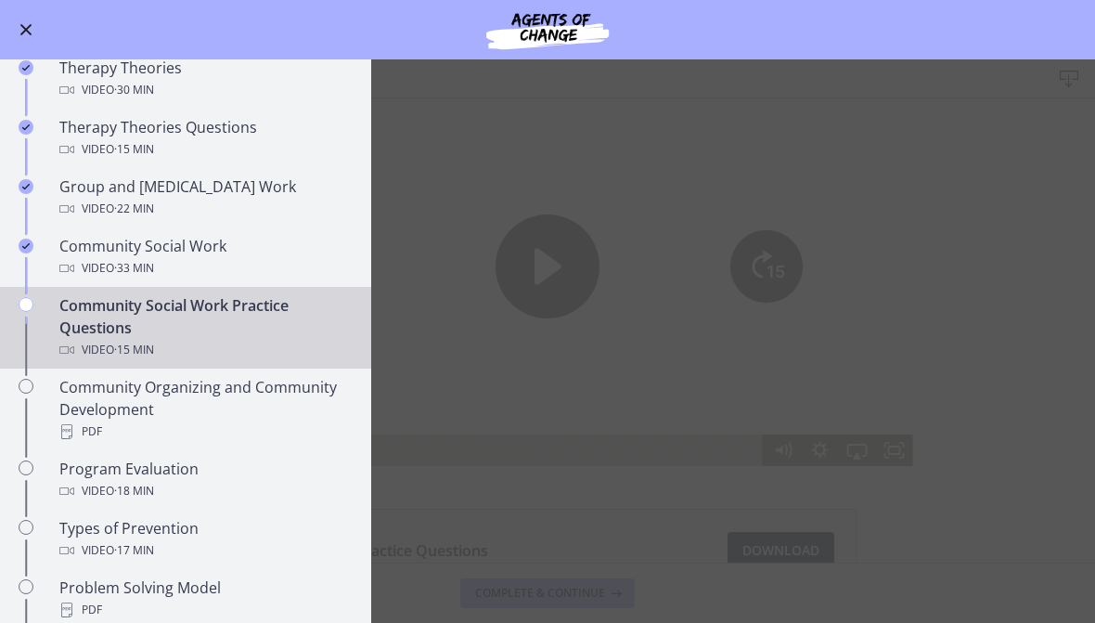
click at [274, 321] on div "Community Social Work Practice Questions Video · 15 min" at bounding box center [204, 327] width 290 height 67
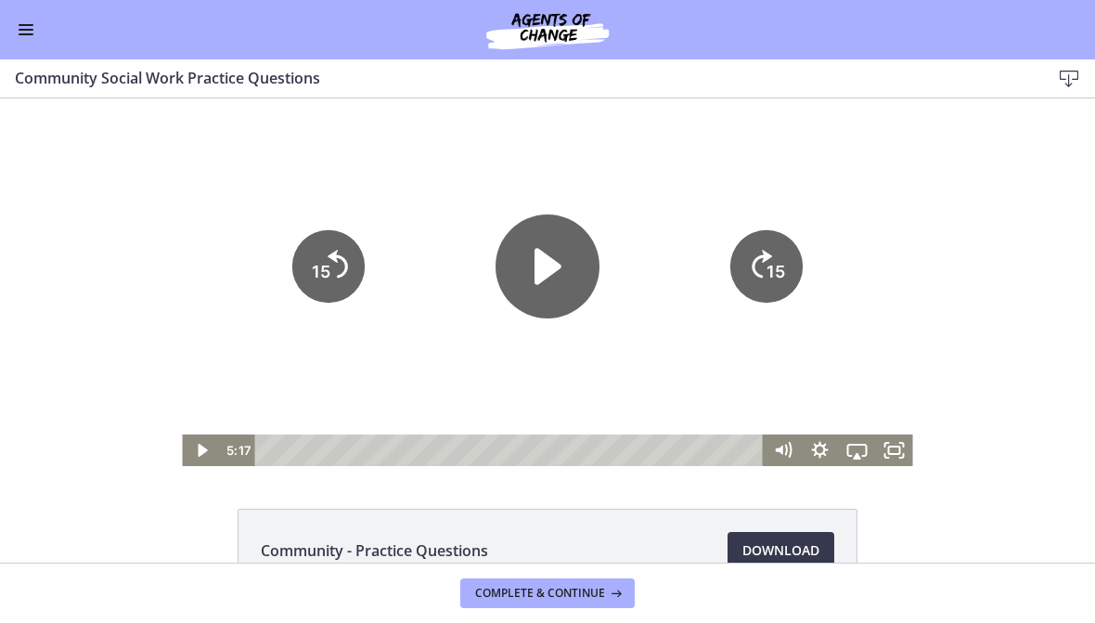
click at [988, 347] on div "Tap for sound @keyframes VOLUME_SMALL_WAVE_FLASH { 0% { opacity: 0; } 33% { opa…" at bounding box center [547, 282] width 1095 height 368
click at [834, 336] on div at bounding box center [547, 282] width 731 height 368
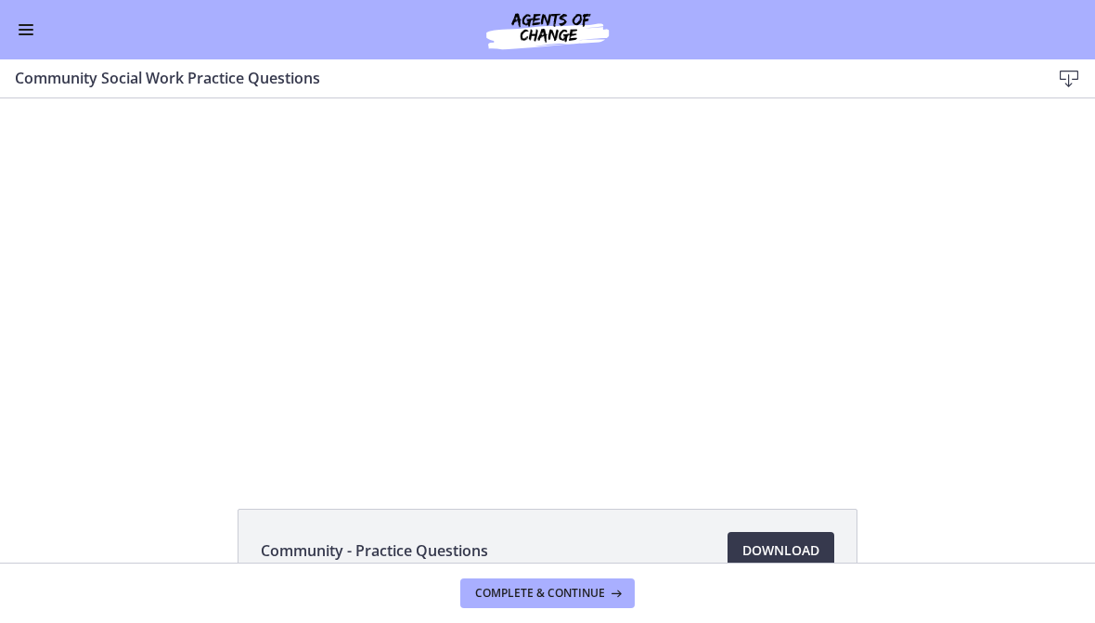
click at [769, 330] on div at bounding box center [547, 282] width 731 height 368
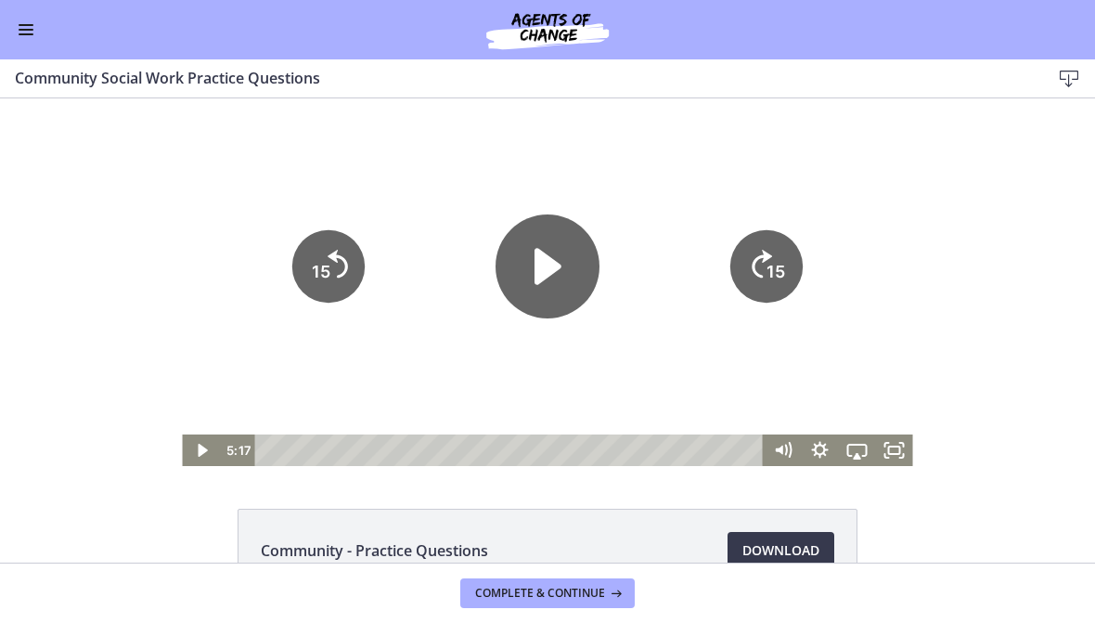
click at [899, 445] on icon "Fullscreen" at bounding box center [894, 450] width 37 height 32
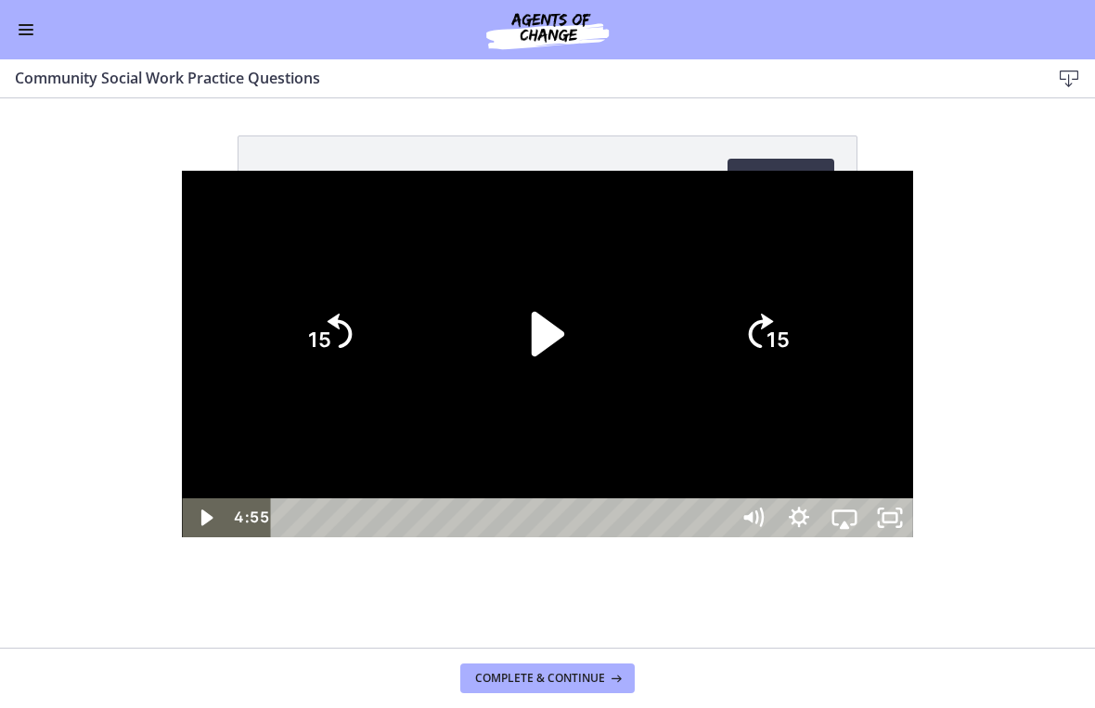
click at [535, 343] on icon "Play Video" at bounding box center [548, 334] width 32 height 45
click at [753, 464] on div at bounding box center [547, 355] width 731 height 368
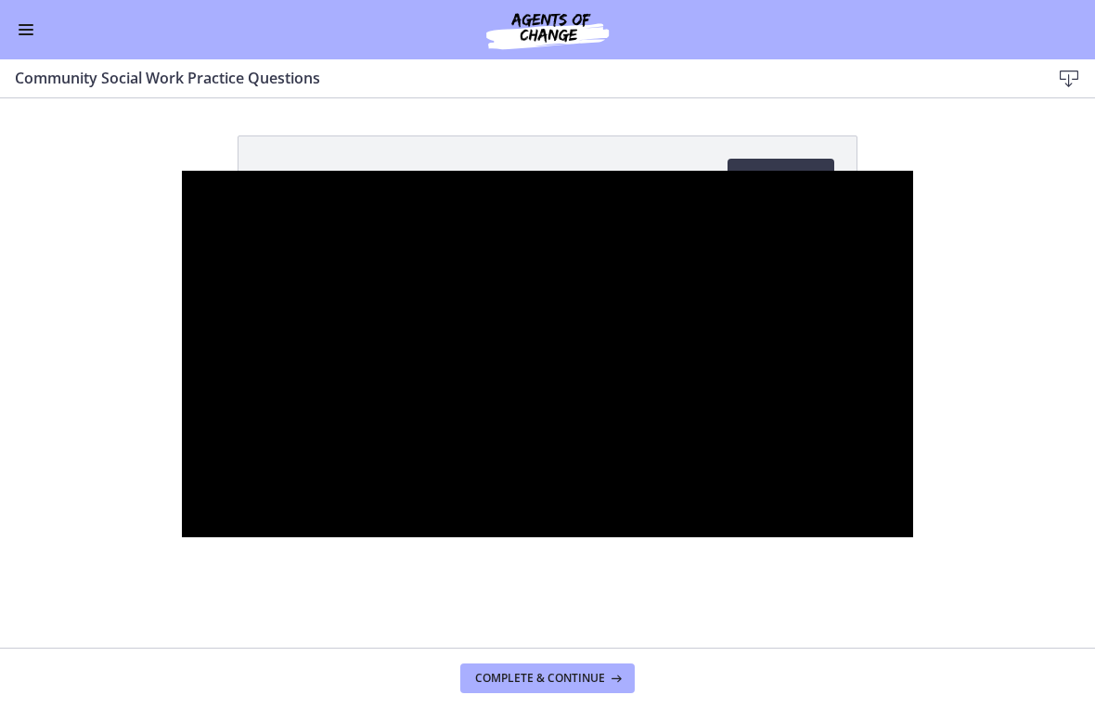
click at [516, 478] on div at bounding box center [547, 355] width 731 height 368
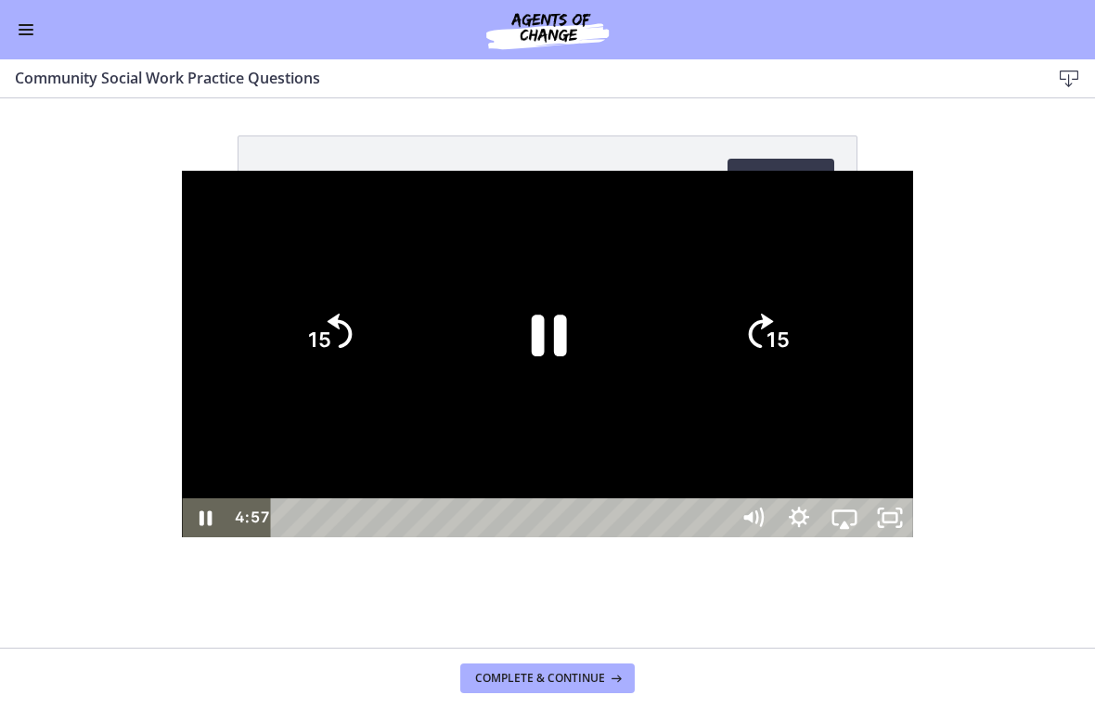
click at [320, 476] on div at bounding box center [547, 355] width 731 height 368
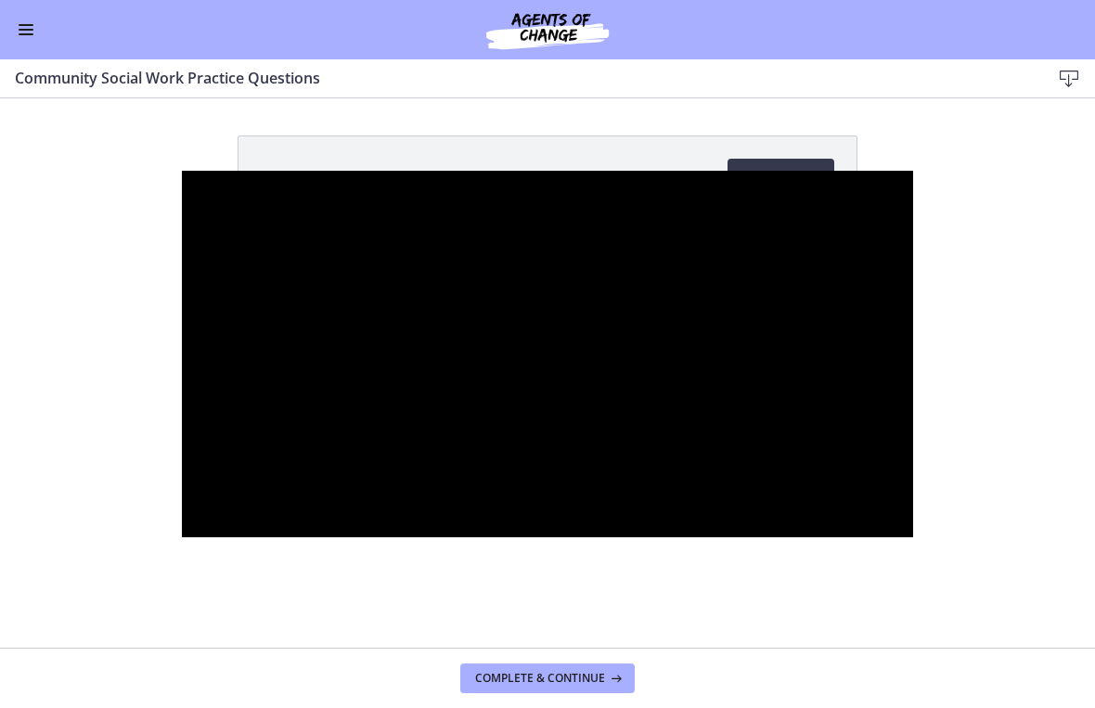
click at [589, 430] on div at bounding box center [547, 355] width 731 height 368
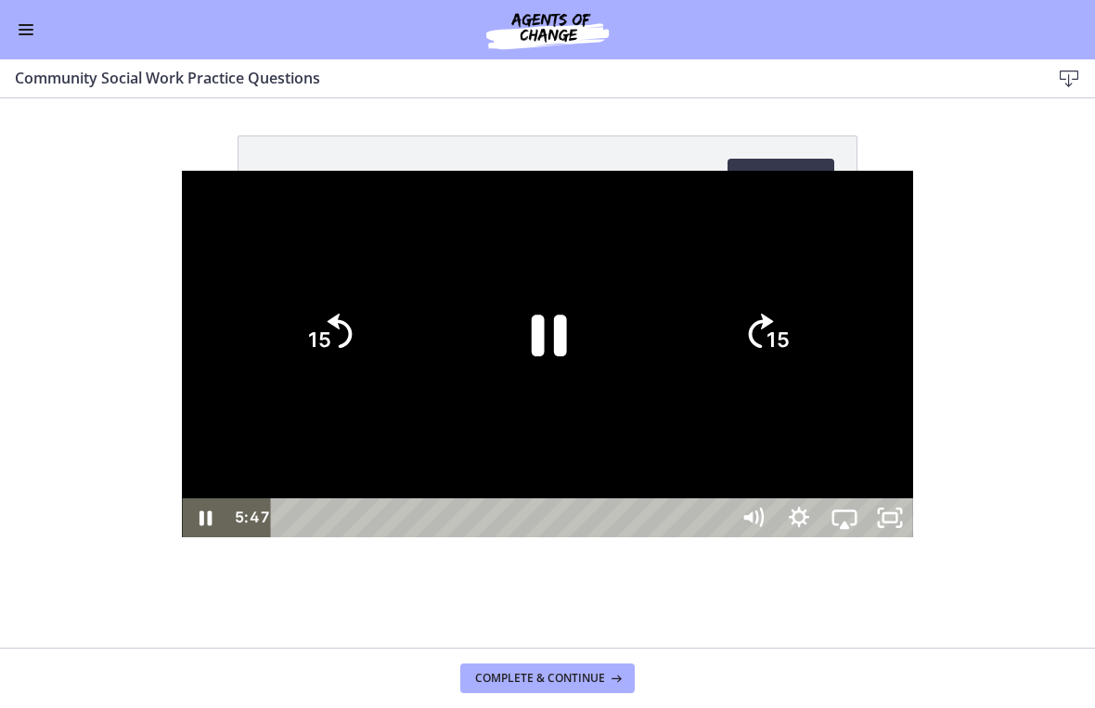
click at [554, 343] on icon "Pause" at bounding box center [548, 335] width 128 height 128
click at [698, 390] on div at bounding box center [547, 355] width 731 height 368
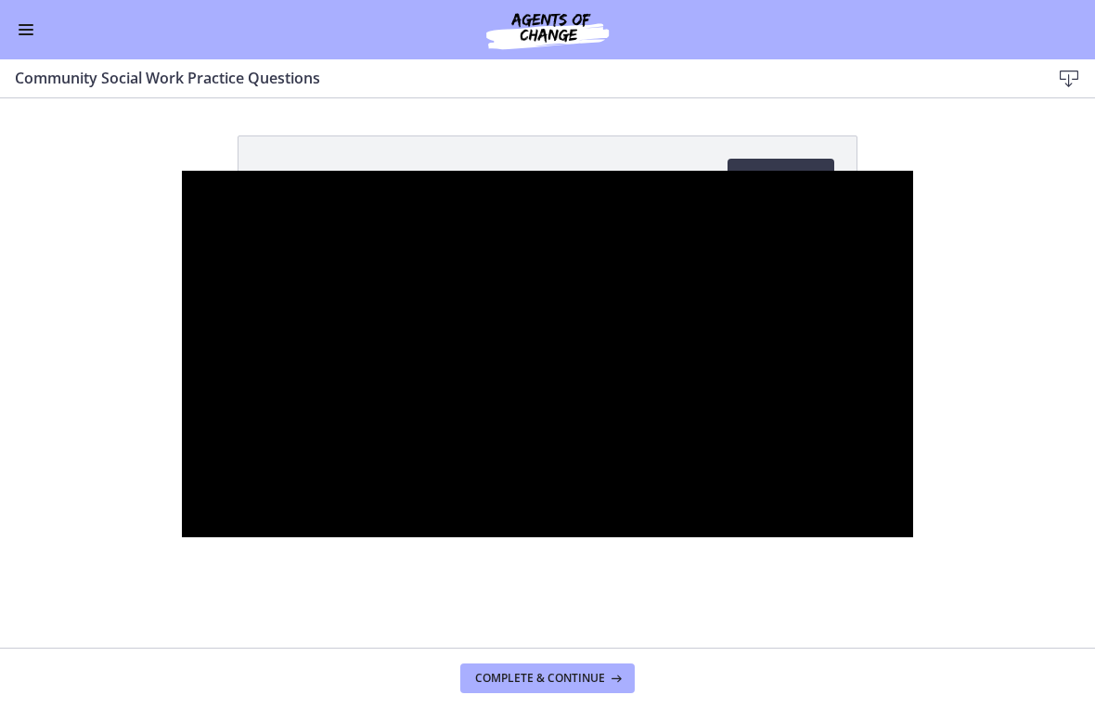
click at [651, 419] on div at bounding box center [547, 355] width 731 height 368
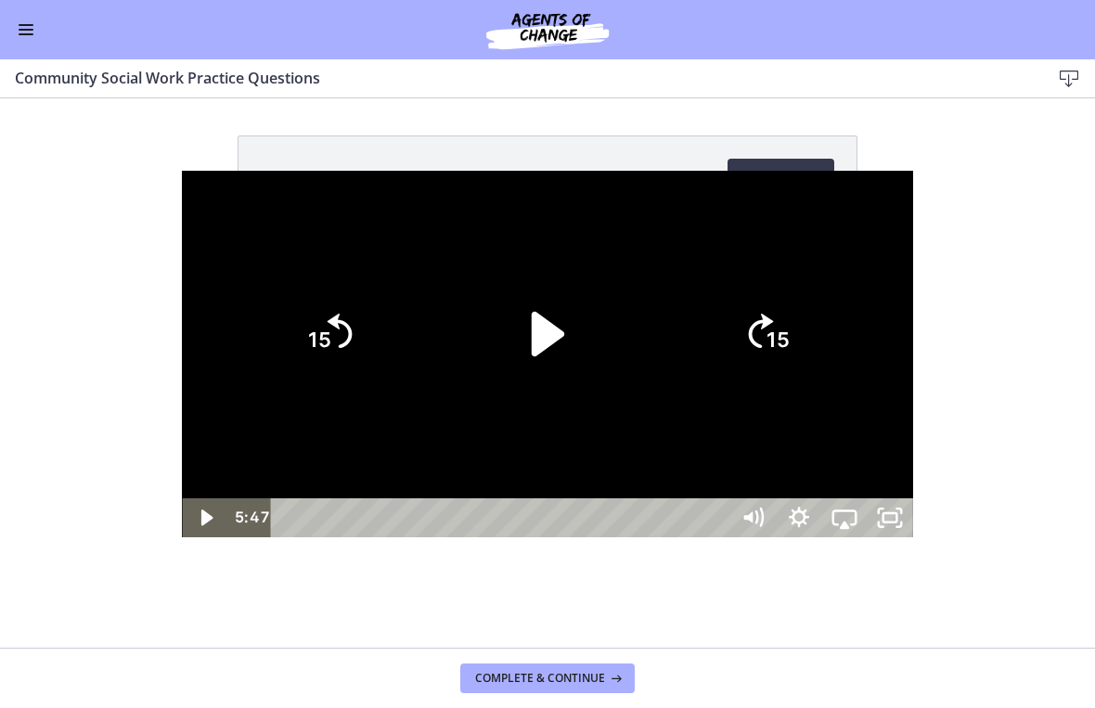
click at [806, 476] on div at bounding box center [547, 355] width 731 height 368
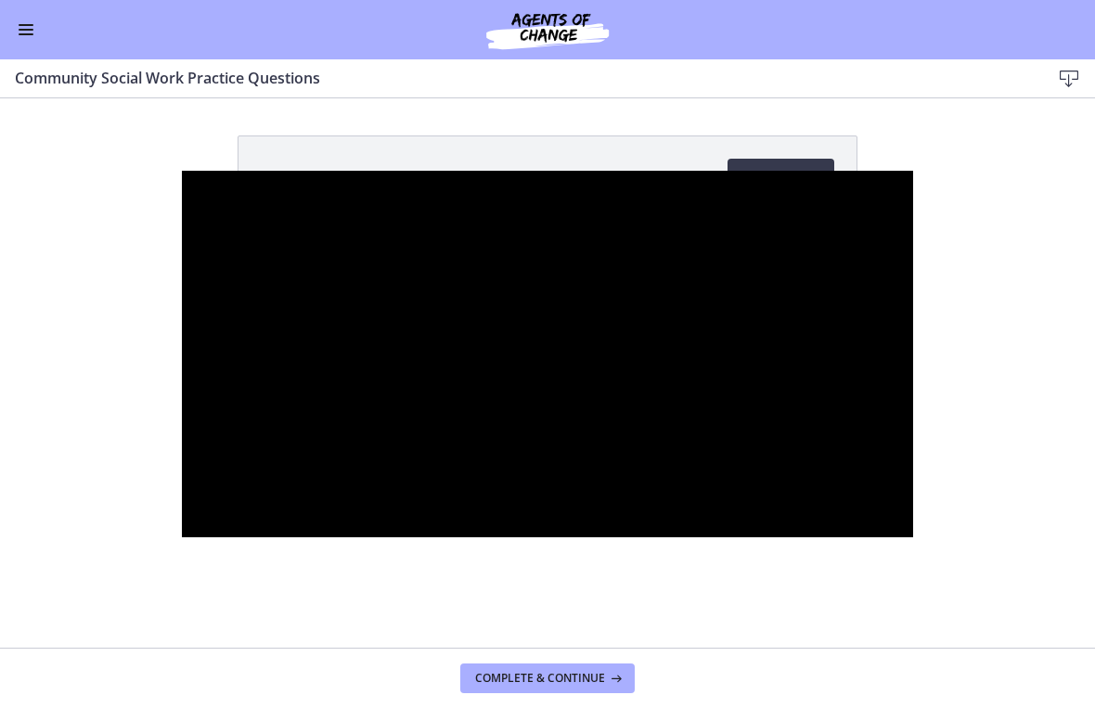
click at [913, 498] on div at bounding box center [547, 355] width 731 height 368
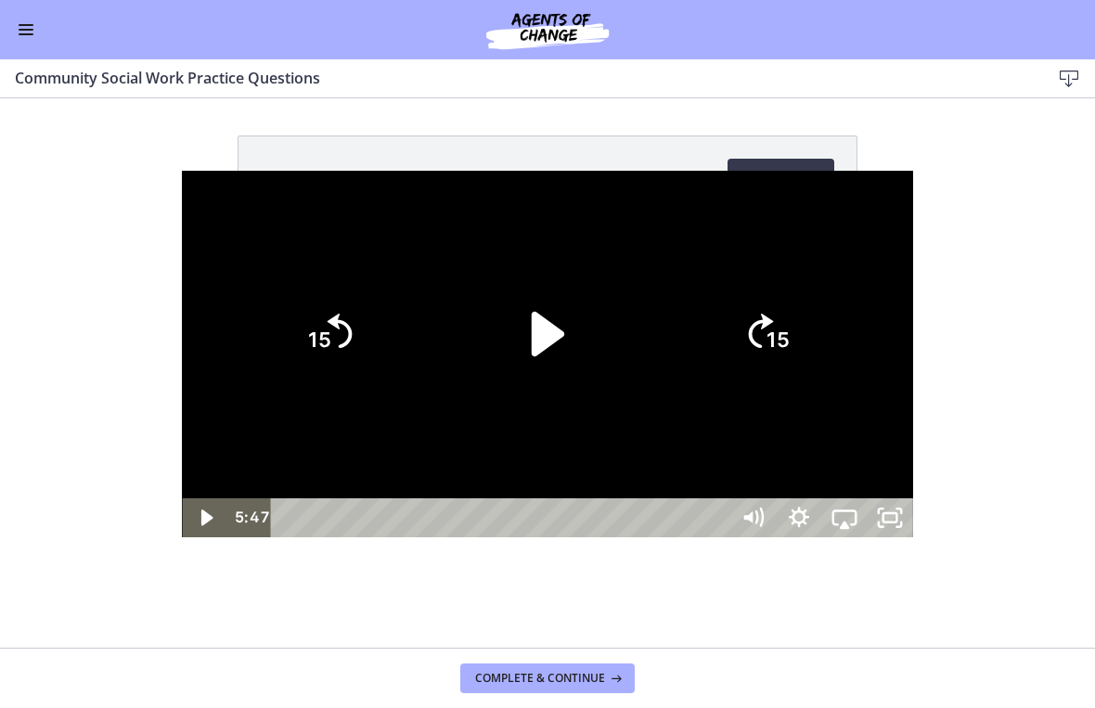
click at [913, 537] on icon "Unfullscreen" at bounding box center [889, 517] width 45 height 39
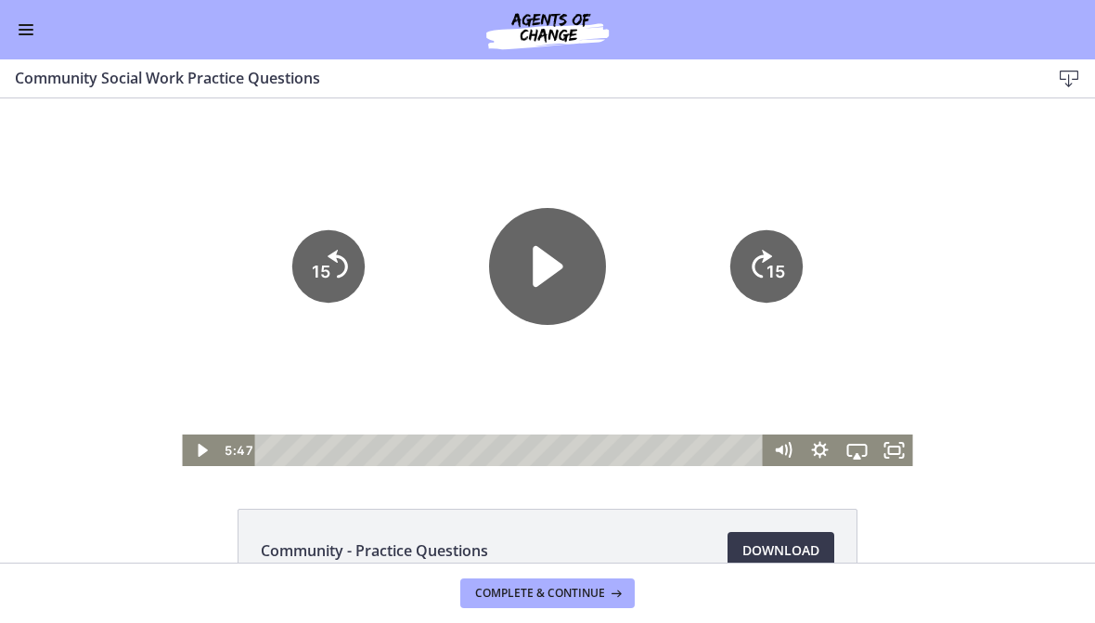
click at [563, 268] on icon "Play Video" at bounding box center [547, 266] width 117 height 117
click at [900, 451] on rect "Fullscreen" at bounding box center [894, 450] width 11 height 7
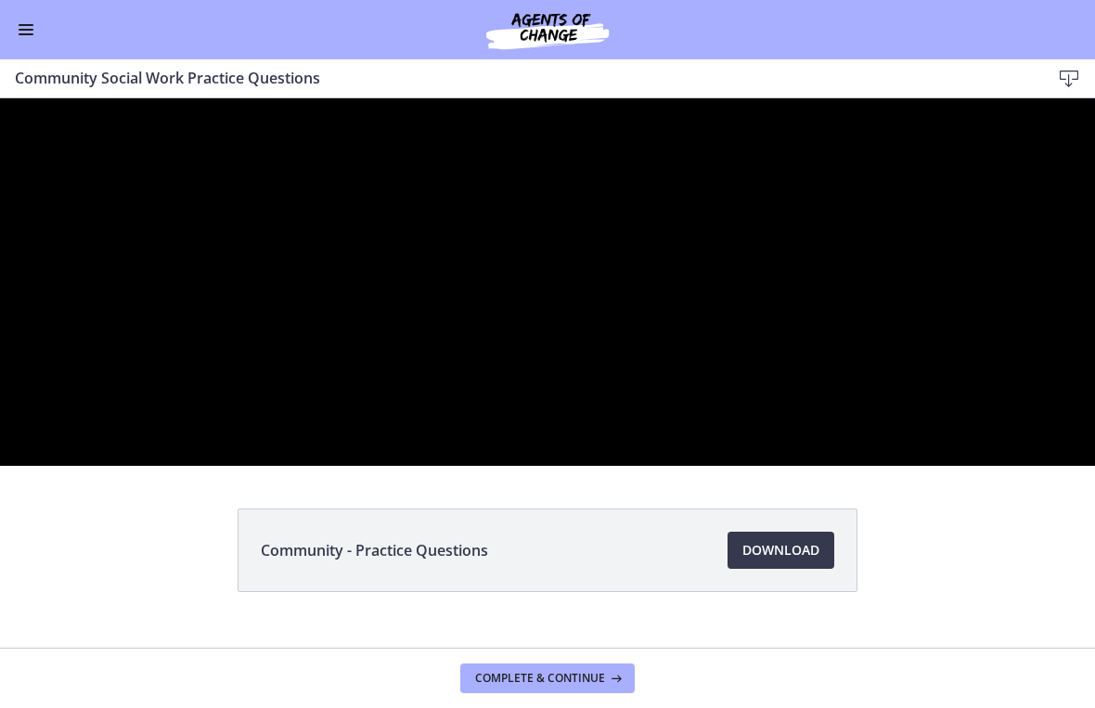
click at [647, 466] on div at bounding box center [547, 282] width 1095 height 368
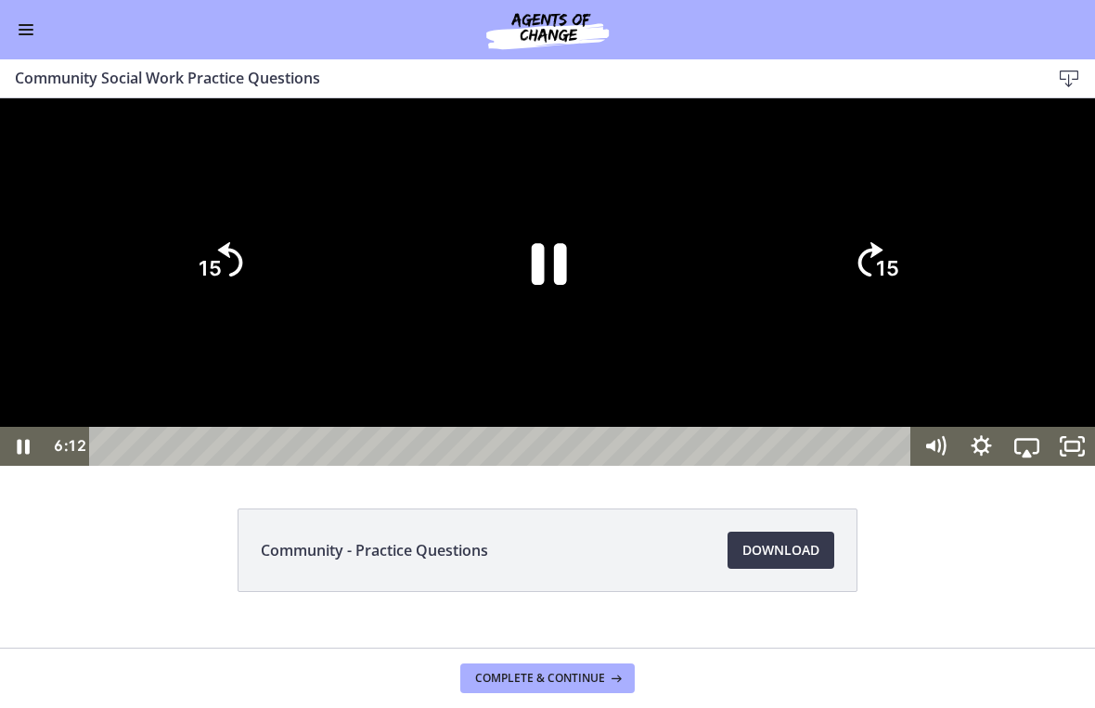
click at [574, 327] on icon "Pause" at bounding box center [548, 263] width 128 height 128
click at [752, 466] on div at bounding box center [547, 282] width 1095 height 368
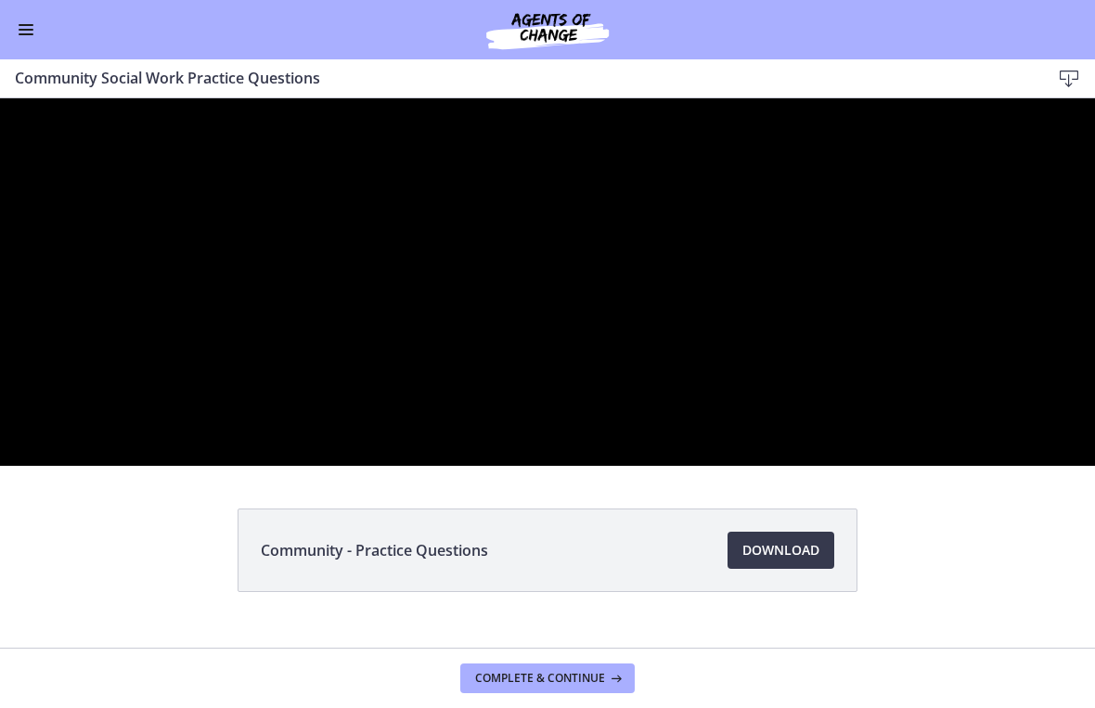
click at [610, 466] on div at bounding box center [547, 282] width 1095 height 368
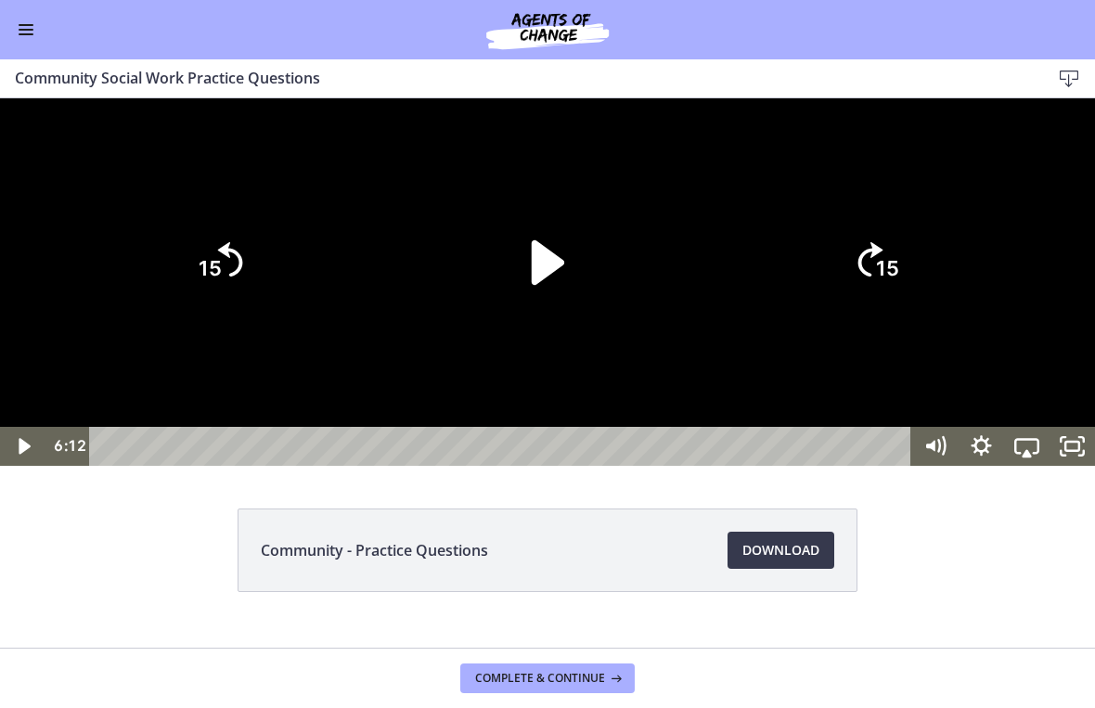
click at [557, 327] on icon "Play Video" at bounding box center [548, 263] width 128 height 128
click at [891, 307] on icon "15" at bounding box center [876, 262] width 89 height 89
click at [887, 281] on tspan "15" at bounding box center [887, 269] width 23 height 24
click at [887, 283] on tspan "15" at bounding box center [889, 269] width 26 height 28
click at [866, 307] on icon "15" at bounding box center [876, 262] width 89 height 89
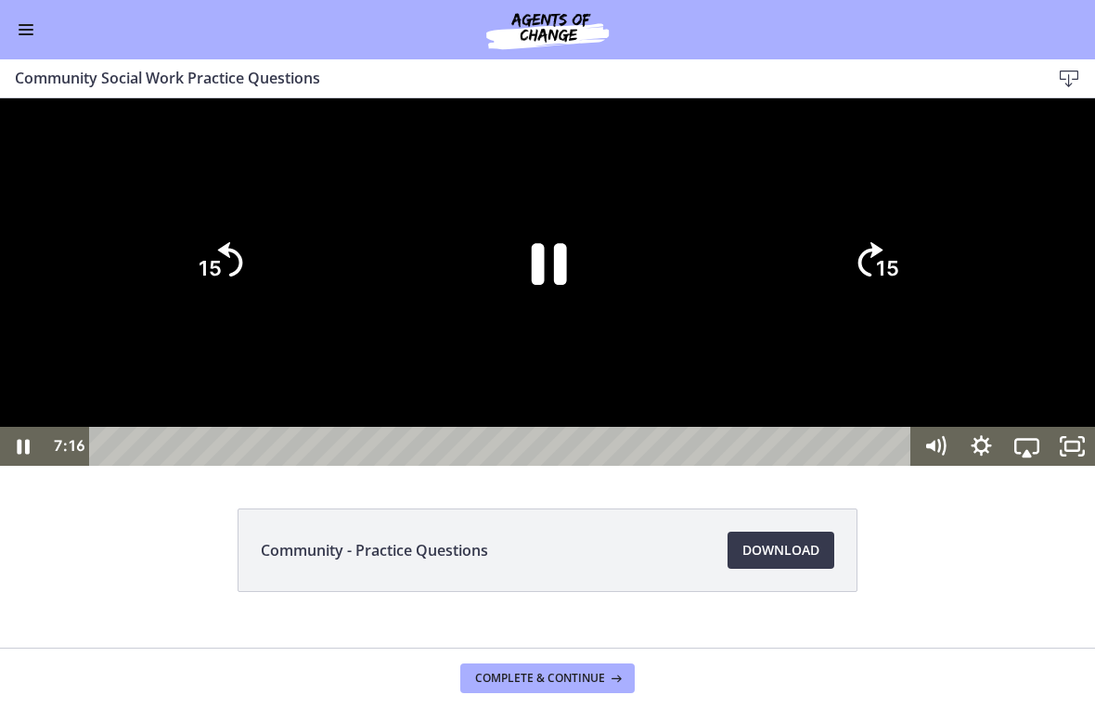
click at [967, 466] on div at bounding box center [547, 282] width 1095 height 368
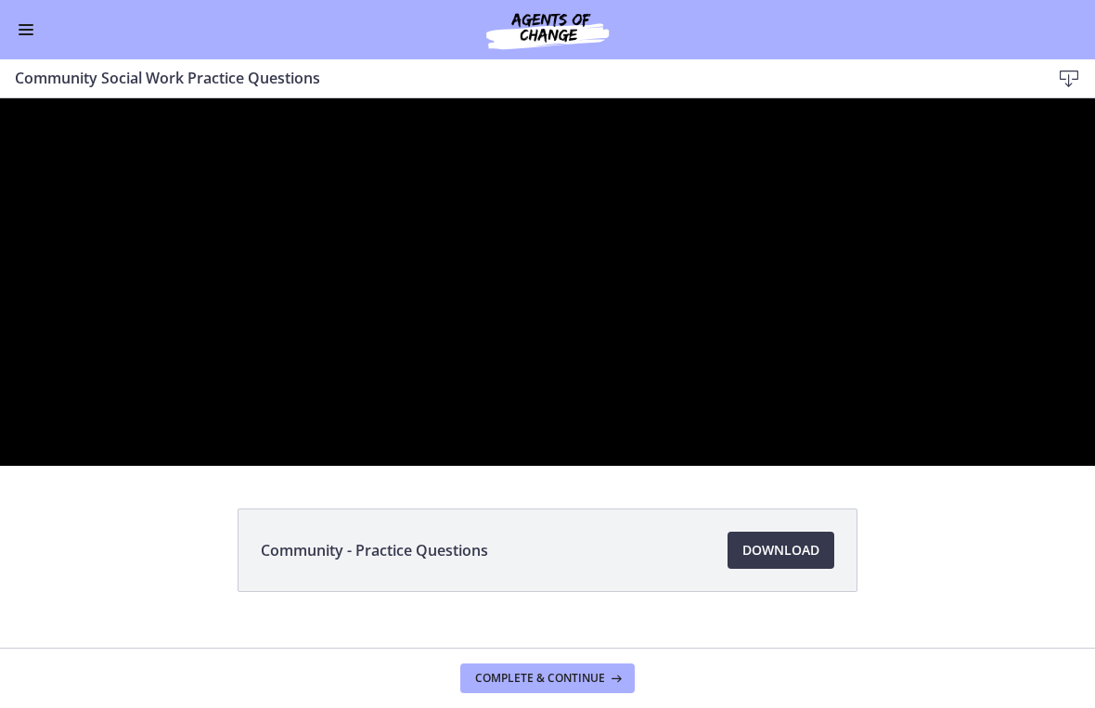
click at [594, 466] on div at bounding box center [547, 282] width 1095 height 368
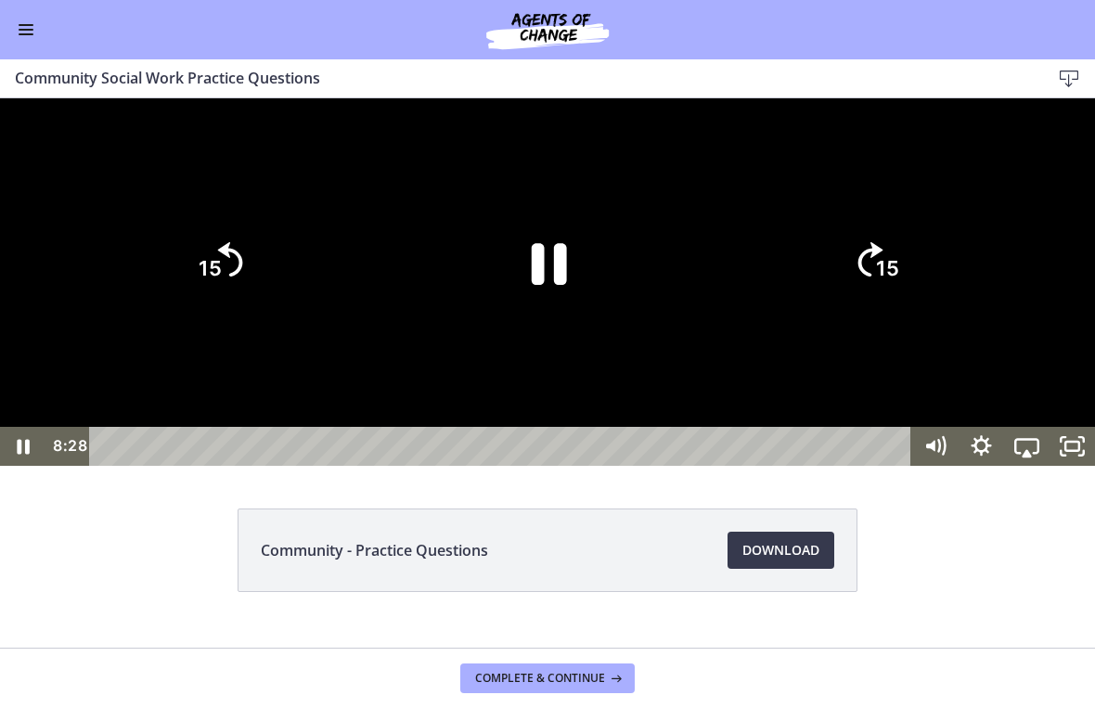
click at [540, 285] on icon "Pause" at bounding box center [549, 264] width 35 height 42
click at [1082, 470] on icon "Unfullscreen" at bounding box center [1072, 446] width 55 height 46
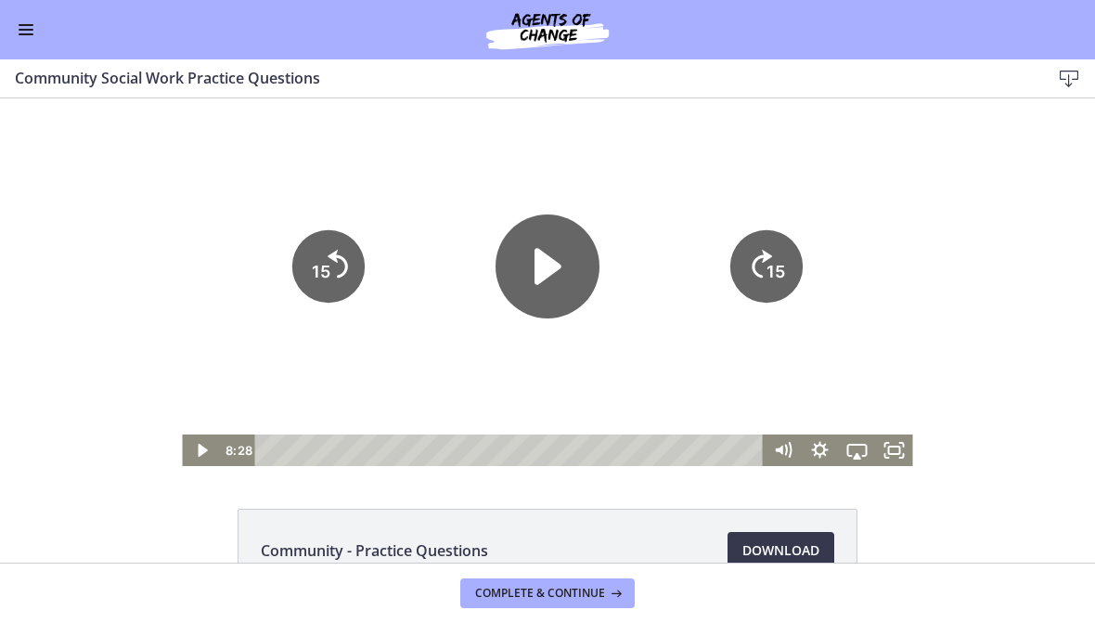
click at [557, 260] on icon "Play Video" at bounding box center [548, 266] width 104 height 104
click at [900, 453] on rect "Fullscreen" at bounding box center [894, 450] width 11 height 7
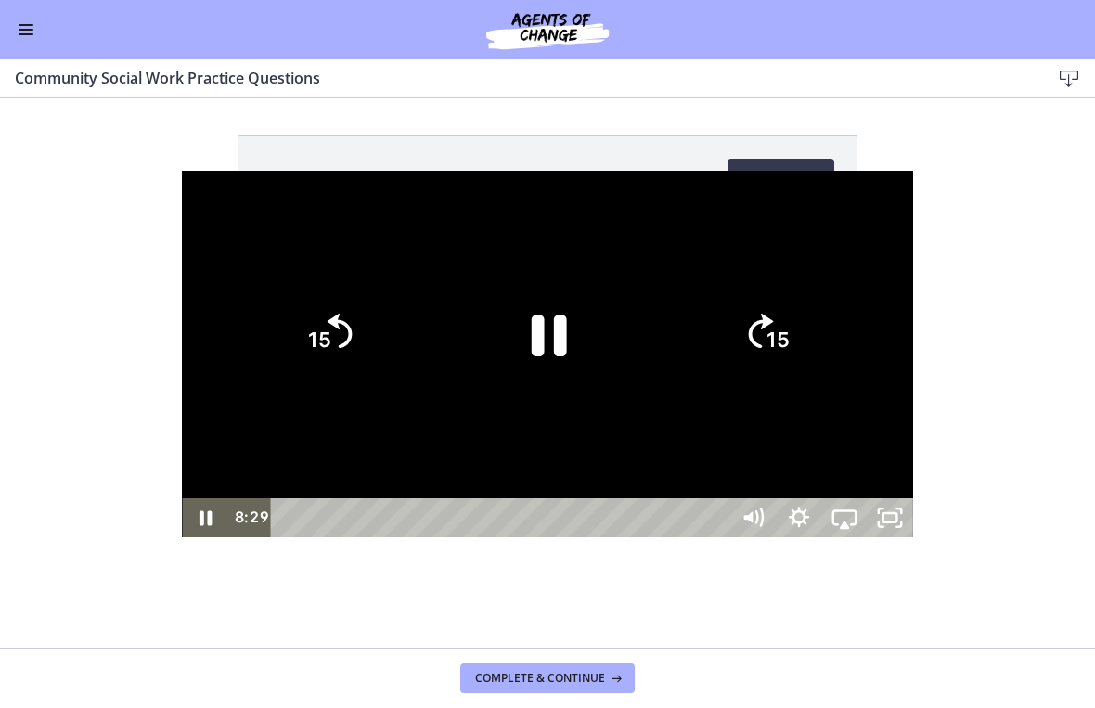
click at [811, 359] on icon "15" at bounding box center [766, 334] width 89 height 89
click at [793, 332] on tspan "15" at bounding box center [780, 342] width 26 height 28
click at [729, 502] on div at bounding box center [547, 355] width 731 height 368
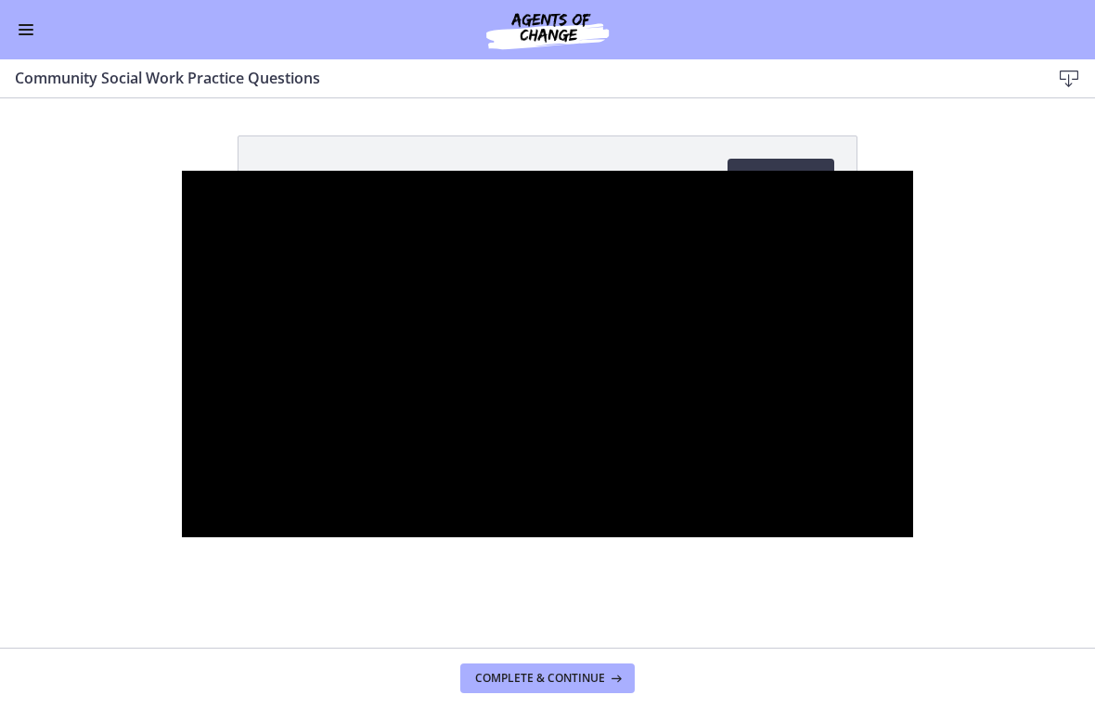
click at [913, 467] on div at bounding box center [547, 355] width 731 height 368
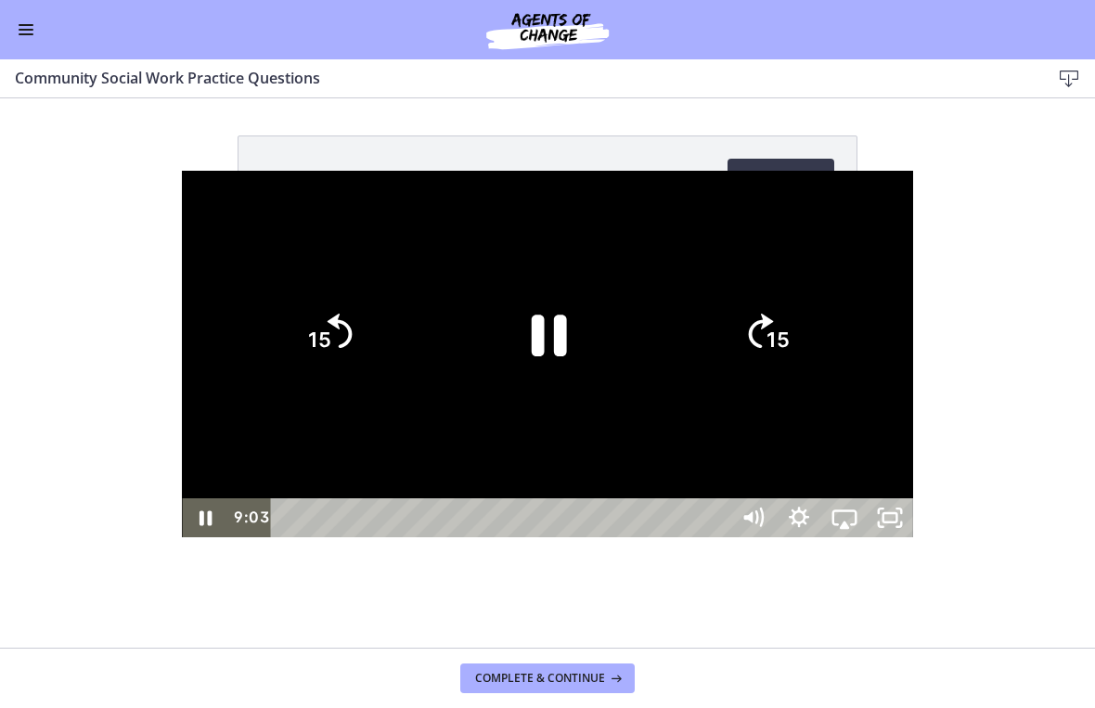
click at [898, 502] on div at bounding box center [547, 355] width 731 height 368
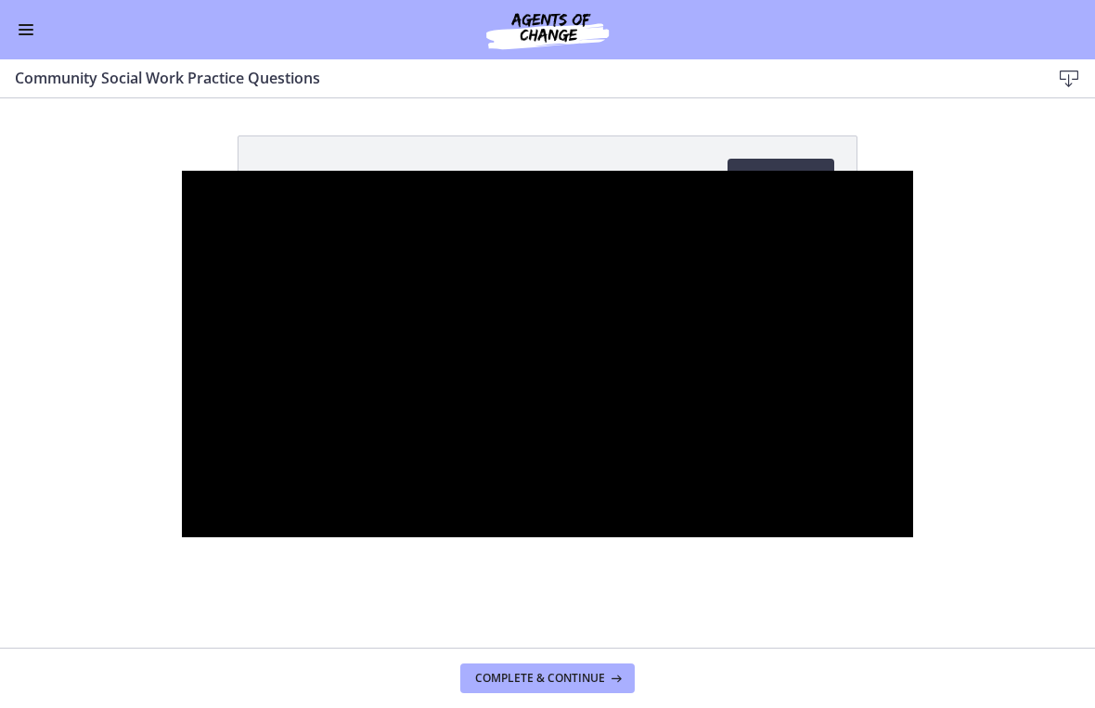
click at [577, 447] on div at bounding box center [547, 355] width 731 height 368
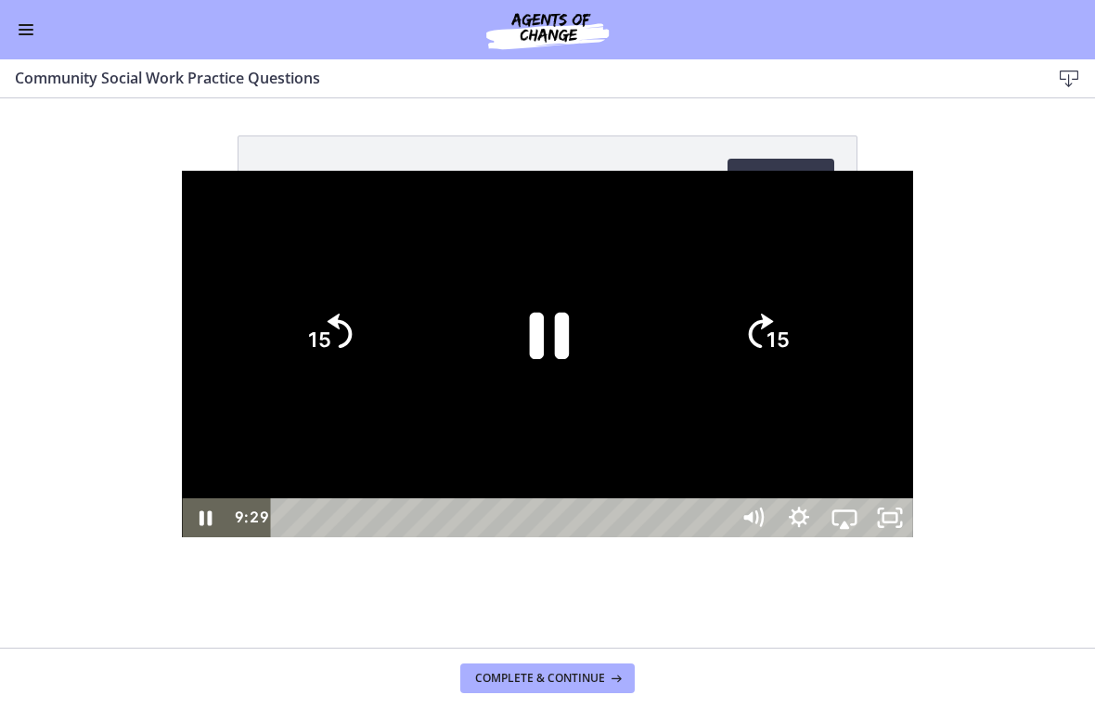
click at [569, 351] on icon "Pause" at bounding box center [548, 335] width 144 height 144
click at [691, 390] on div at bounding box center [547, 355] width 731 height 368
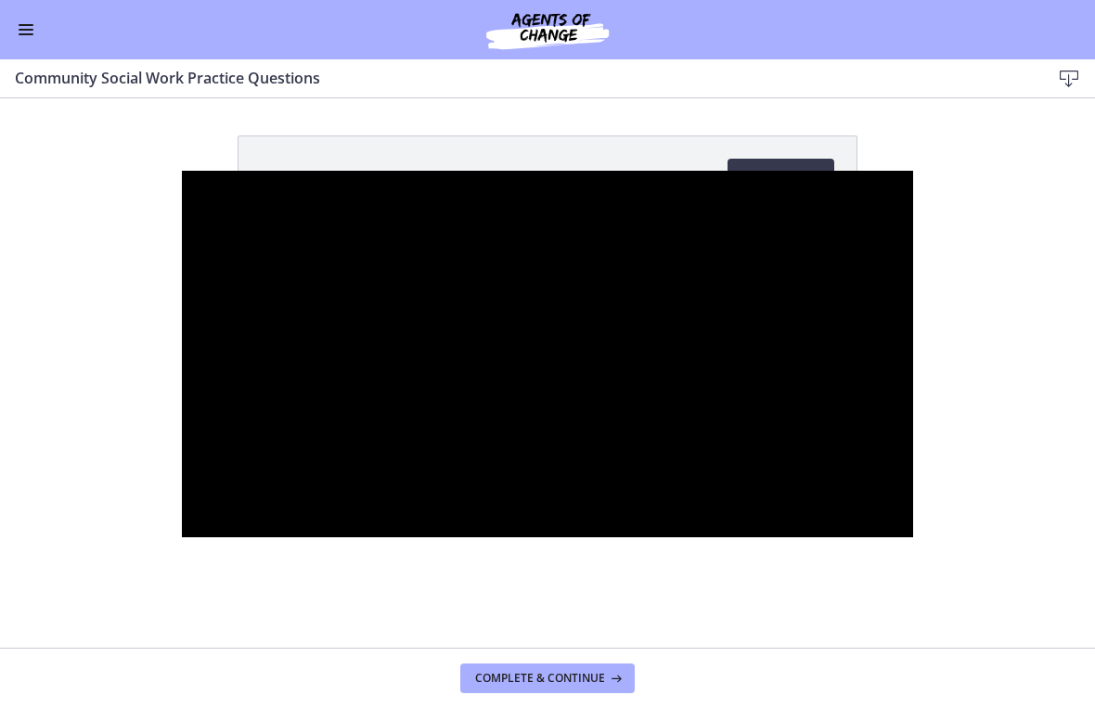
click at [638, 466] on div at bounding box center [547, 355] width 731 height 368
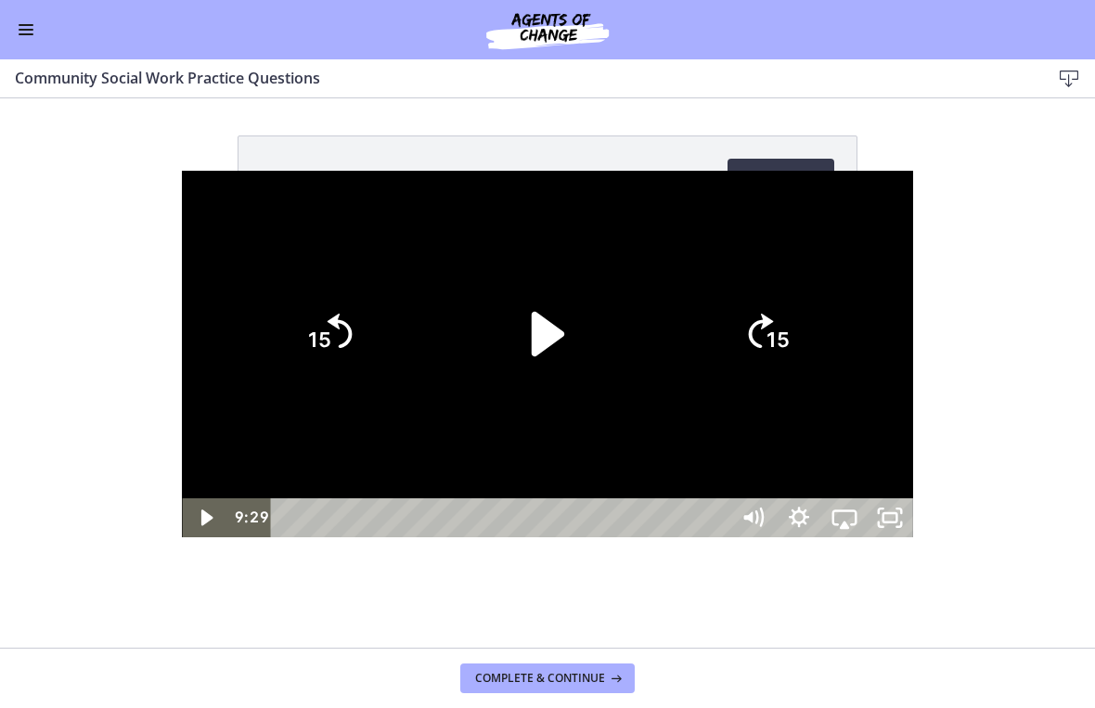
click at [575, 399] on div "Play Video" at bounding box center [548, 335] width 128 height 128
click at [550, 350] on icon "Pause" at bounding box center [548, 335] width 128 height 128
click at [811, 319] on icon "15" at bounding box center [766, 334] width 89 height 89
click at [822, 312] on icon "15" at bounding box center [766, 256] width 111 height 111
click at [774, 341] on icon "Skip ahead 15 seconds" at bounding box center [760, 331] width 28 height 39
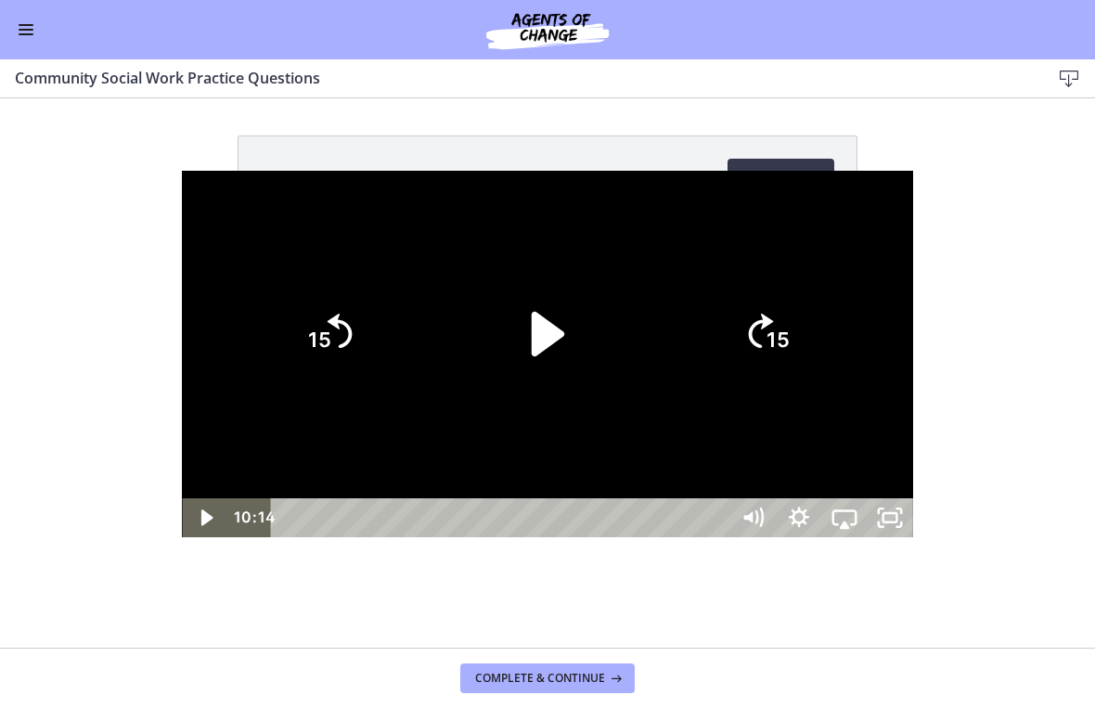
click at [811, 324] on icon "15" at bounding box center [766, 334] width 89 height 89
click at [796, 279] on tspan "15" at bounding box center [782, 264] width 28 height 32
click at [811, 314] on icon "15" at bounding box center [766, 334] width 89 height 89
click at [552, 345] on icon "Play Video" at bounding box center [548, 334] width 32 height 45
click at [551, 344] on icon "Pause" at bounding box center [548, 335] width 144 height 144
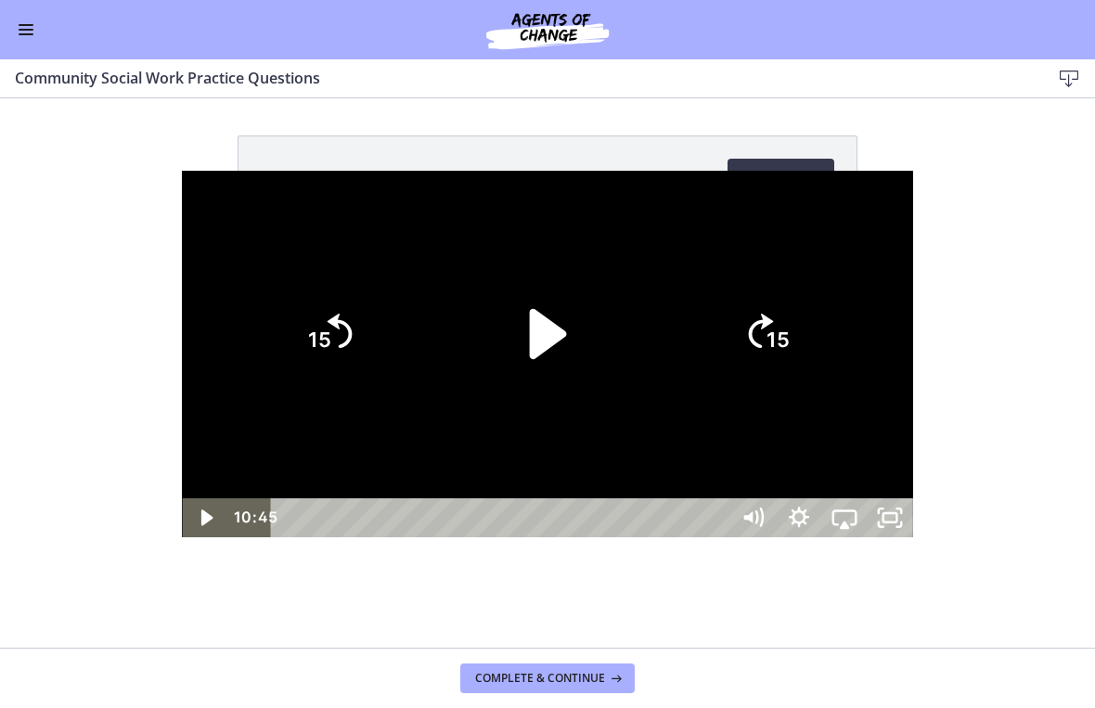
click at [559, 347] on icon "Play Video" at bounding box center [548, 335] width 144 height 144
click at [811, 358] on icon "15" at bounding box center [766, 334] width 89 height 89
click at [596, 347] on icon "Pause" at bounding box center [548, 335] width 144 height 144
click at [709, 422] on div at bounding box center [547, 355] width 731 height 368
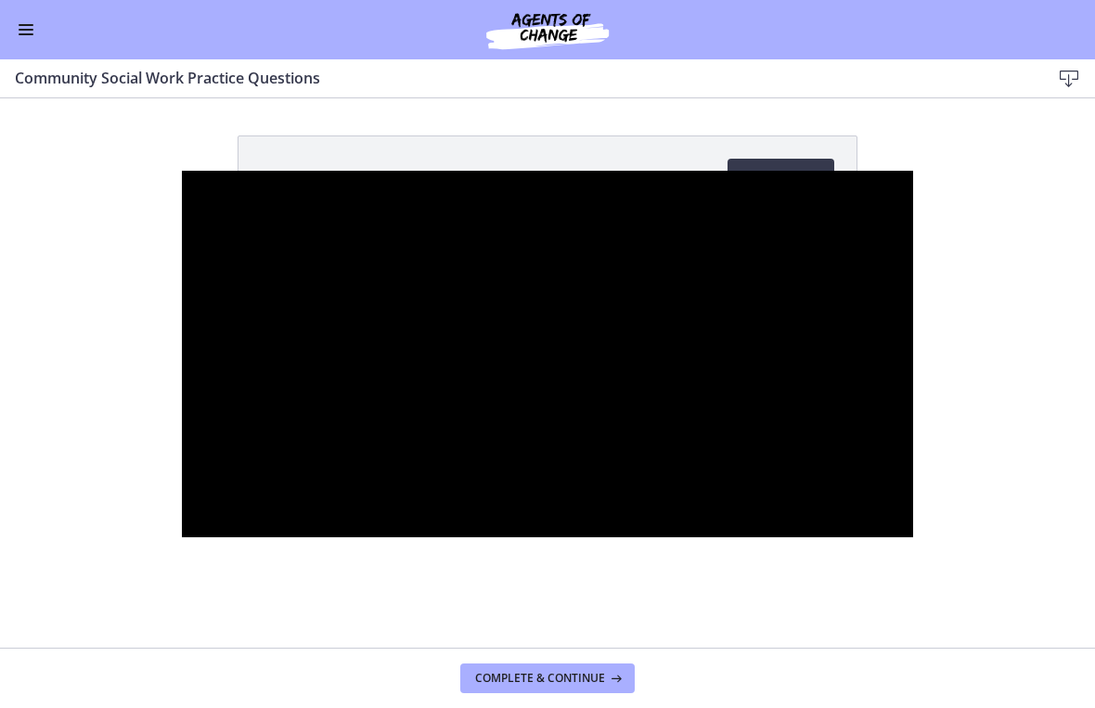
click at [563, 443] on div at bounding box center [547, 355] width 731 height 368
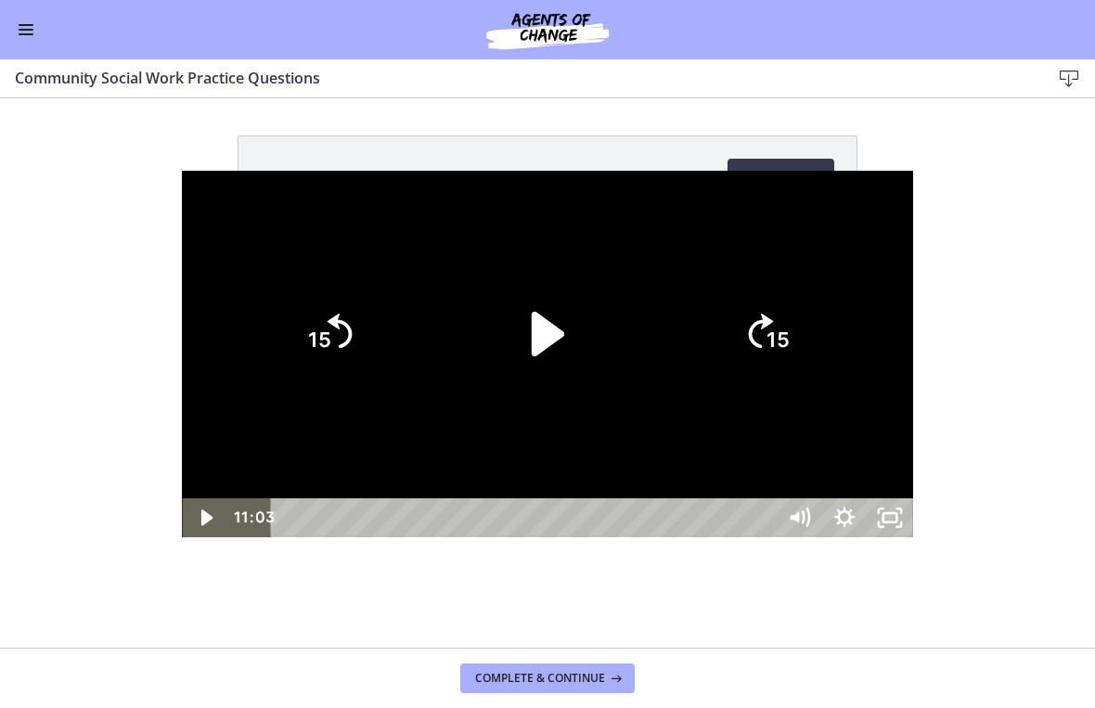
click at [550, 345] on icon "Play Video" at bounding box center [548, 334] width 32 height 45
click at [817, 320] on icon "15" at bounding box center [767, 334] width 100 height 100
click at [793, 328] on tspan "15" at bounding box center [780, 342] width 26 height 28
click at [811, 324] on icon "15" at bounding box center [766, 334] width 89 height 89
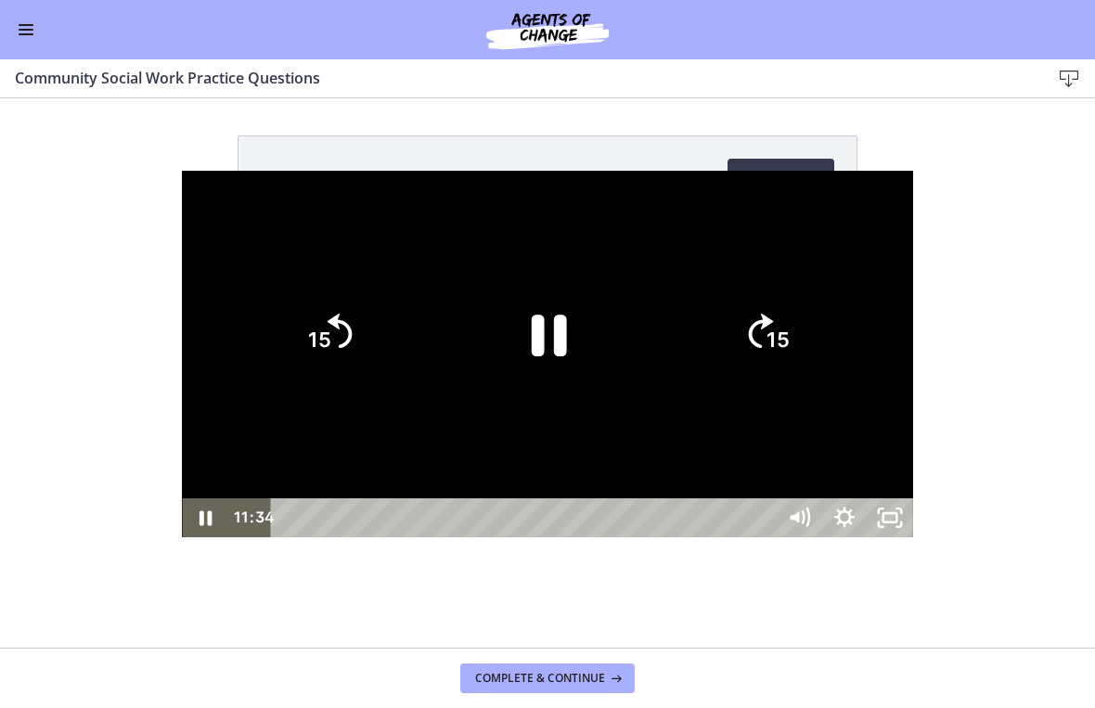
click at [811, 327] on icon "15" at bounding box center [766, 334] width 89 height 89
click at [789, 391] on icon "15" at bounding box center [766, 413] width 45 height 45
click at [822, 312] on icon "15" at bounding box center [766, 256] width 111 height 111
click at [790, 342] on tspan "15" at bounding box center [778, 341] width 23 height 24
click at [811, 341] on icon "15" at bounding box center [766, 334] width 89 height 89
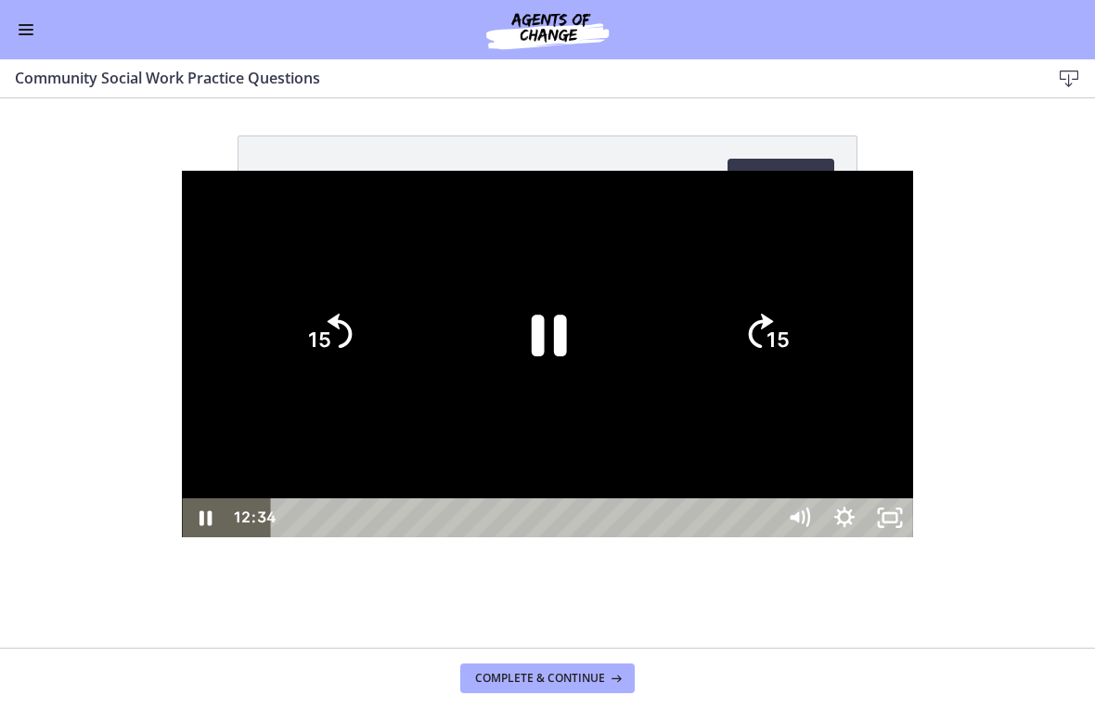
click at [811, 335] on icon "15" at bounding box center [766, 334] width 89 height 89
click at [796, 279] on text "15" at bounding box center [782, 264] width 28 height 32
click at [524, 365] on icon "Pause" at bounding box center [548, 335] width 128 height 128
click at [555, 335] on icon "Play Video" at bounding box center [548, 334] width 32 height 45
click at [540, 335] on icon "Pause" at bounding box center [549, 337] width 35 height 42
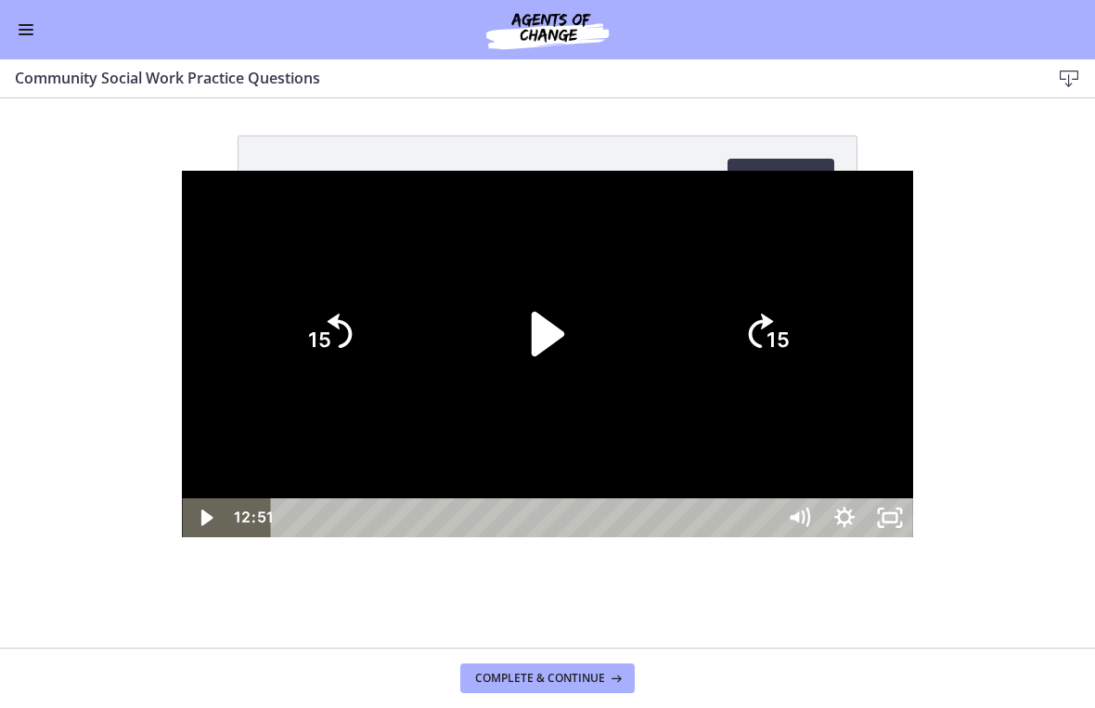
click at [550, 320] on icon "Play Video" at bounding box center [548, 335] width 128 height 128
click at [284, 360] on icon "15" at bounding box center [328, 334] width 89 height 89
click at [284, 343] on icon "15" at bounding box center [328, 334] width 89 height 89
click at [790, 343] on tspan "15" at bounding box center [778, 341] width 23 height 24
click at [811, 343] on icon "15" at bounding box center [766, 334] width 89 height 89
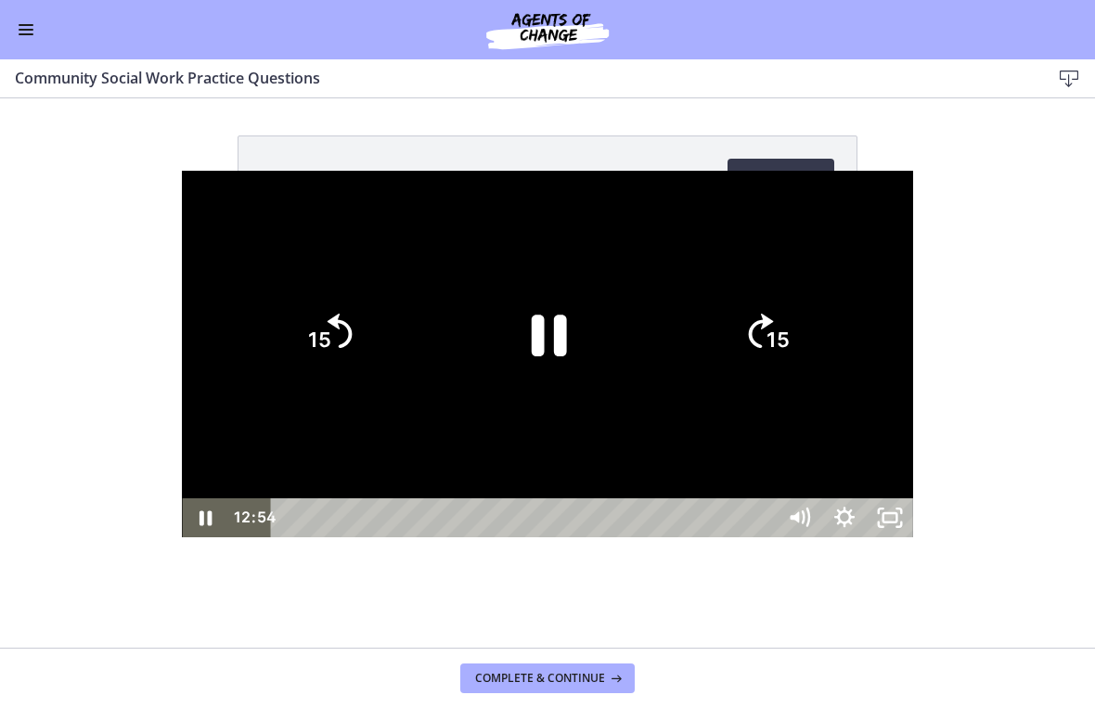
click at [790, 337] on tspan "15" at bounding box center [778, 341] width 23 height 24
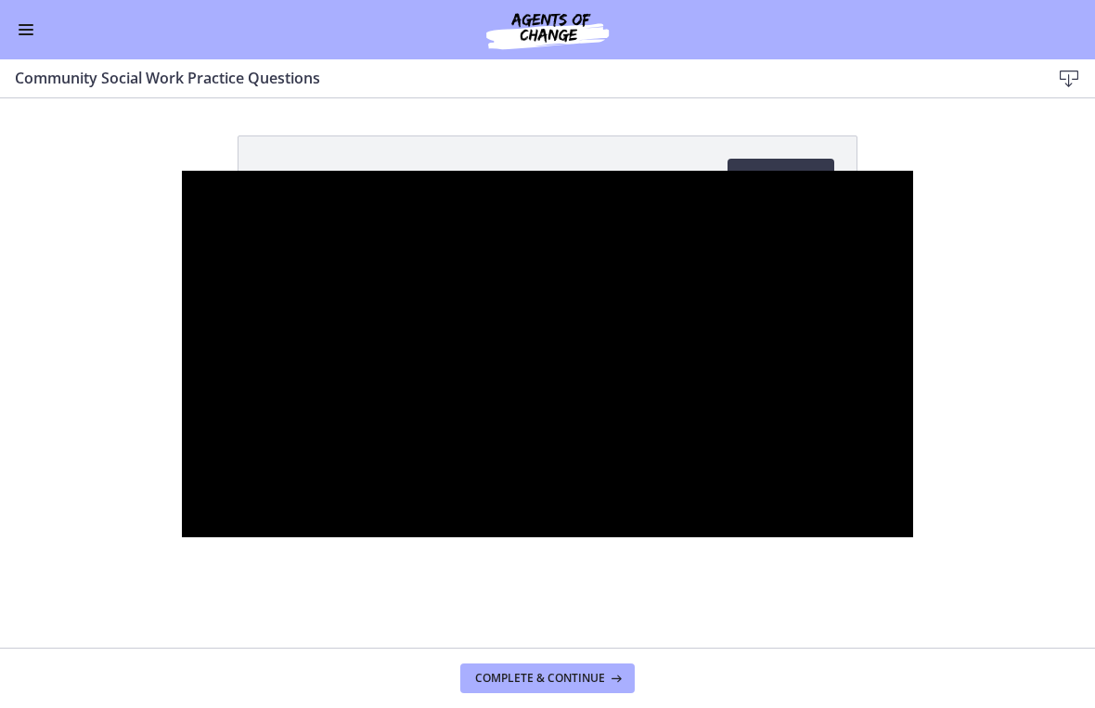
click at [886, 472] on div at bounding box center [547, 355] width 731 height 368
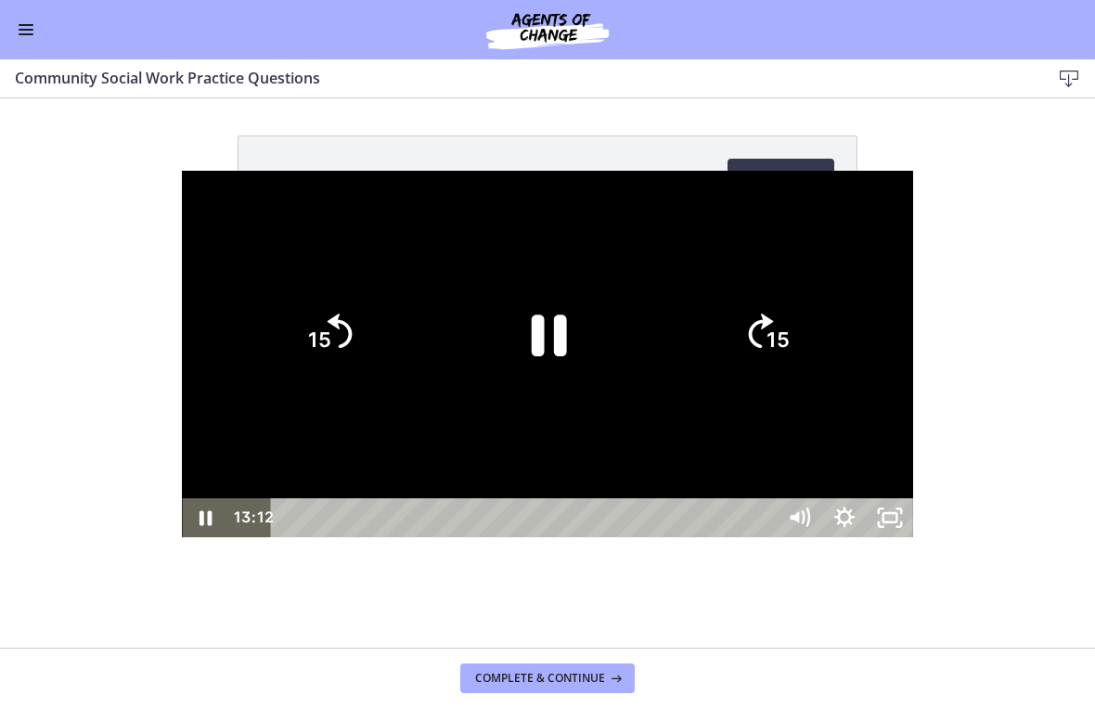
click at [885, 429] on div at bounding box center [547, 355] width 731 height 368
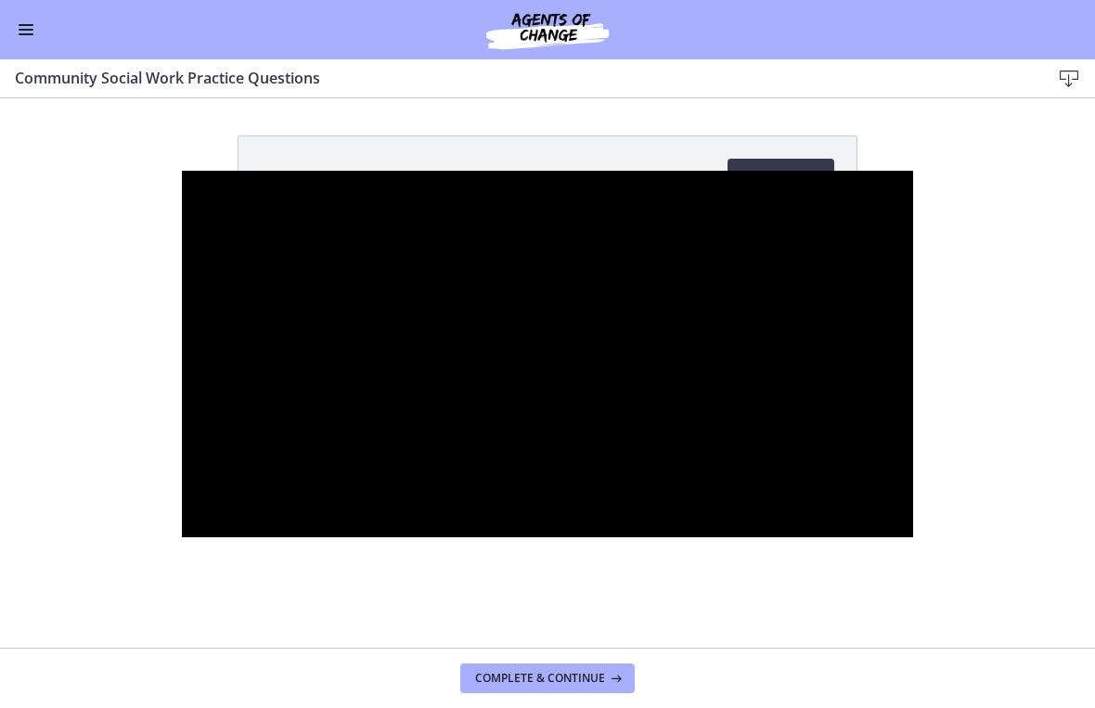
click at [807, 372] on div at bounding box center [547, 355] width 731 height 368
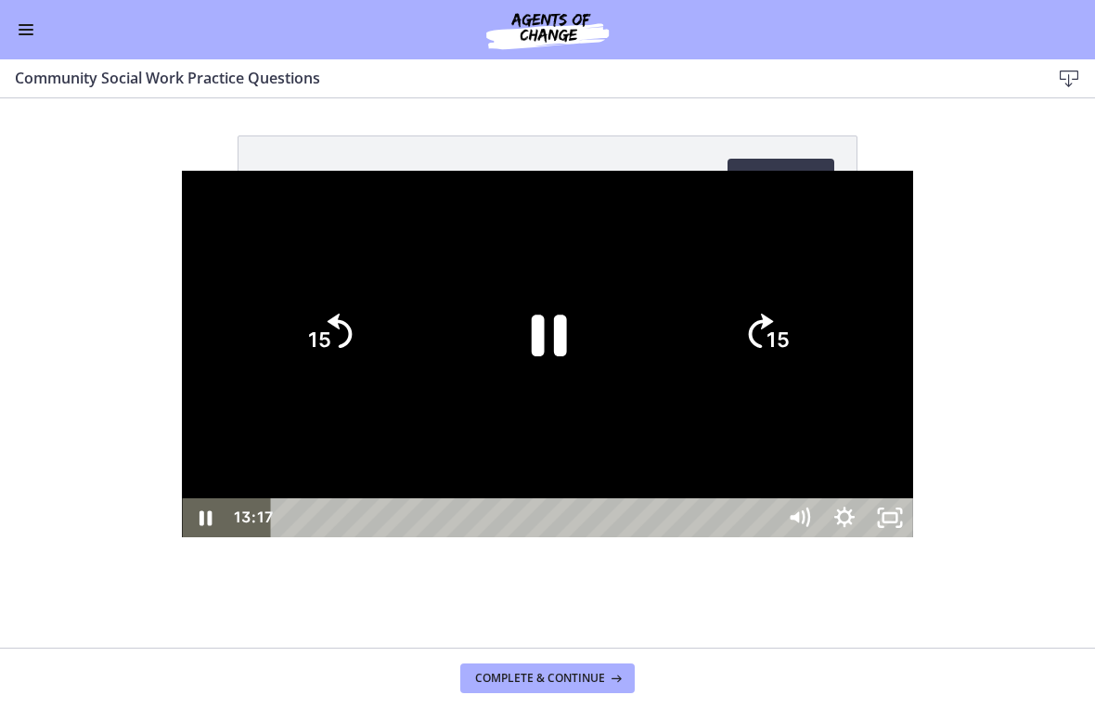
click at [554, 320] on icon "Pause" at bounding box center [548, 335] width 128 height 128
click at [691, 467] on div at bounding box center [547, 355] width 731 height 368
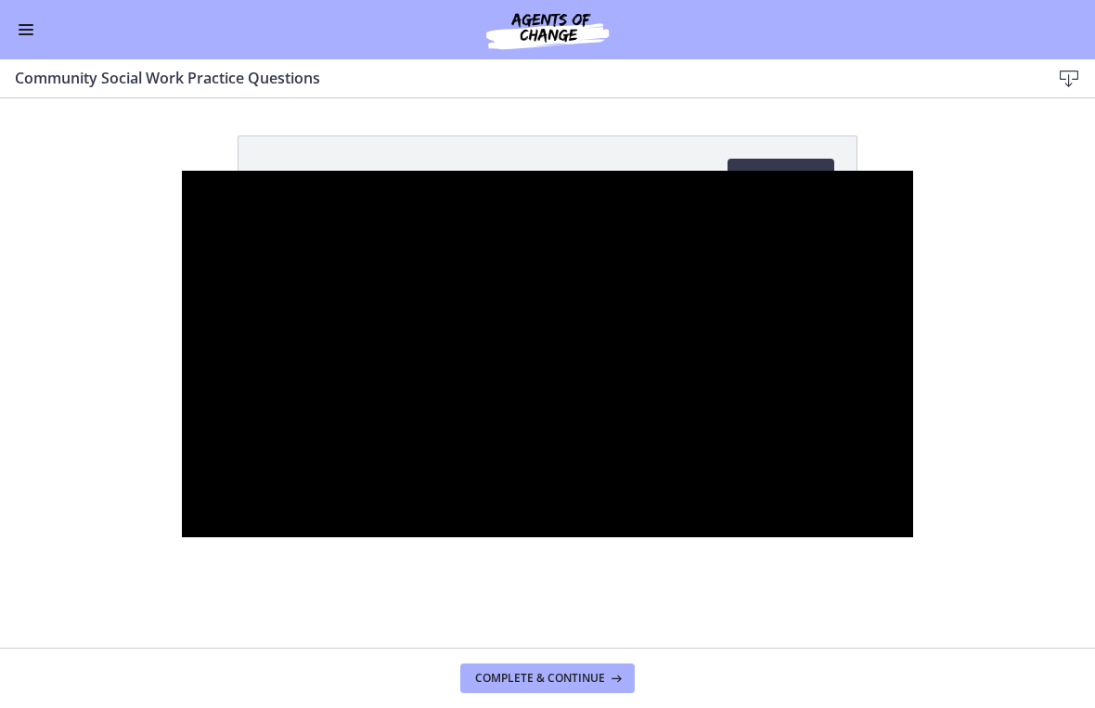
click at [913, 448] on div at bounding box center [547, 355] width 731 height 368
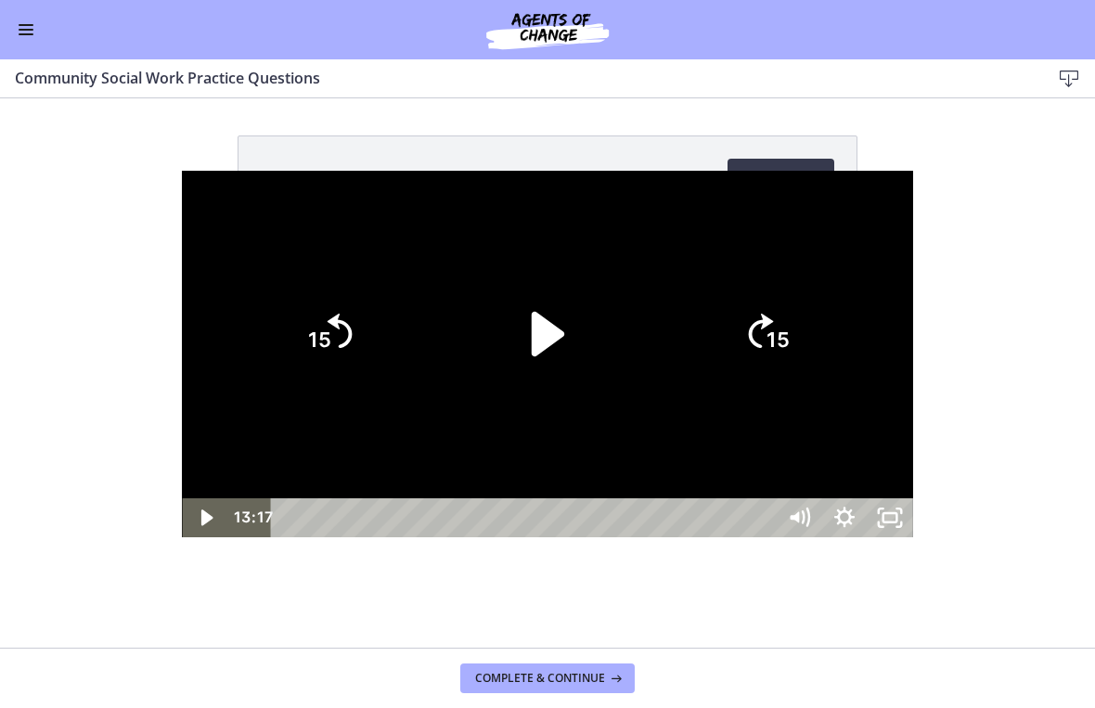
click at [913, 452] on div at bounding box center [547, 355] width 731 height 368
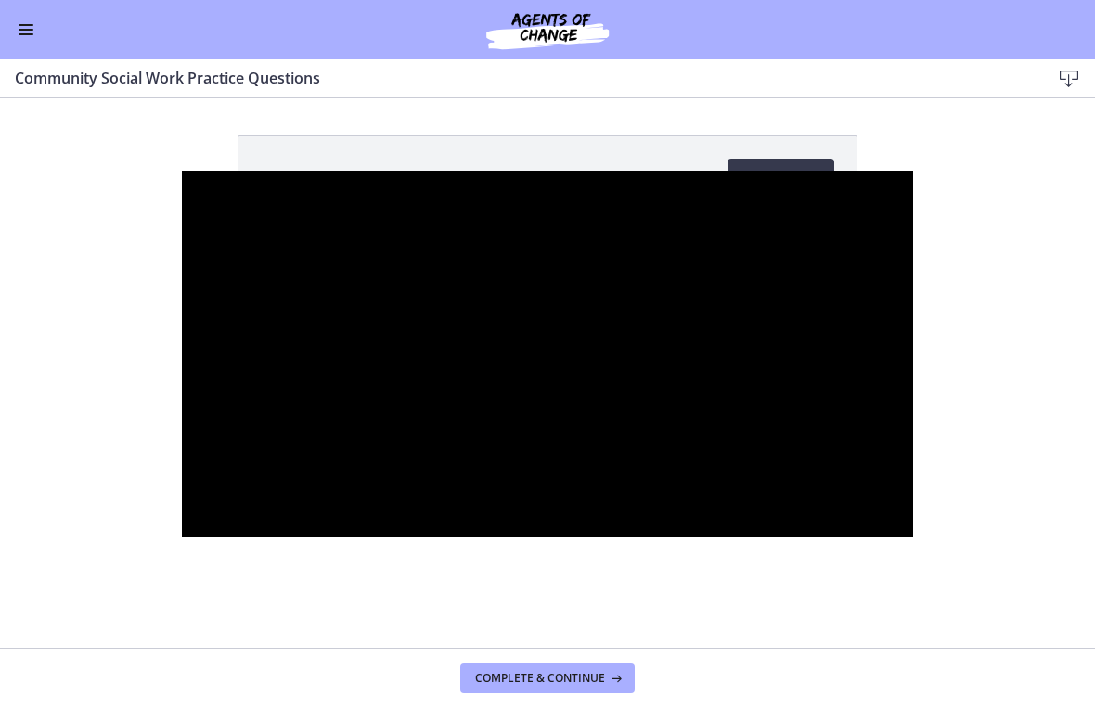
click at [590, 444] on div at bounding box center [547, 355] width 731 height 368
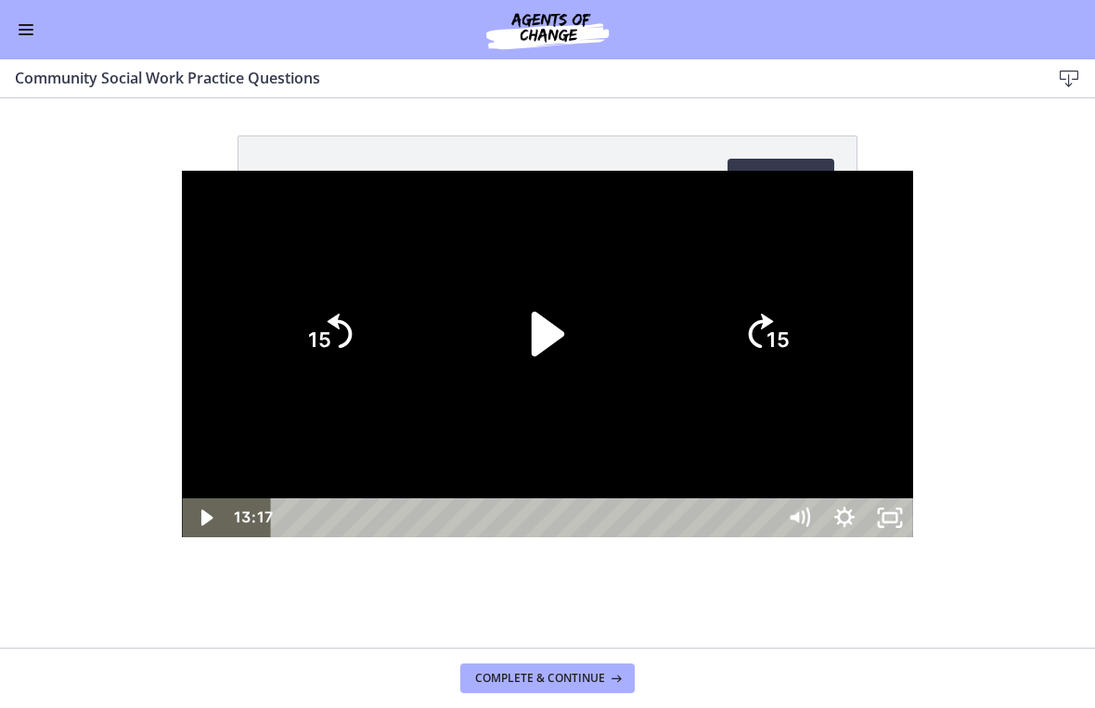
click at [566, 356] on icon "Play Video" at bounding box center [548, 335] width 128 height 128
click at [817, 352] on icon "15" at bounding box center [767, 334] width 100 height 100
click at [811, 346] on icon "15" at bounding box center [766, 334] width 89 height 89
click at [811, 341] on icon "15" at bounding box center [766, 334] width 89 height 89
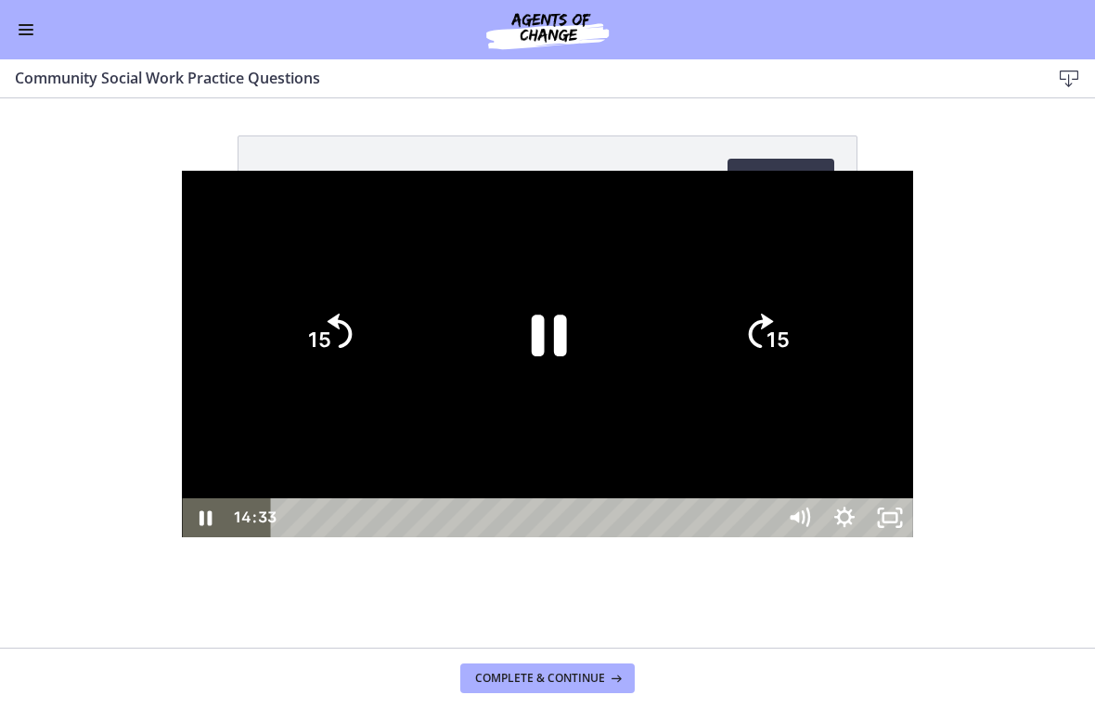
click at [811, 341] on icon "15" at bounding box center [766, 334] width 89 height 89
click at [822, 312] on icon "15" at bounding box center [766, 256] width 111 height 111
click at [278, 345] on icon "15" at bounding box center [328, 334] width 100 height 100
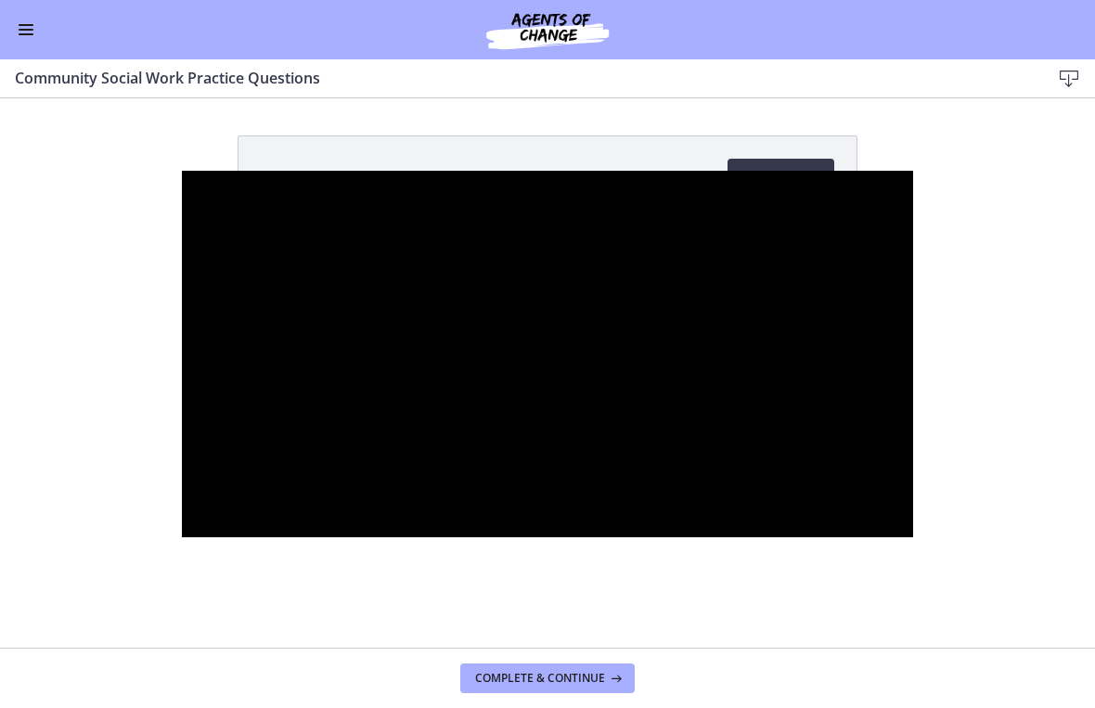
click at [221, 351] on div at bounding box center [547, 355] width 731 height 368
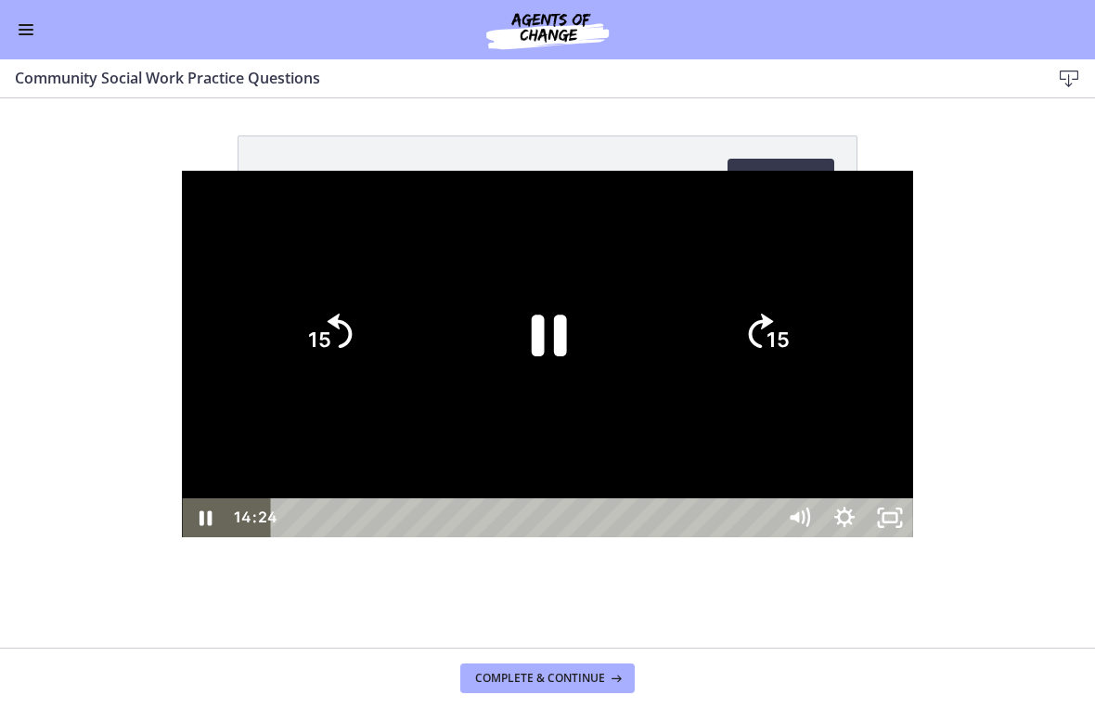
click at [308, 346] on tspan "15" at bounding box center [319, 341] width 23 height 24
click at [308, 345] on tspan "15" at bounding box center [319, 341] width 23 height 24
click at [284, 343] on icon "15" at bounding box center [328, 334] width 89 height 89
click at [548, 354] on icon "Pause" at bounding box center [548, 335] width 128 height 128
click at [917, 541] on icon "Unfullscreen" at bounding box center [889, 518] width 55 height 46
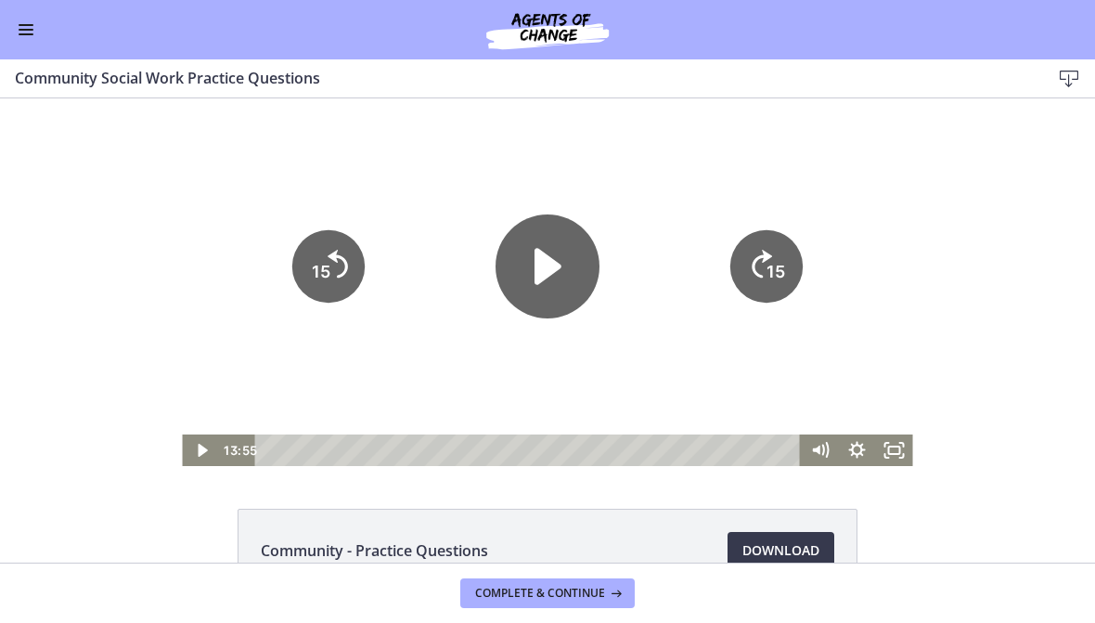
click at [557, 286] on icon "Play Video" at bounding box center [548, 266] width 104 height 104
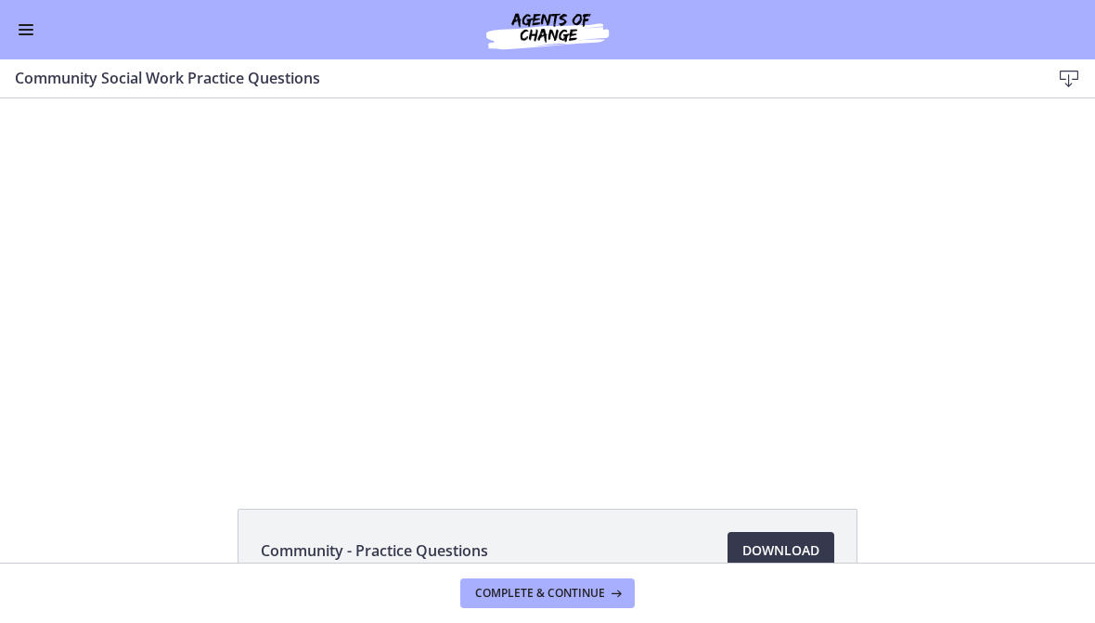
click at [643, 320] on div at bounding box center [547, 282] width 731 height 368
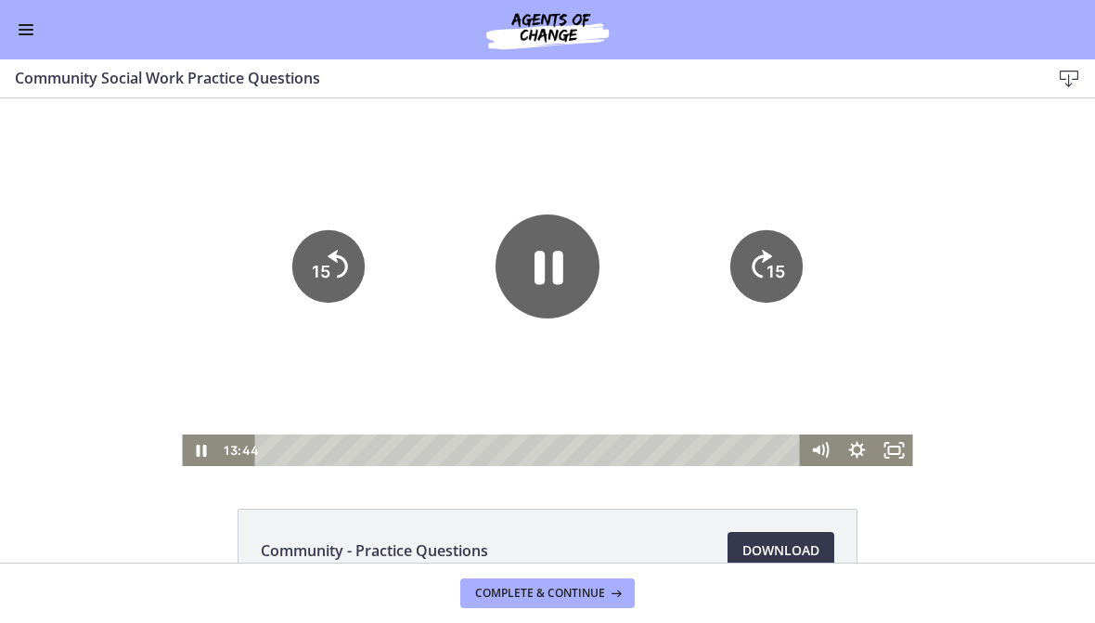
click at [769, 263] on tspan "15" at bounding box center [776, 271] width 19 height 19
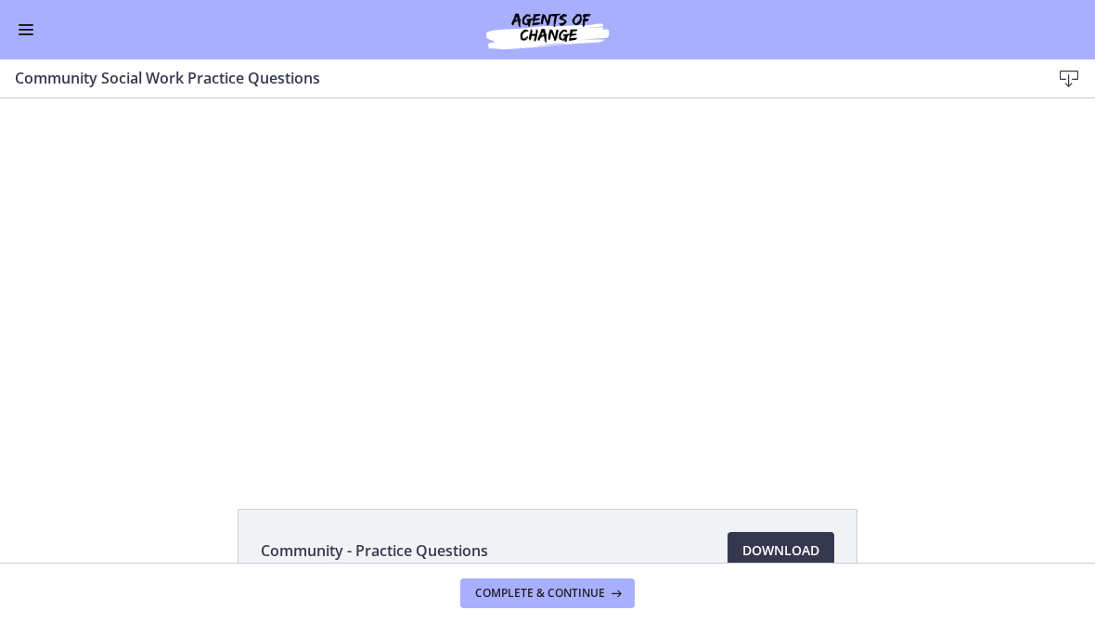
click at [572, 330] on div at bounding box center [547, 282] width 731 height 368
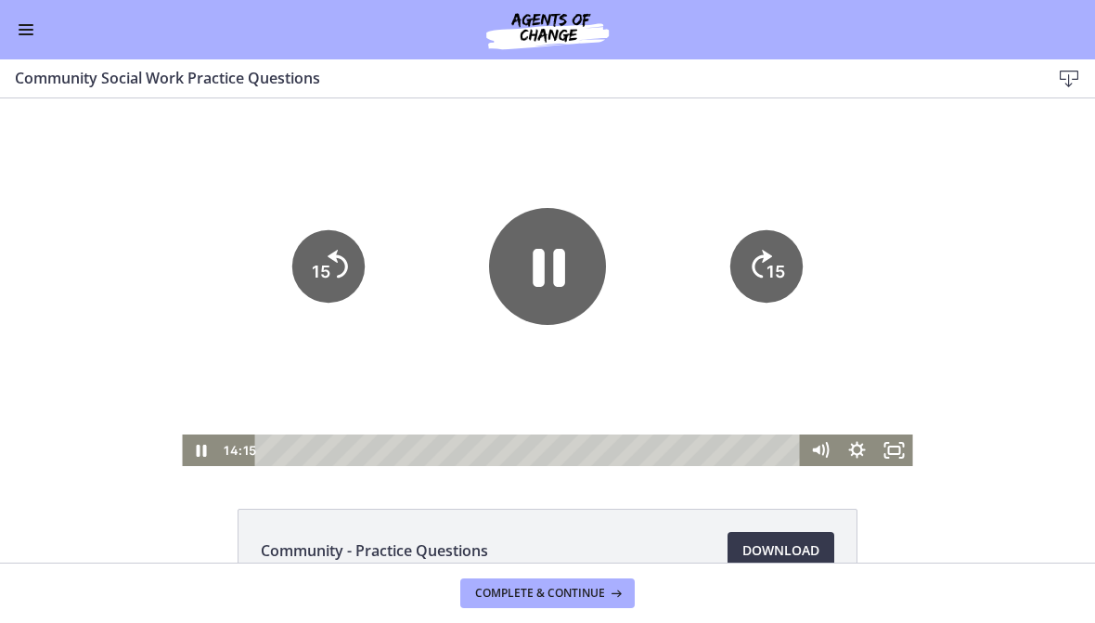
click at [558, 264] on icon "Pause" at bounding box center [549, 268] width 32 height 38
click at [552, 276] on icon "Play Video" at bounding box center [548, 266] width 104 height 104
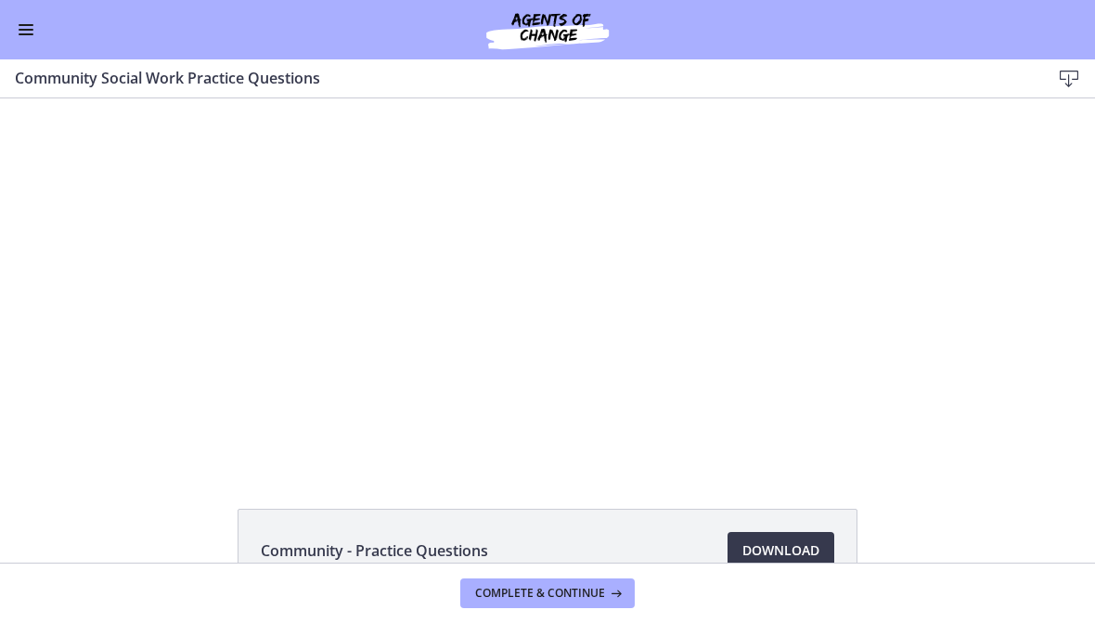
click at [570, 369] on div at bounding box center [547, 282] width 731 height 368
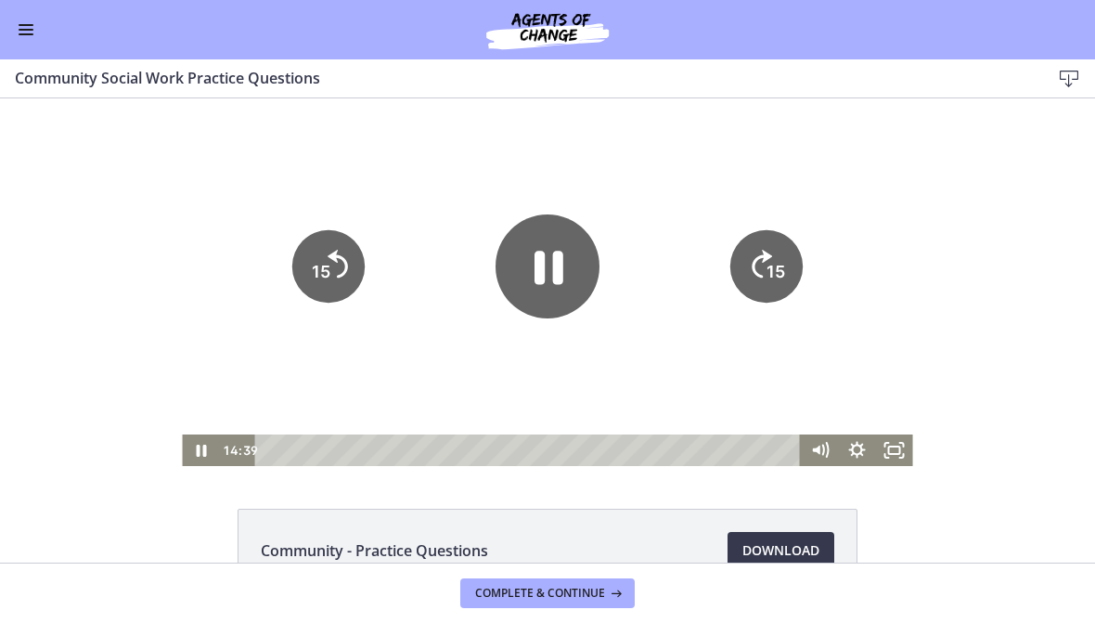
click at [959, 292] on div "Tap for sound @keyframes VOLUME_SMALL_WAVE_FLASH { 0% { opacity: 0; } 33% { opa…" at bounding box center [547, 282] width 1095 height 368
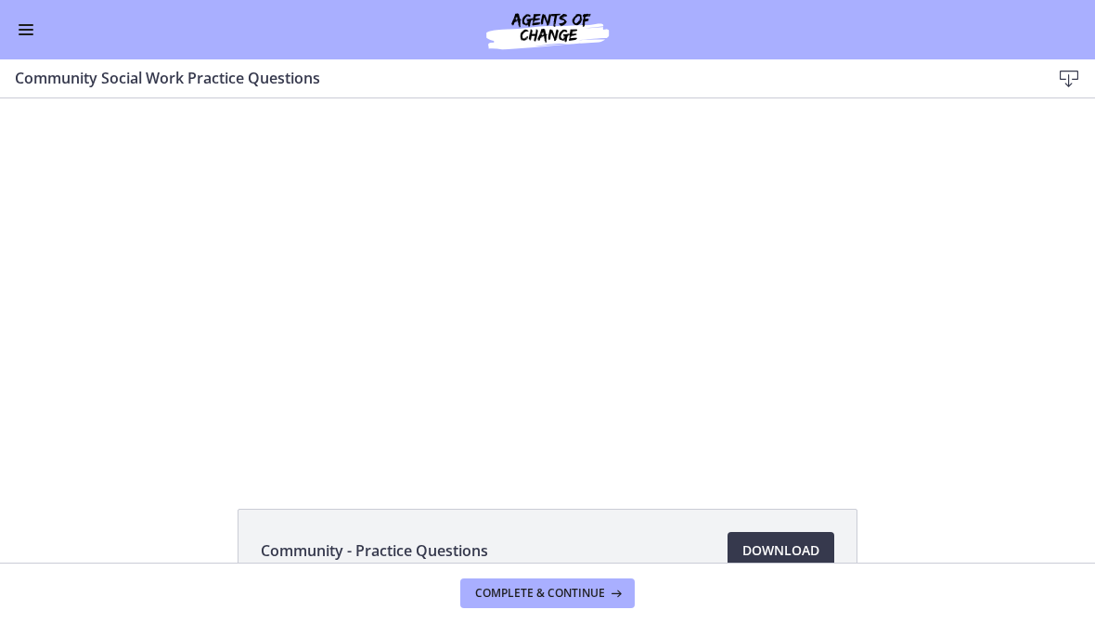
click at [582, 258] on div at bounding box center [547, 282] width 731 height 368
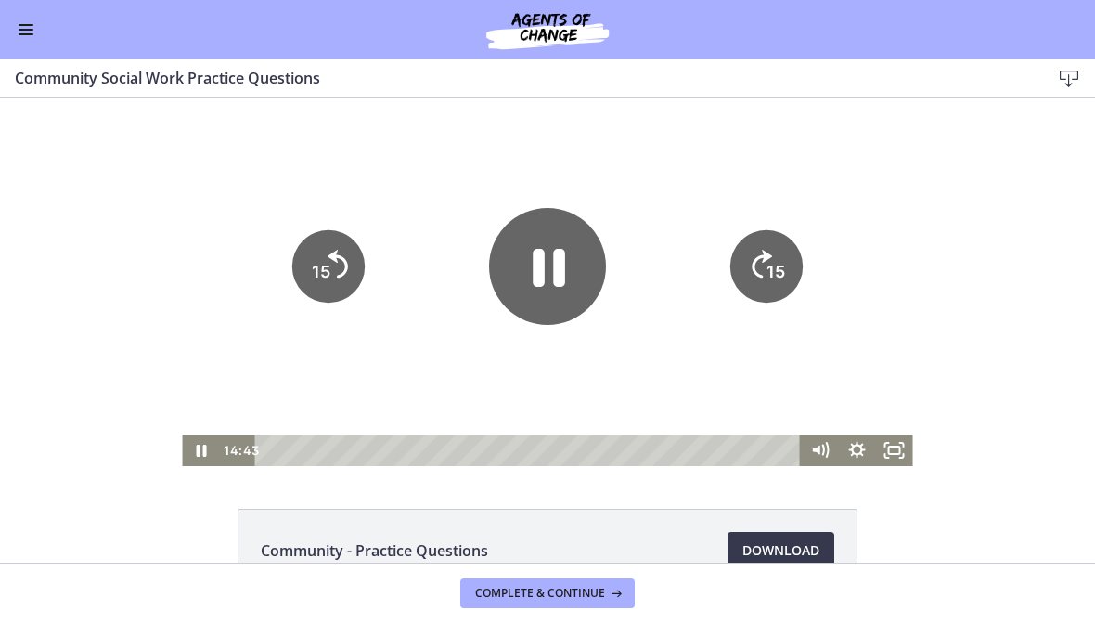
click at [554, 276] on icon "Pause" at bounding box center [549, 268] width 32 height 38
click at [573, 283] on icon "Play Video" at bounding box center [548, 266] width 104 height 104
click at [342, 276] on icon "Skip back 15 seconds" at bounding box center [338, 264] width 20 height 28
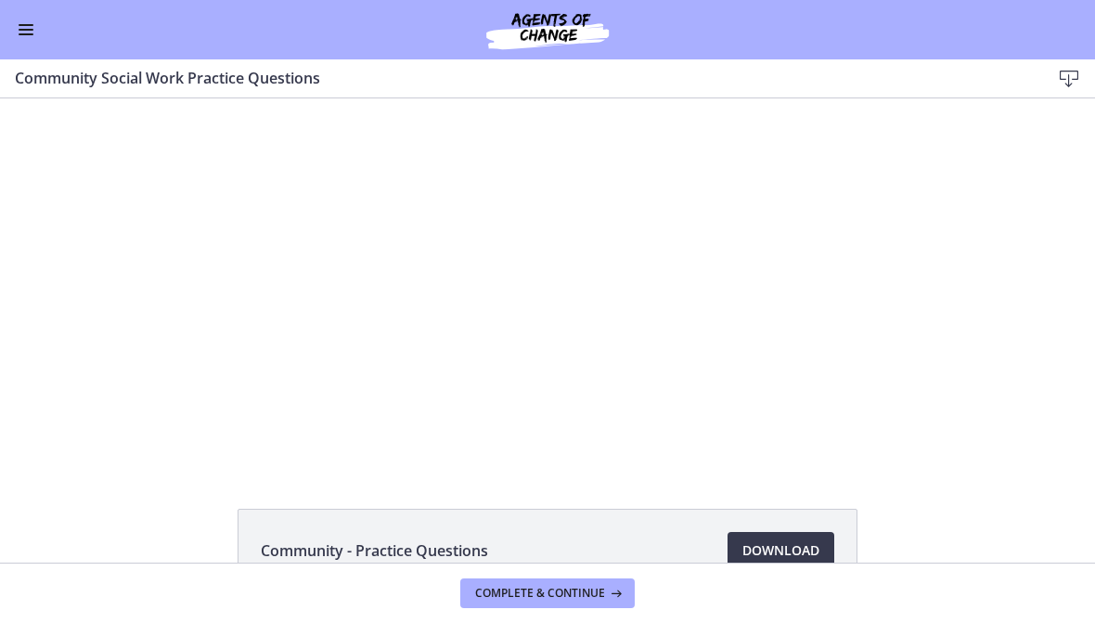
click at [744, 312] on div at bounding box center [547, 282] width 731 height 368
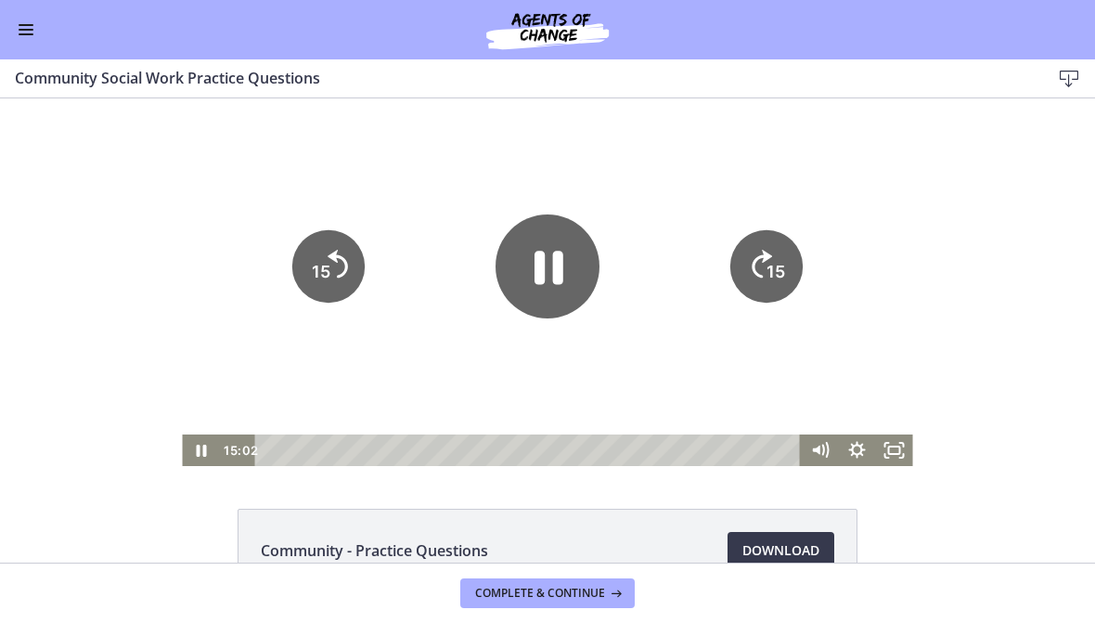
click at [569, 259] on icon "Pause" at bounding box center [548, 266] width 104 height 104
click at [547, 599] on span "Complete & continue" at bounding box center [540, 593] width 130 height 15
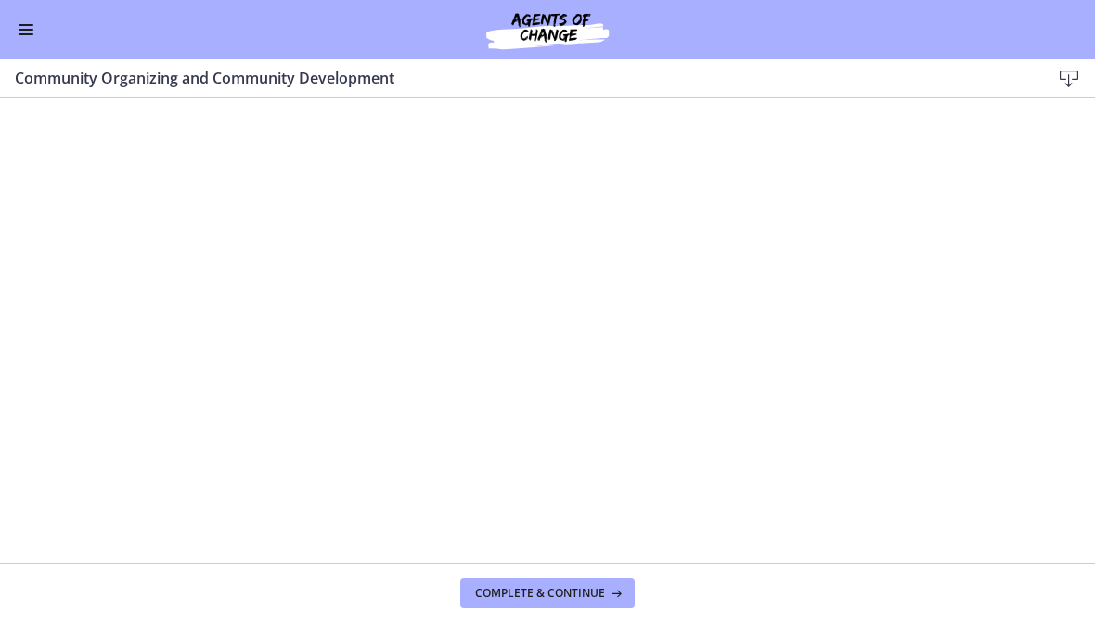
click at [591, 590] on span "Complete & continue" at bounding box center [540, 593] width 130 height 15
